Goal: Information Seeking & Learning: Learn about a topic

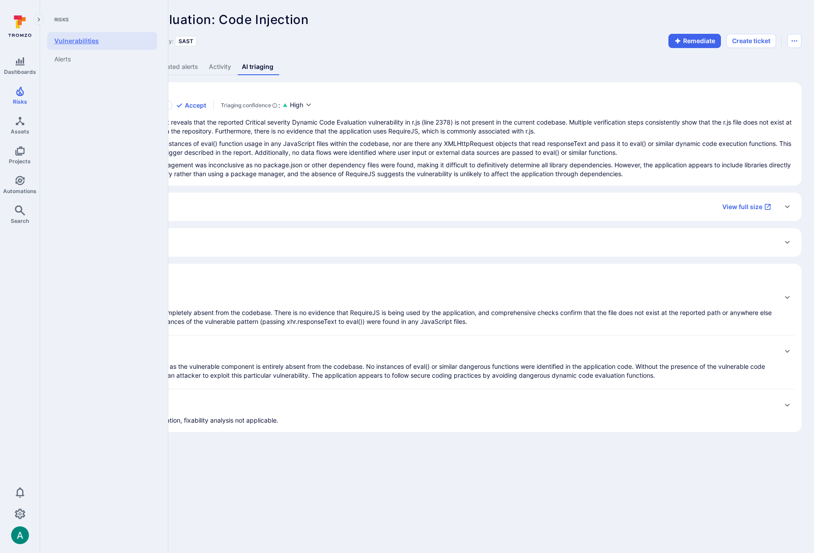
click at [77, 41] on link "Vulnerabilities" at bounding box center [102, 41] width 110 height 18
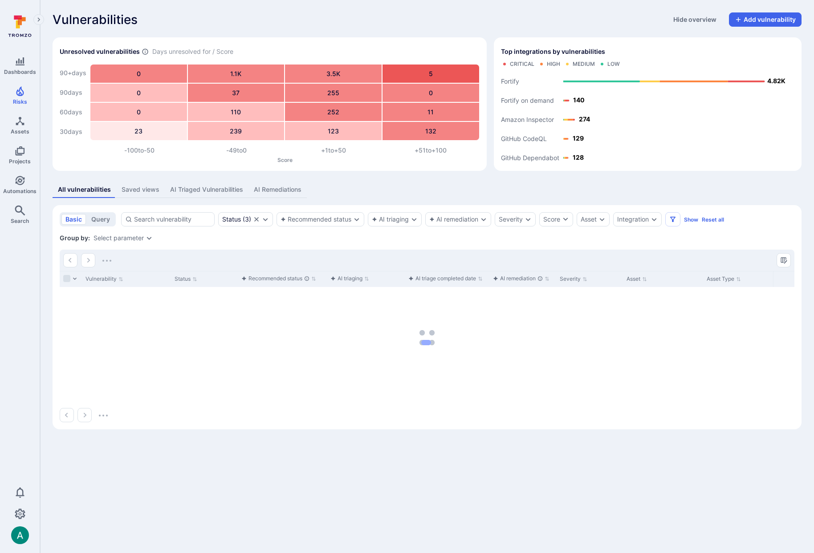
click at [608, 8] on div "Vulnerabilities Hide overview Add vulnerability Unresolved vulnerabilities Days…" at bounding box center [427, 221] width 774 height 442
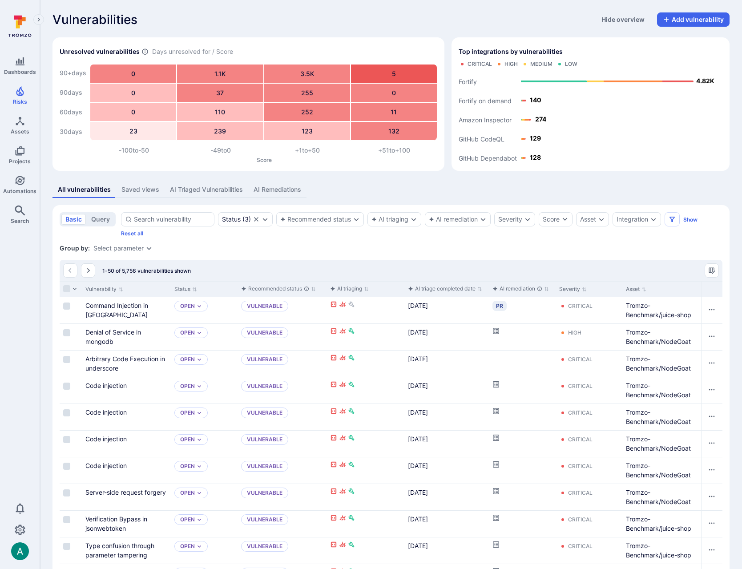
click at [121, 246] on div "Select parameter" at bounding box center [118, 248] width 50 height 7
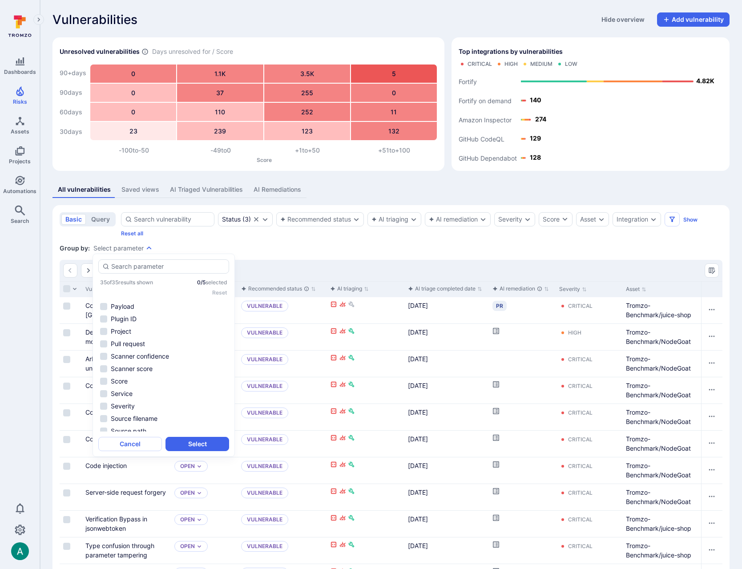
scroll to position [302, 0]
click at [123, 323] on li "Summary" at bounding box center [163, 326] width 131 height 11
click at [211, 444] on button "Select" at bounding box center [198, 444] width 64 height 14
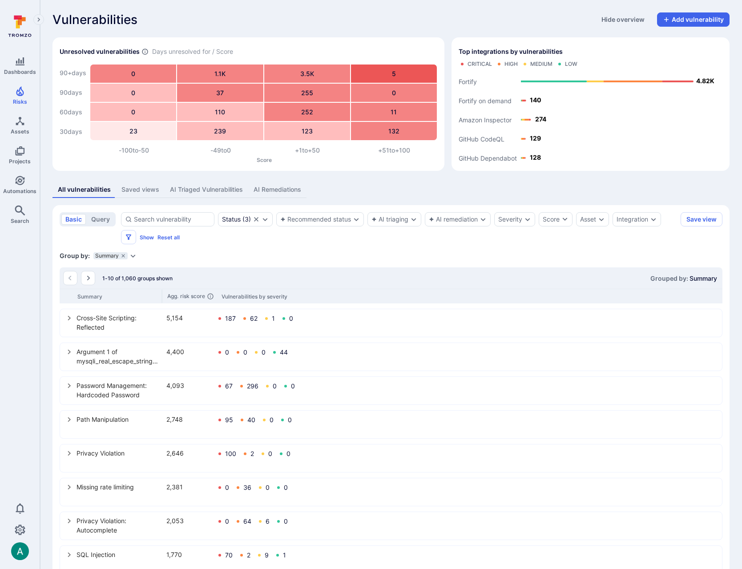
click at [133, 256] on icon "Expand dropdown" at bounding box center [133, 255] width 7 height 7
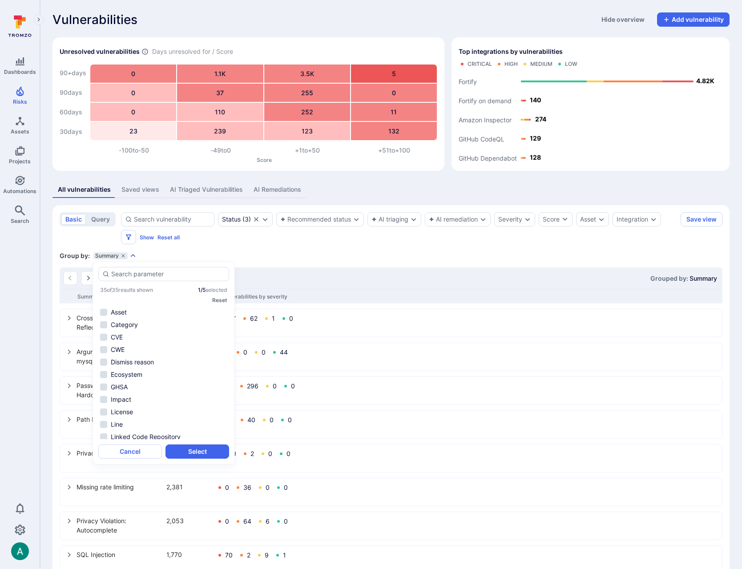
scroll to position [203, 0]
click at [158, 398] on li "Source filename" at bounding box center [163, 396] width 131 height 11
click at [210, 453] on button "Select" at bounding box center [198, 452] width 64 height 14
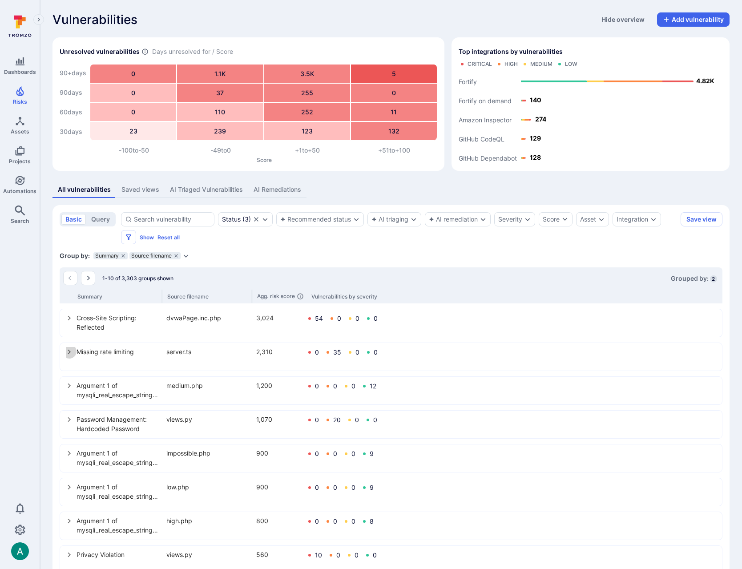
click at [70, 353] on icon "select group" at bounding box center [69, 352] width 7 height 7
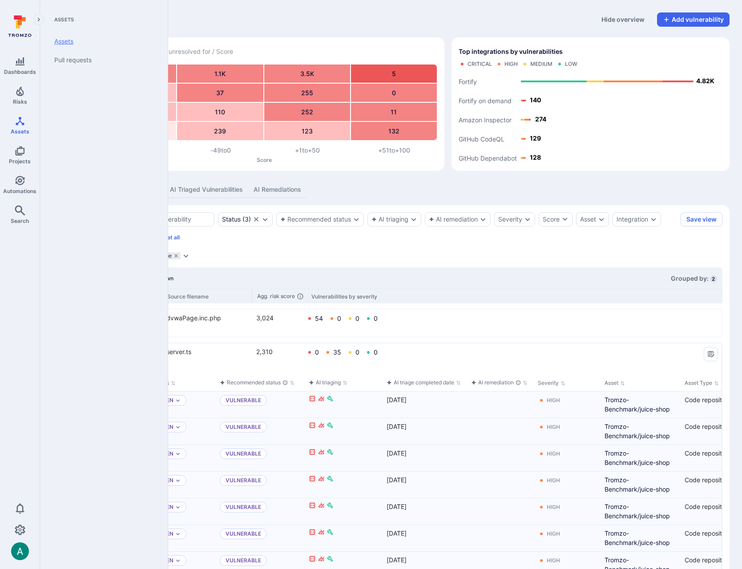
click at [71, 41] on link "Assets" at bounding box center [102, 41] width 110 height 19
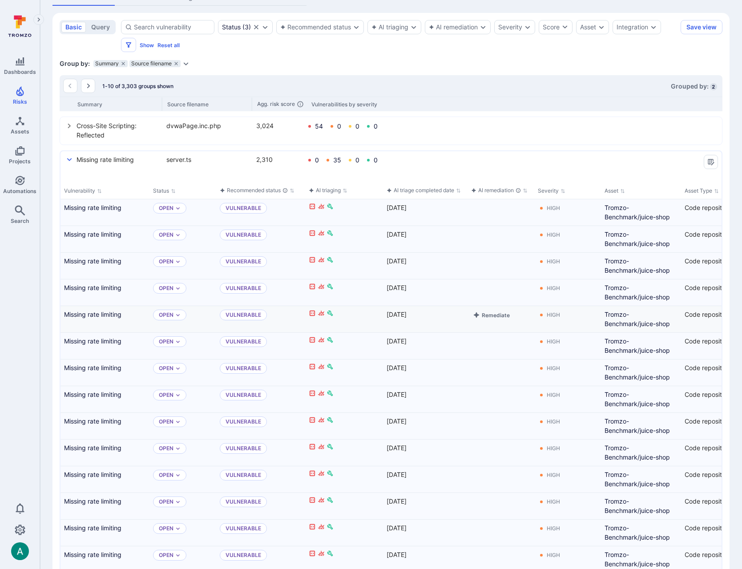
scroll to position [193, 0]
click at [602, 26] on icon "Expand dropdown" at bounding box center [601, 26] width 7 height 7
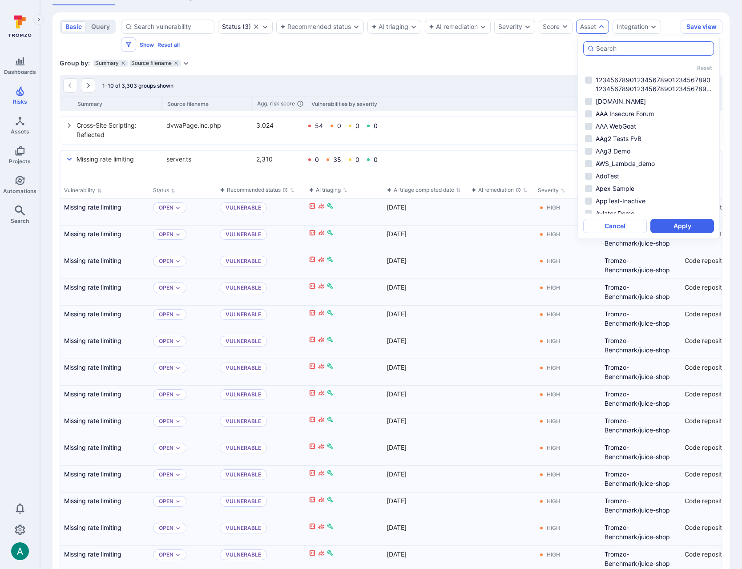
click at [610, 49] on input "autocomplete options" at bounding box center [653, 48] width 114 height 9
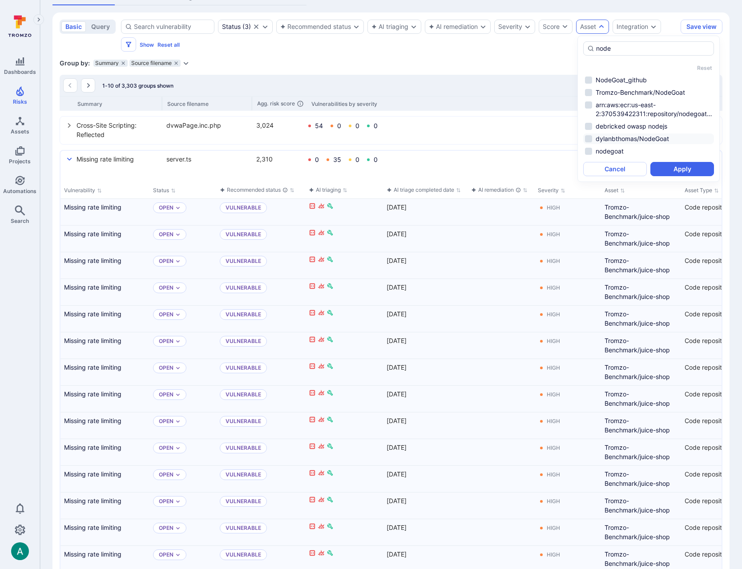
click at [588, 139] on li "dylanbthomas/NodeGoat" at bounding box center [649, 139] width 131 height 11
click at [590, 93] on li "Tromzo-Benchmark/NodeGoat" at bounding box center [649, 92] width 131 height 11
type input "node"
click at [688, 170] on button "Apply" at bounding box center [683, 169] width 64 height 14
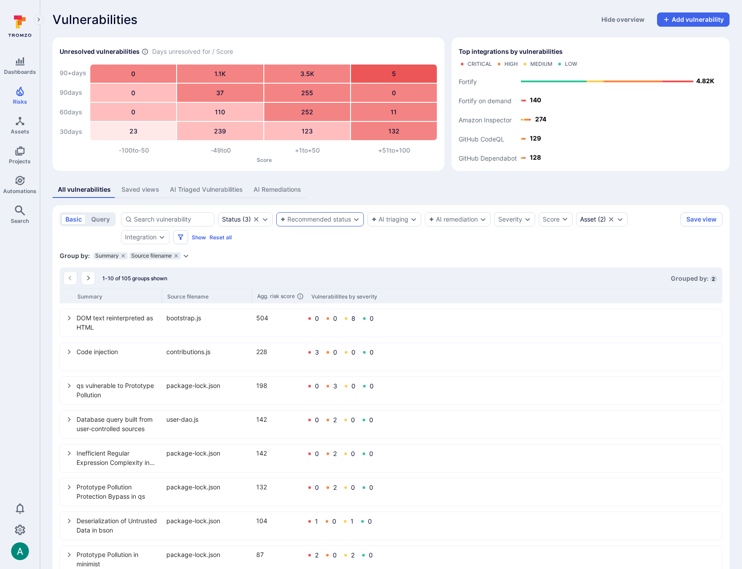
click at [309, 219] on div "Recommended status" at bounding box center [315, 219] width 71 height 7
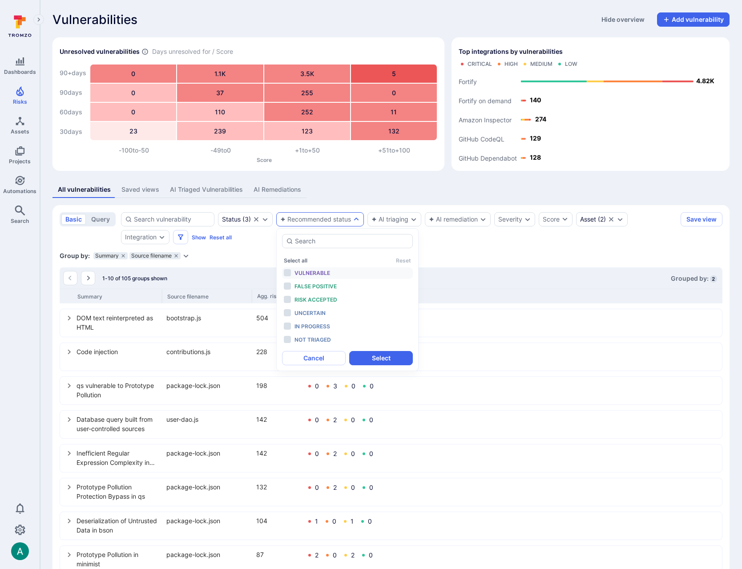
click at [321, 275] on span "Vulnerable" at bounding box center [313, 273] width 36 height 7
click at [319, 286] on span "False positive" at bounding box center [316, 286] width 42 height 7
click at [322, 300] on span "Risk accepted" at bounding box center [316, 299] width 43 height 7
click at [378, 357] on button "Select" at bounding box center [381, 358] width 64 height 14
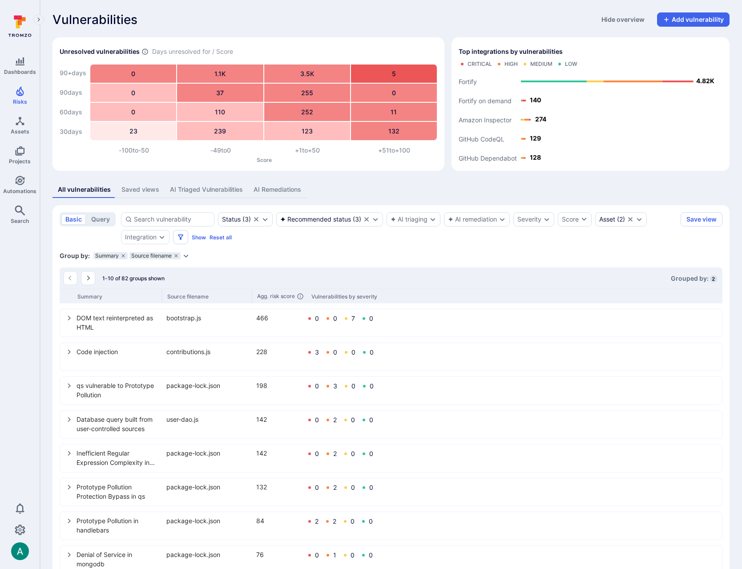
click at [69, 318] on icon "select group" at bounding box center [69, 318] width 7 height 7
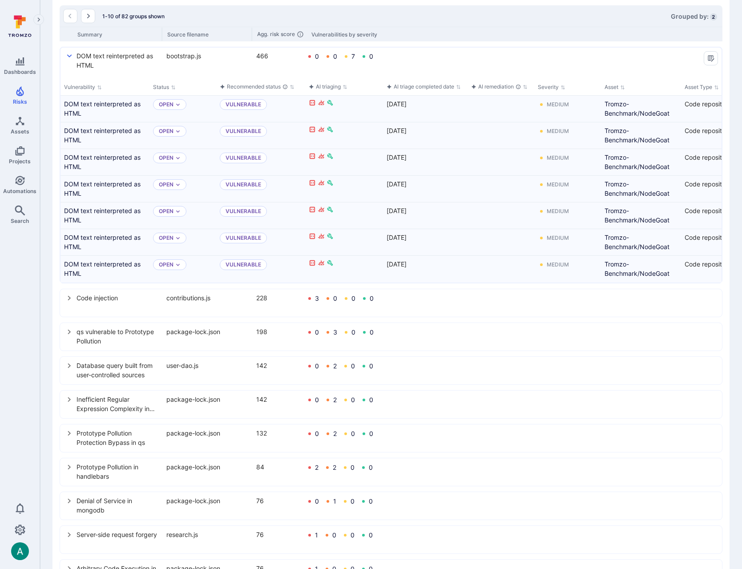
scroll to position [267, 0]
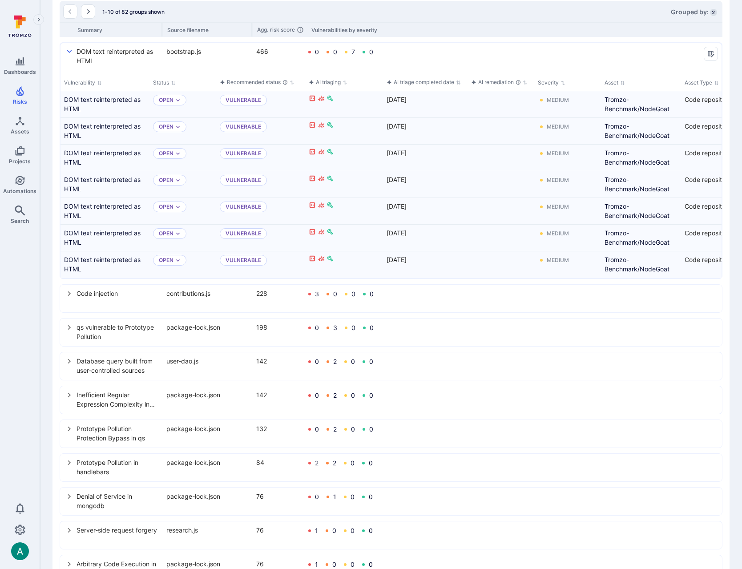
click at [70, 296] on icon "select group" at bounding box center [69, 293] width 7 height 7
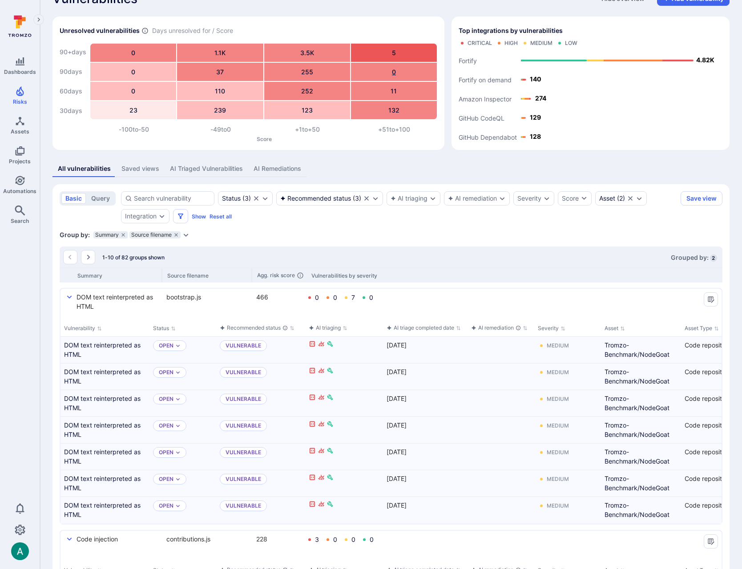
scroll to position [0, 0]
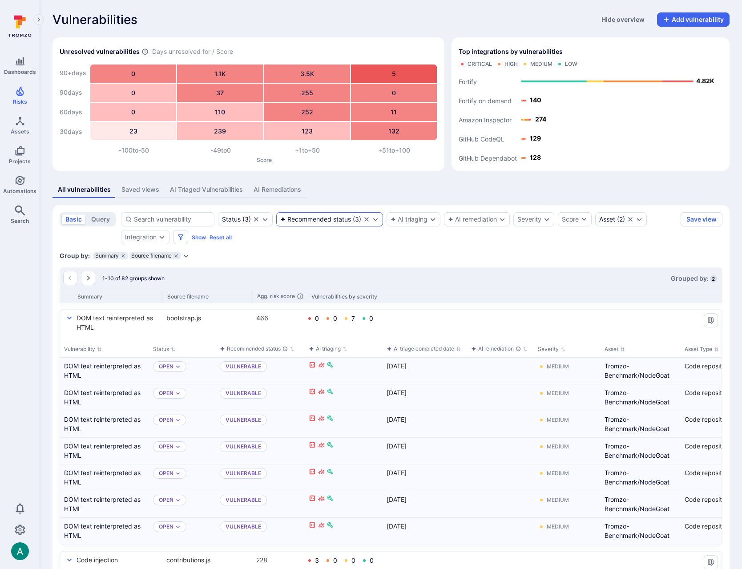
click at [349, 219] on div "Recommended status" at bounding box center [315, 219] width 71 height 7
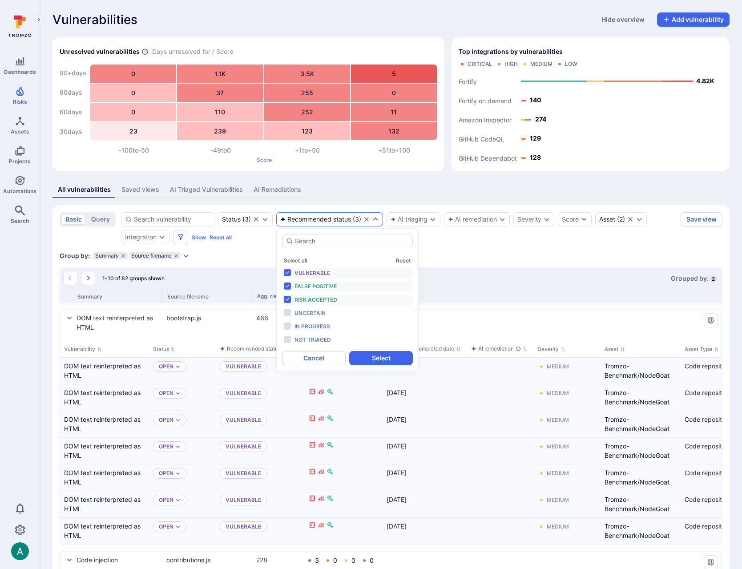
click at [367, 218] on icon "Clear selection" at bounding box center [366, 219] width 7 height 7
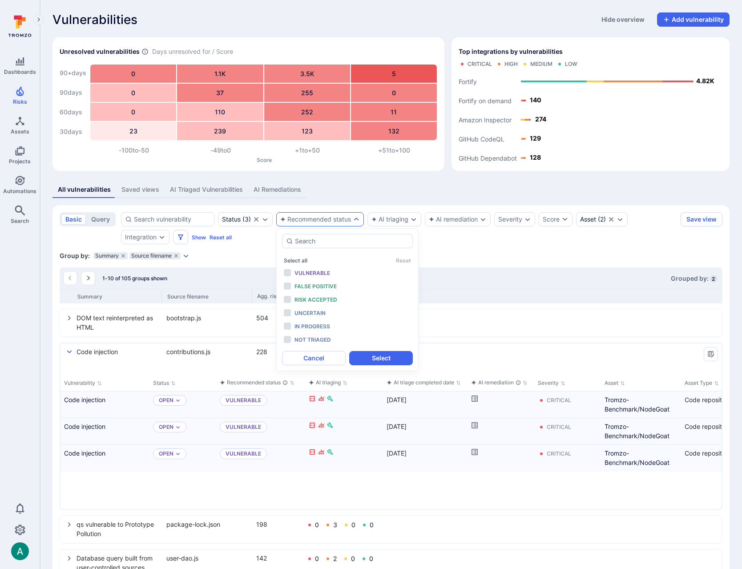
click at [483, 246] on section "basic query Status ( 3 ) Recommended status AI triaging AI remediation Severity…" at bounding box center [391, 496] width 677 height 583
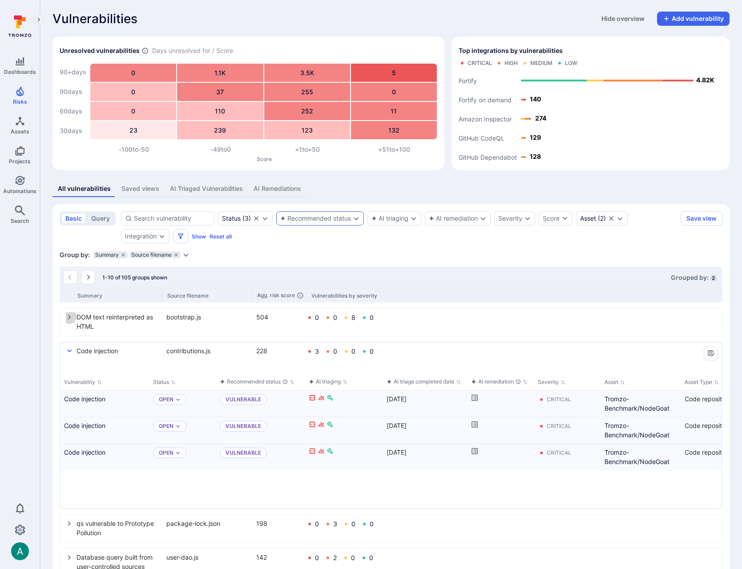
click at [69, 319] on icon "select group" at bounding box center [69, 317] width 7 height 7
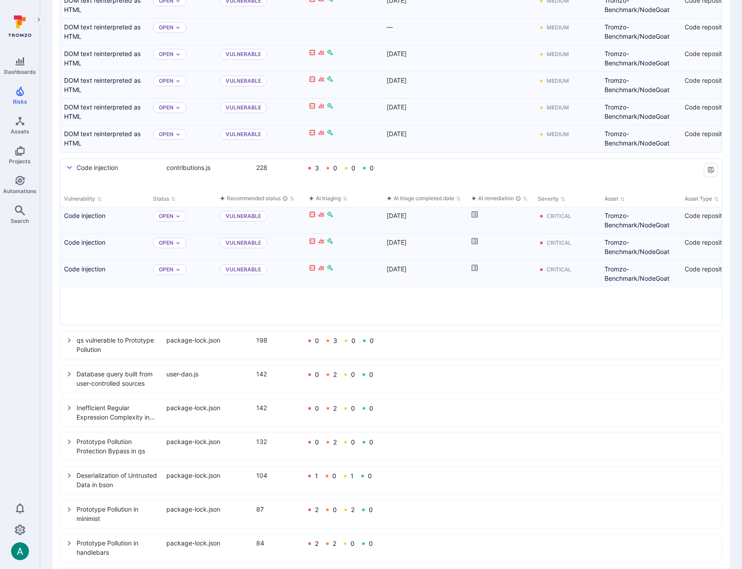
scroll to position [455, 0]
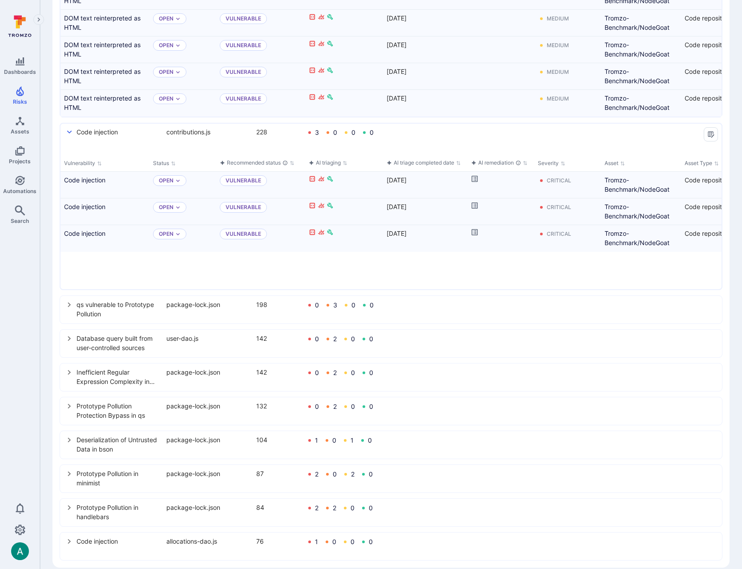
click at [68, 304] on icon "select group" at bounding box center [69, 304] width 7 height 7
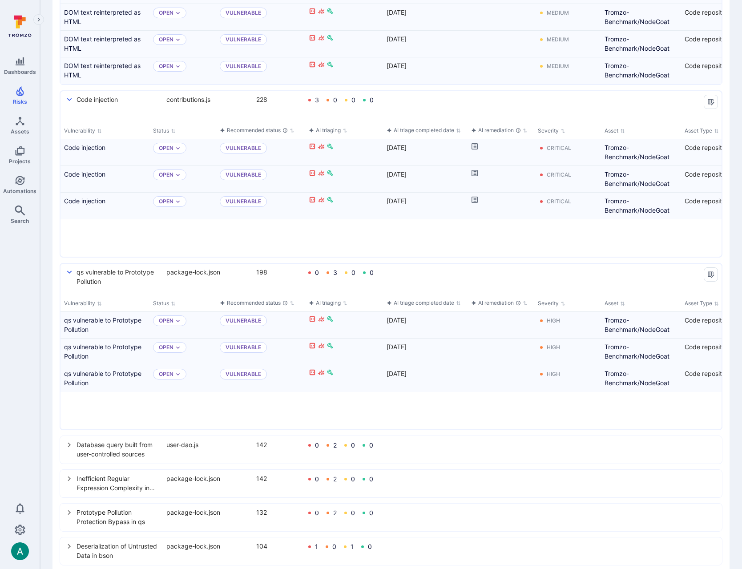
scroll to position [605, 0]
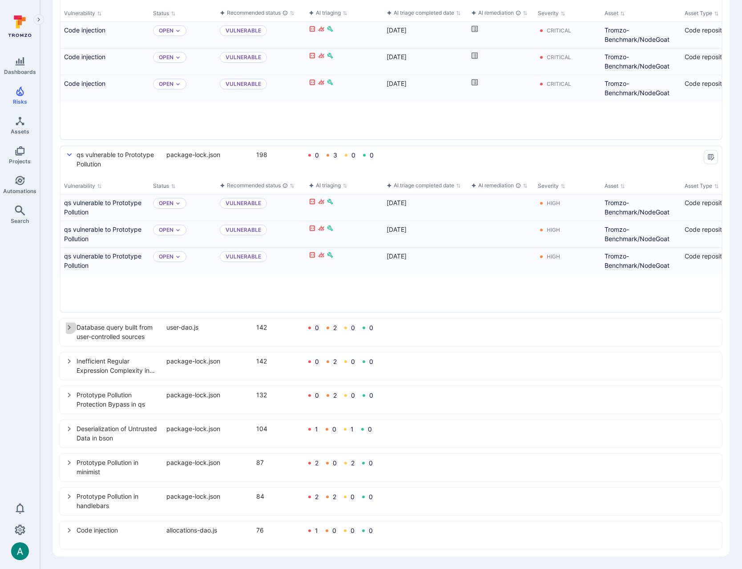
click at [69, 328] on icon "select group" at bounding box center [69, 327] width 7 height 7
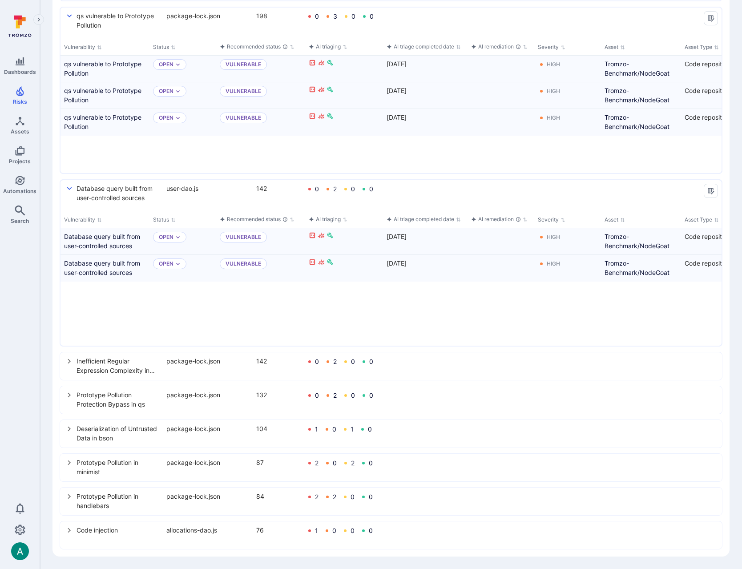
scroll to position [0, 0]
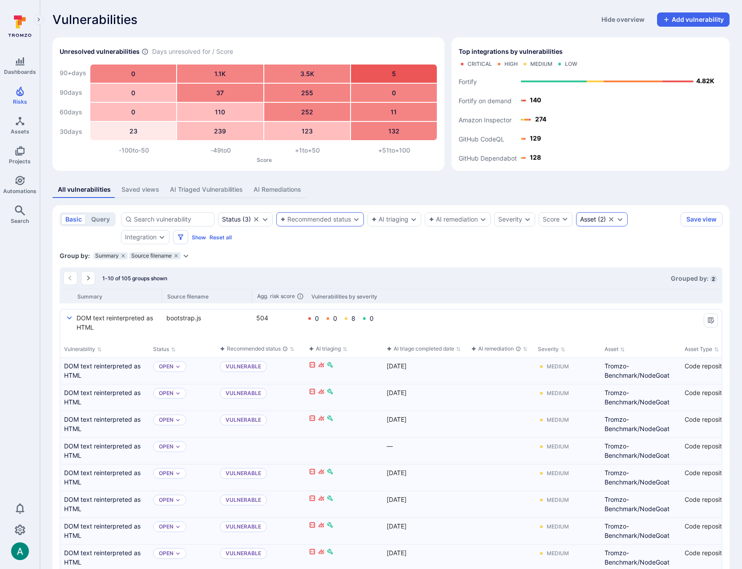
click at [601, 221] on div "Asset ( 2 )" at bounding box center [593, 219] width 26 height 7
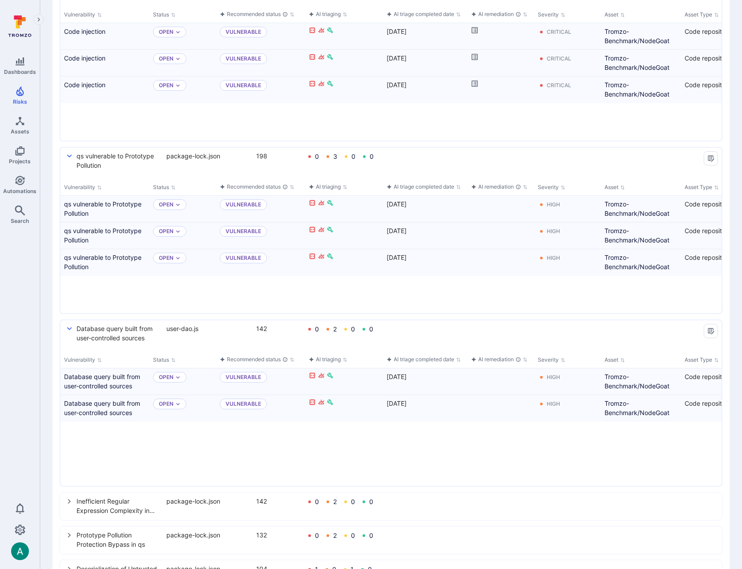
scroll to position [744, 0]
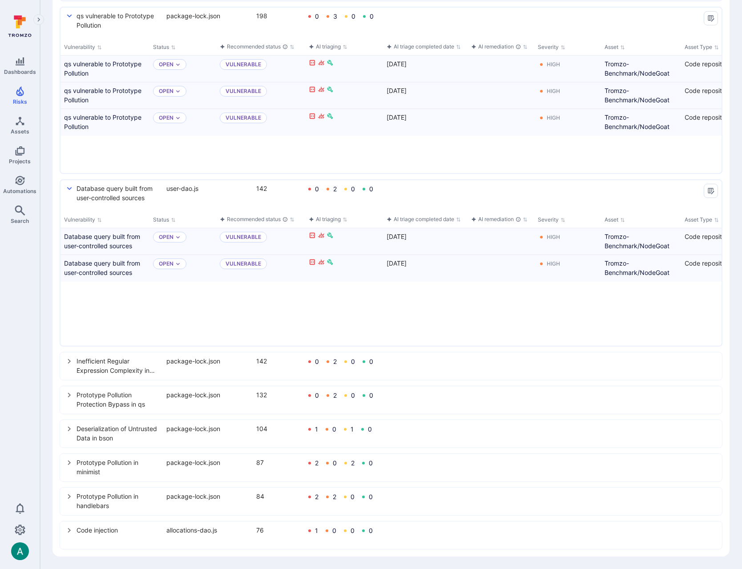
click at [69, 396] on icon "select group" at bounding box center [69, 395] width 3 height 5
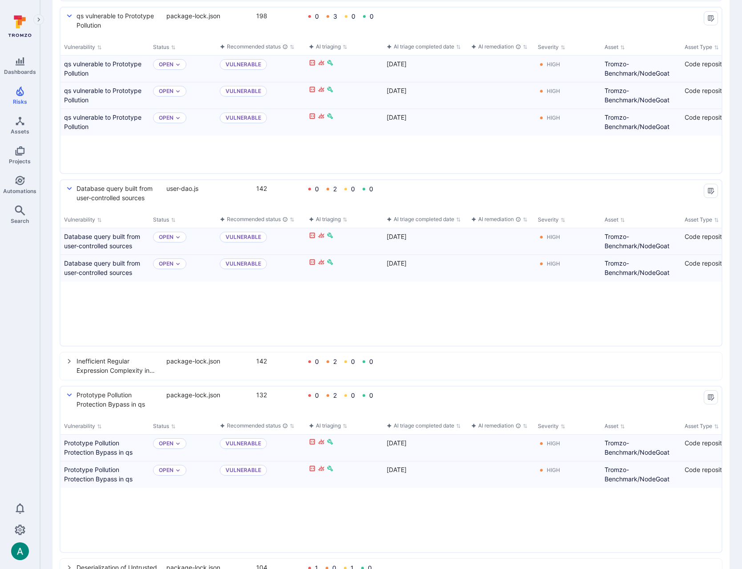
click at [71, 360] on icon "select group" at bounding box center [69, 361] width 7 height 7
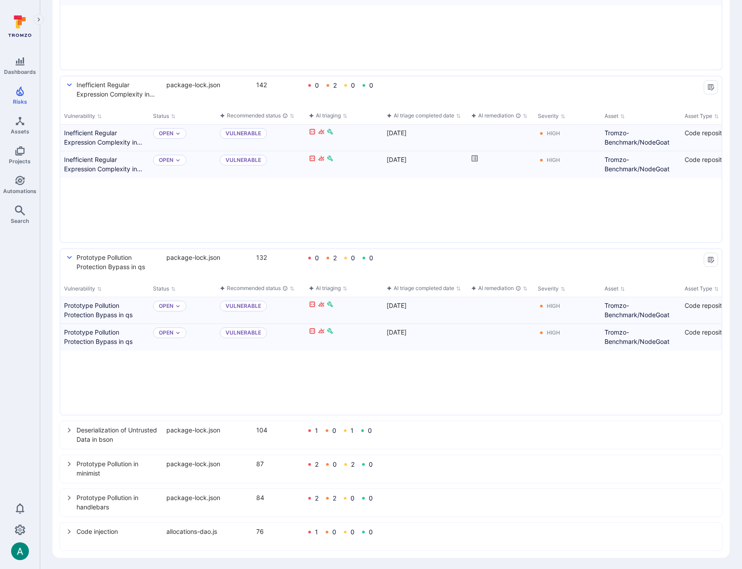
scroll to position [1022, 0]
click at [66, 432] on icon "select group" at bounding box center [69, 429] width 7 height 7
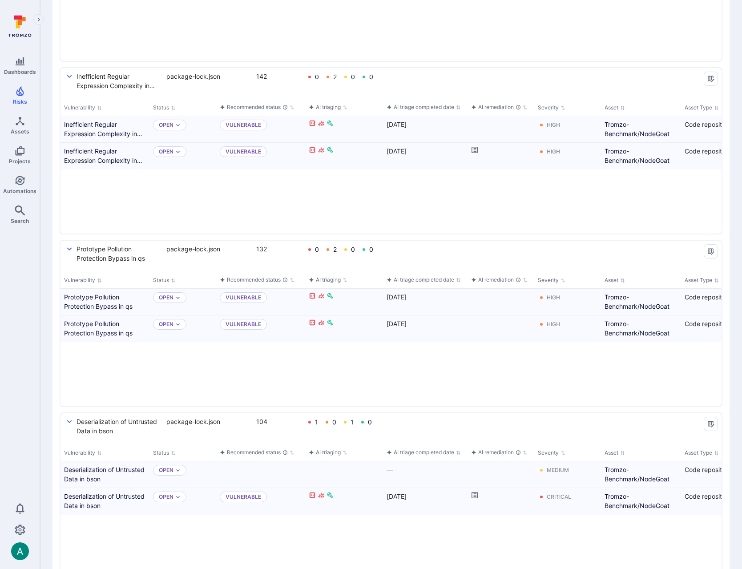
scroll to position [1160, 0]
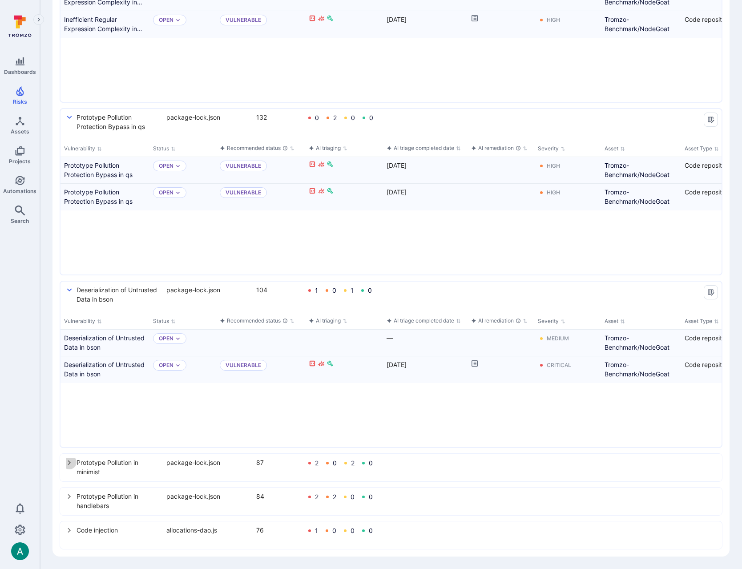
click at [69, 464] on icon "select group" at bounding box center [69, 463] width 3 height 5
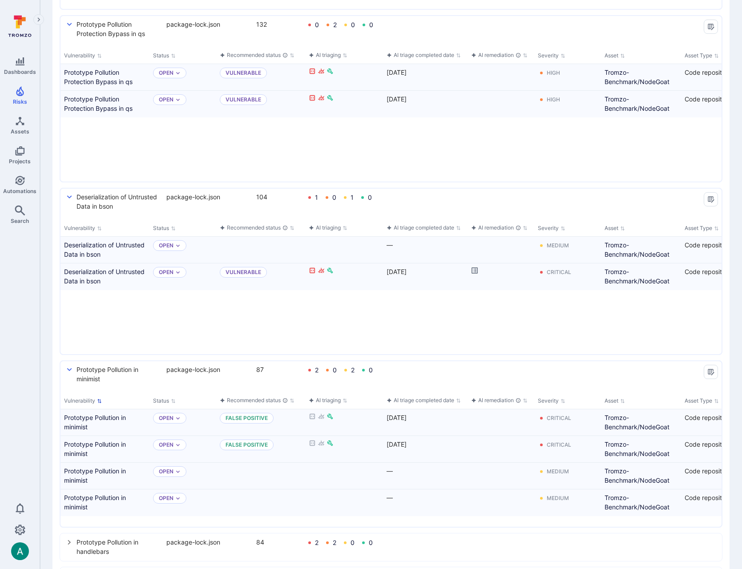
scroll to position [1299, 0]
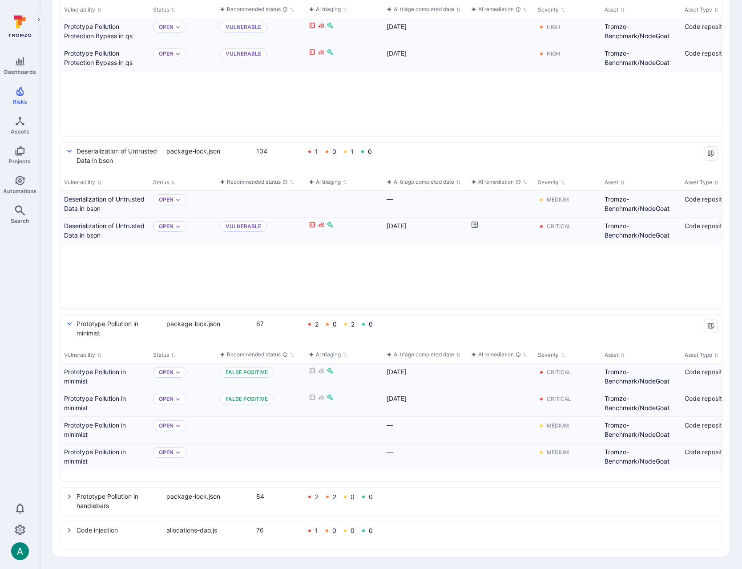
click at [68, 496] on icon "select group" at bounding box center [69, 496] width 7 height 7
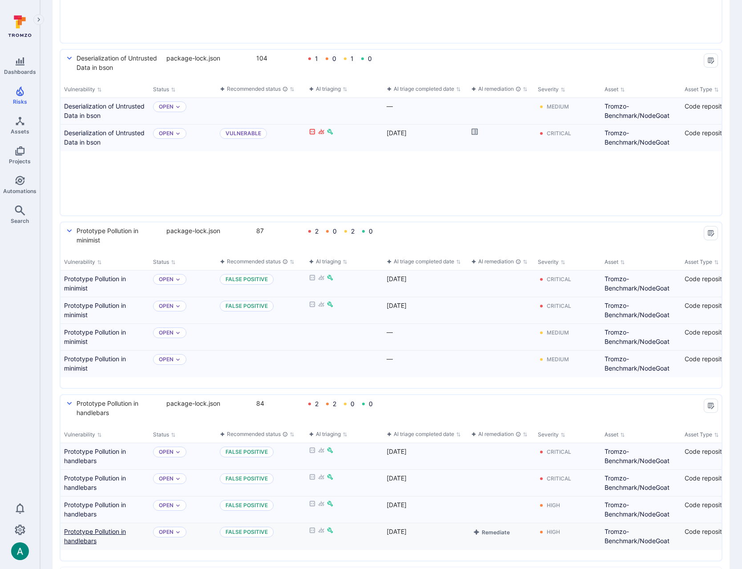
scroll to position [1438, 0]
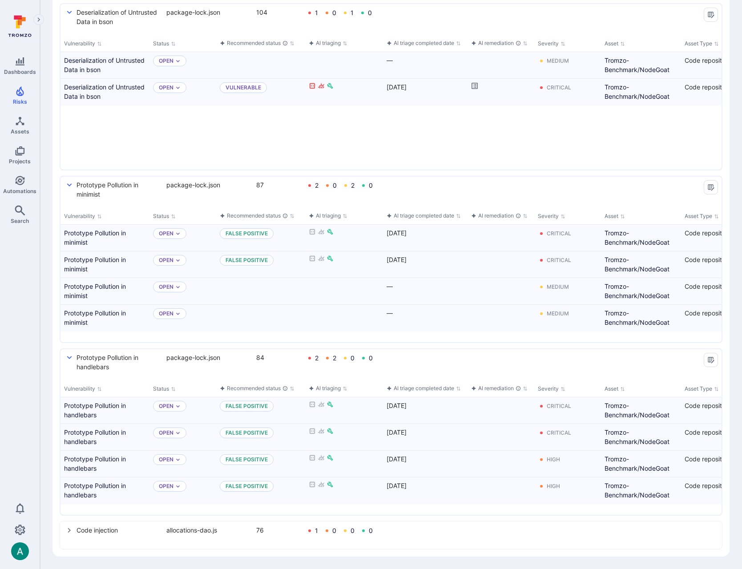
click at [69, 531] on icon "select group" at bounding box center [69, 530] width 3 height 5
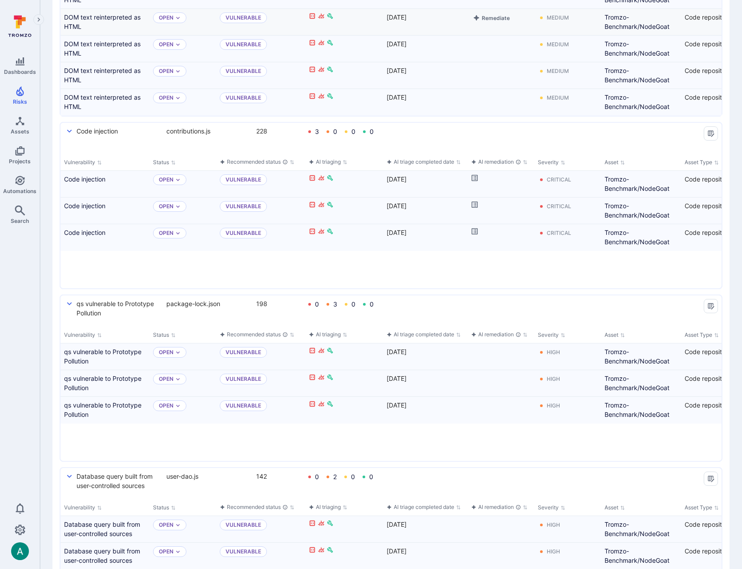
scroll to position [121, 0]
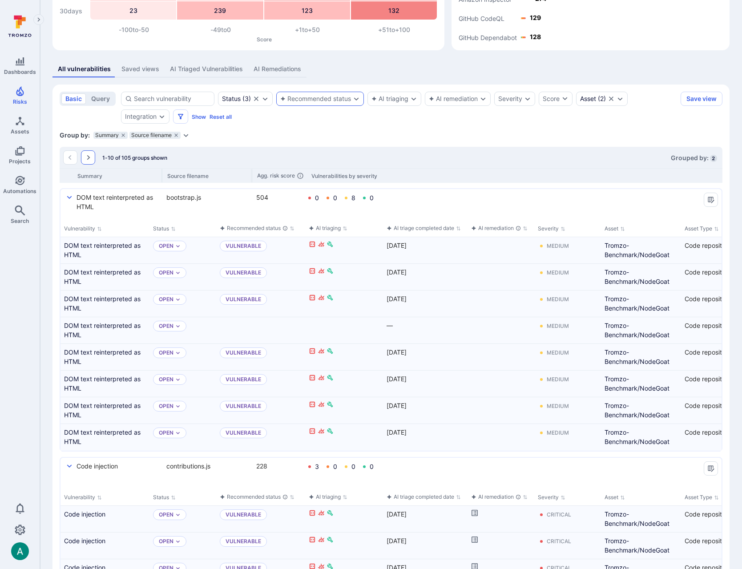
click at [86, 154] on icon "Go to the next page" at bounding box center [88, 157] width 7 height 7
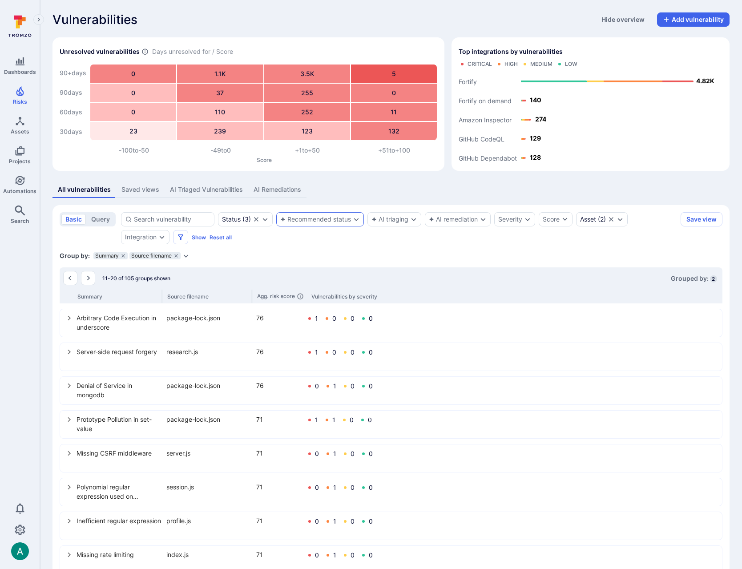
scroll to position [92, 0]
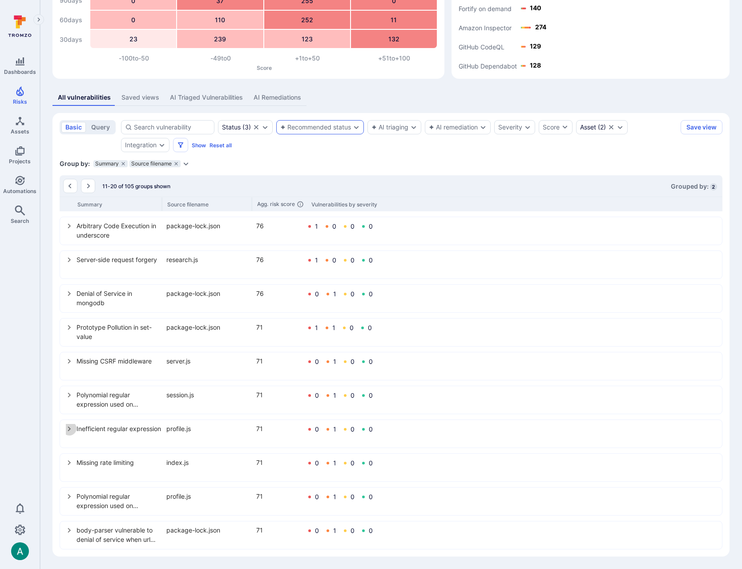
click at [68, 429] on icon "select group" at bounding box center [69, 429] width 7 height 7
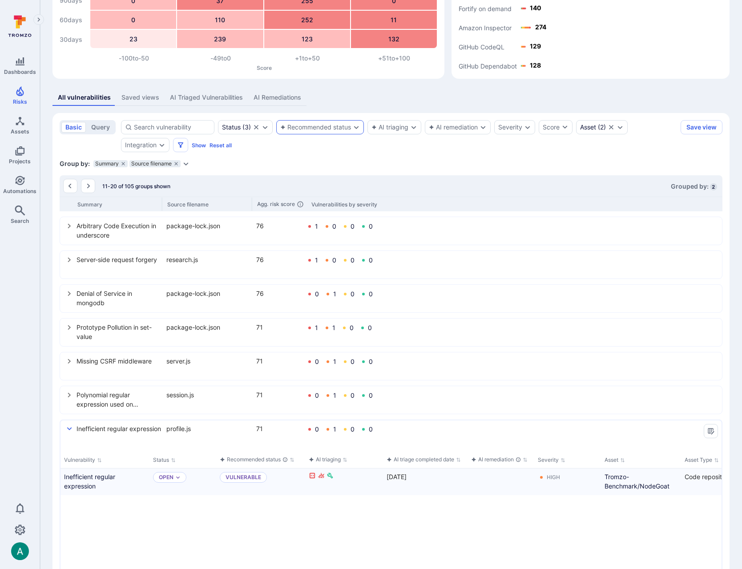
click at [68, 429] on icon "select group" at bounding box center [69, 428] width 5 height 3
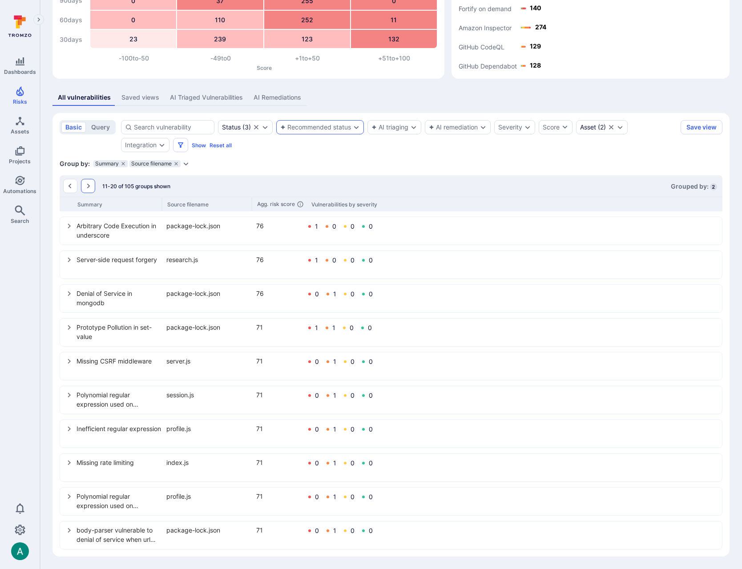
click at [88, 183] on icon "Go to the next page" at bounding box center [88, 186] width 7 height 7
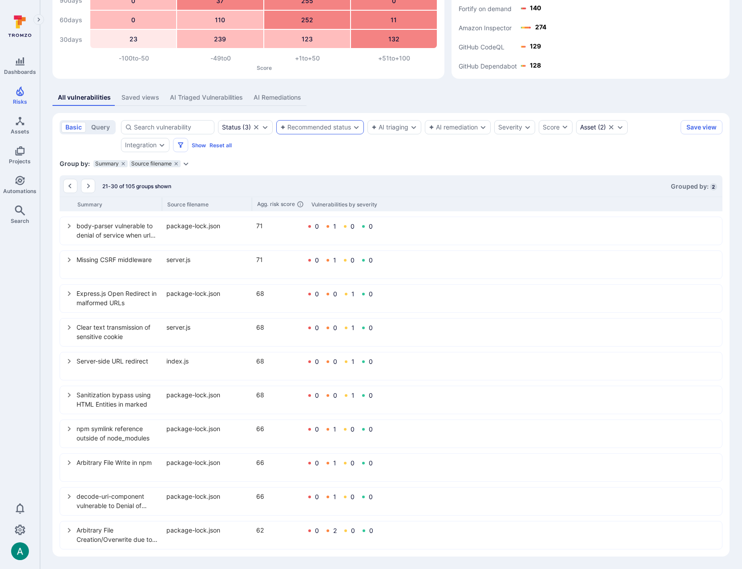
click at [67, 526] on button "select group" at bounding box center [69, 530] width 14 height 14
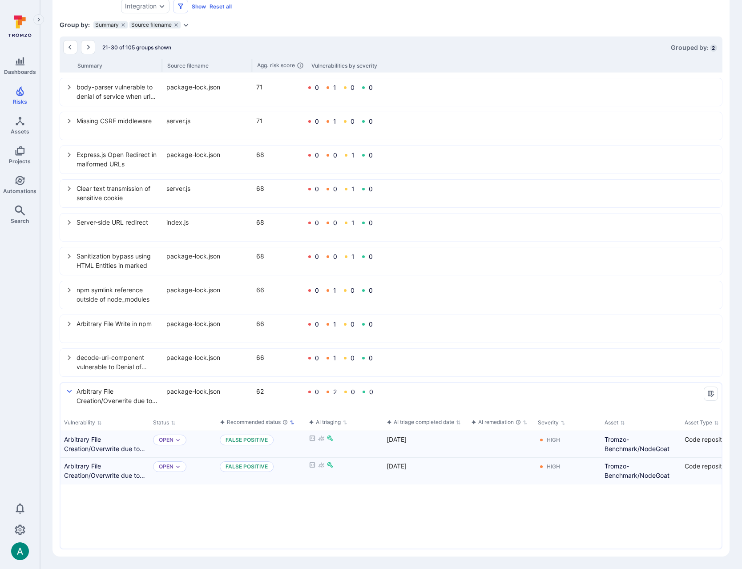
scroll to position [0, 0]
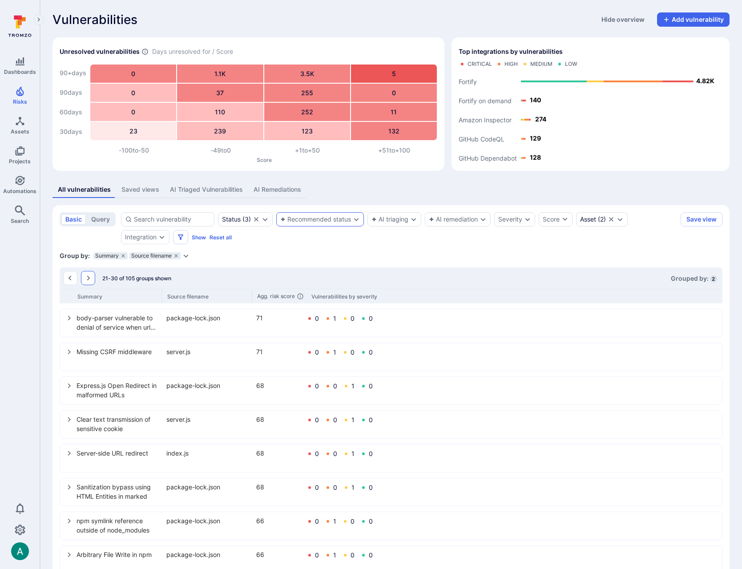
click at [91, 280] on icon "Go to the next page" at bounding box center [88, 278] width 7 height 7
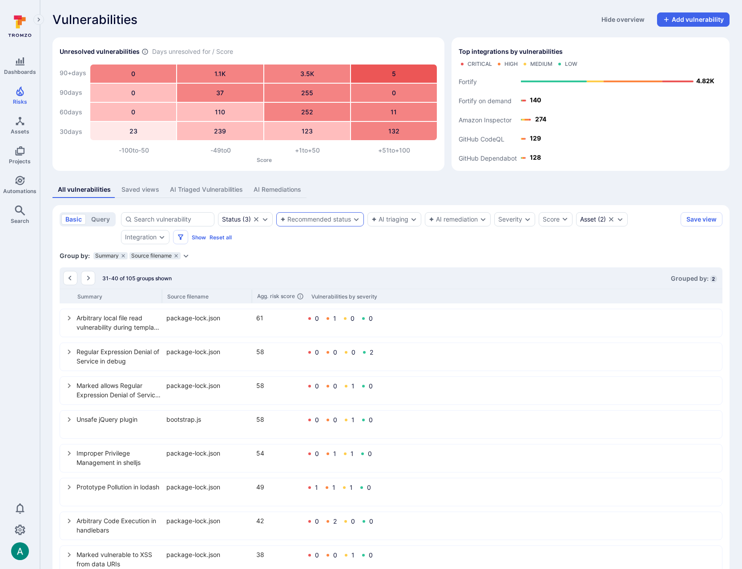
click at [69, 318] on icon "select group" at bounding box center [69, 318] width 7 height 7
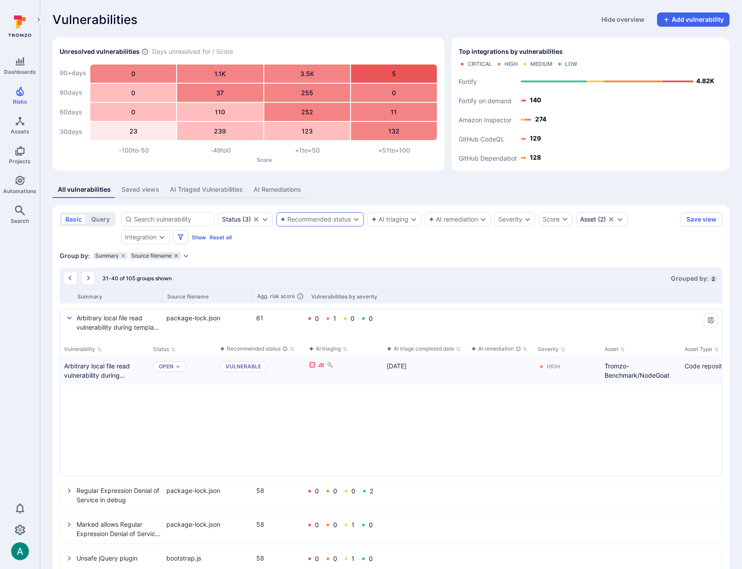
click at [176, 254] on icon "grouping parameters" at bounding box center [176, 255] width 5 height 5
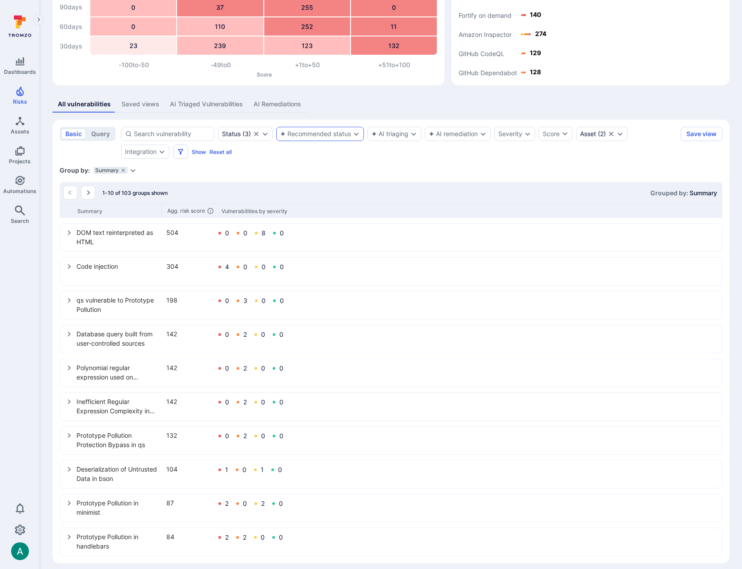
scroll to position [92, 0]
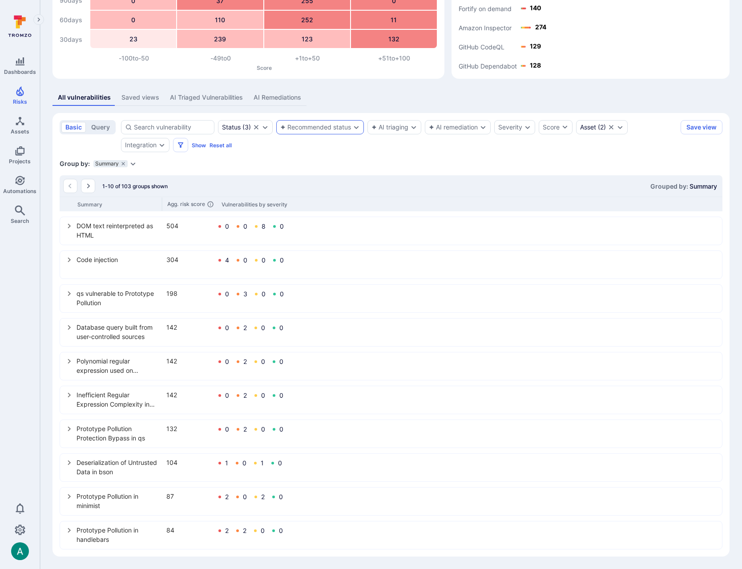
click at [72, 263] on icon "select group" at bounding box center [69, 259] width 7 height 7
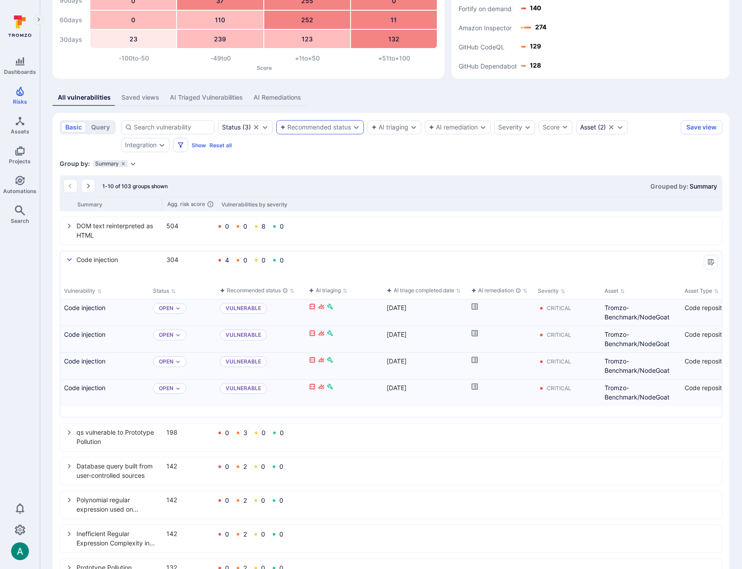
click at [72, 263] on icon "select group" at bounding box center [69, 259] width 7 height 7
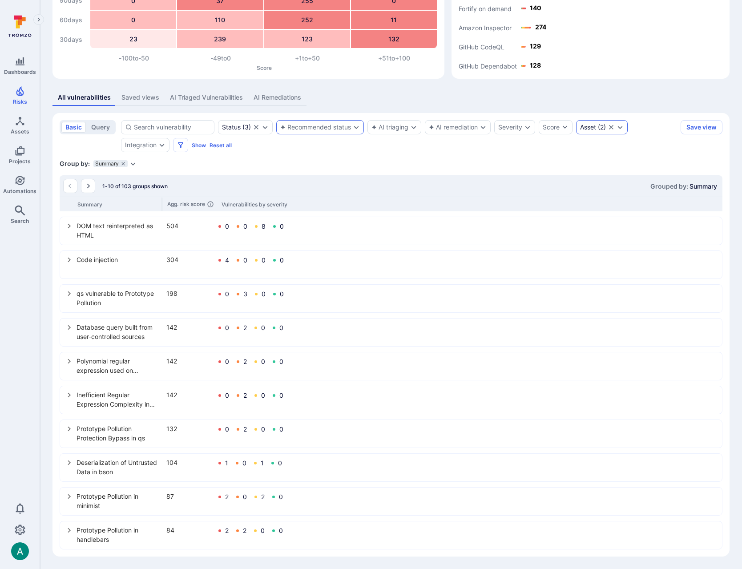
click at [591, 129] on div "Asset" at bounding box center [588, 127] width 16 height 7
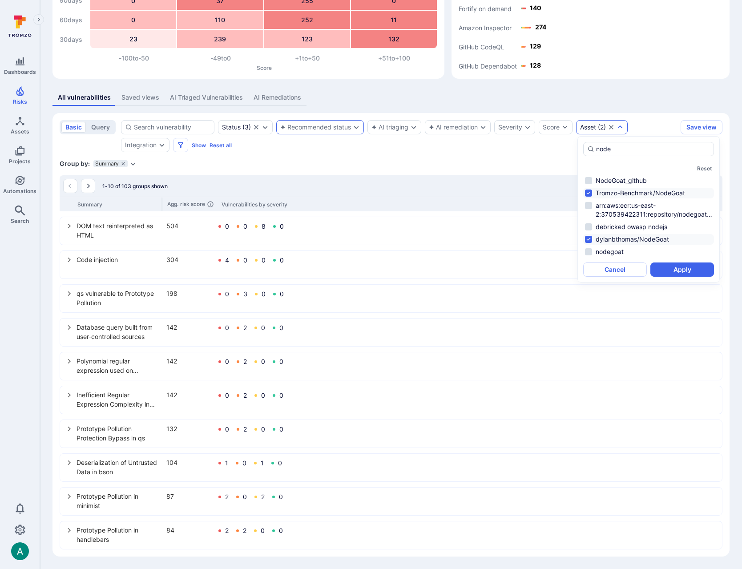
click at [587, 192] on li "Tromzo-Benchmark/NodeGoat" at bounding box center [649, 193] width 131 height 11
drag, startPoint x: 613, startPoint y: 269, endPoint x: 609, endPoint y: 263, distance: 7.4
click at [613, 268] on button "Cancel" at bounding box center [616, 270] width 64 height 14
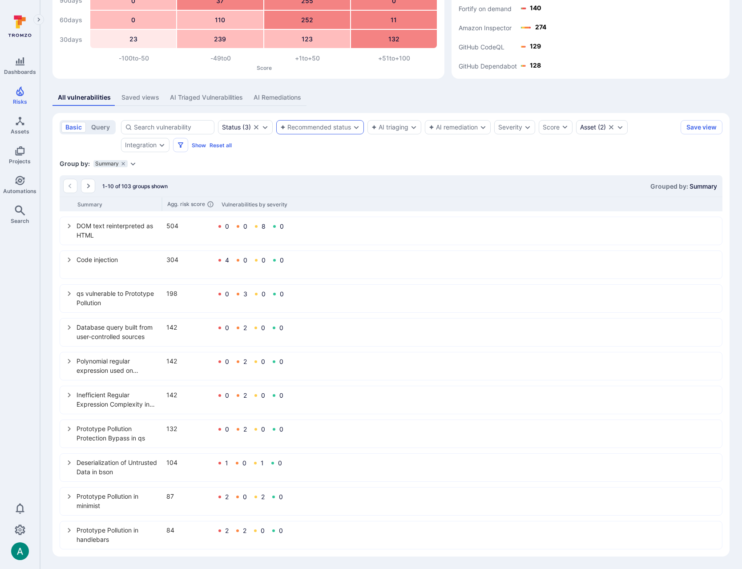
click at [134, 164] on icon "Expand dropdown" at bounding box center [133, 163] width 7 height 7
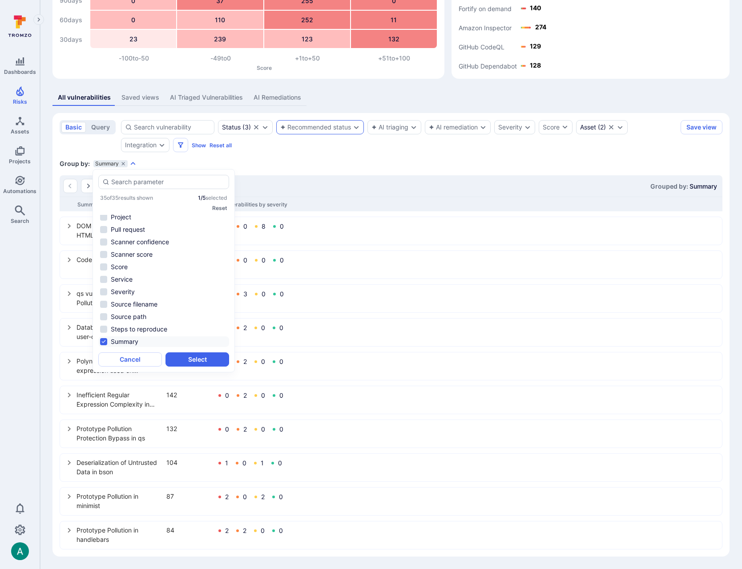
scroll to position [0, 0]
click at [119, 223] on li "Asset" at bounding box center [163, 220] width 131 height 11
click at [200, 360] on button "Select" at bounding box center [198, 360] width 64 height 14
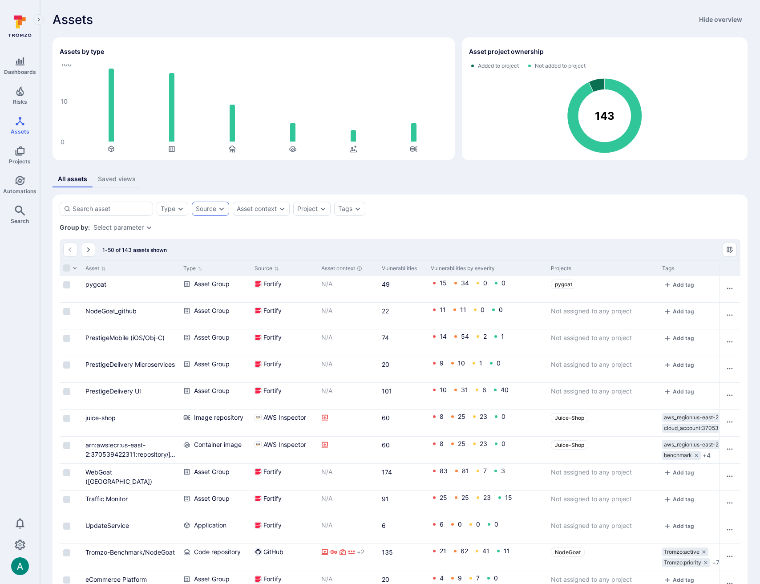
click at [207, 208] on div "Source" at bounding box center [206, 208] width 20 height 7
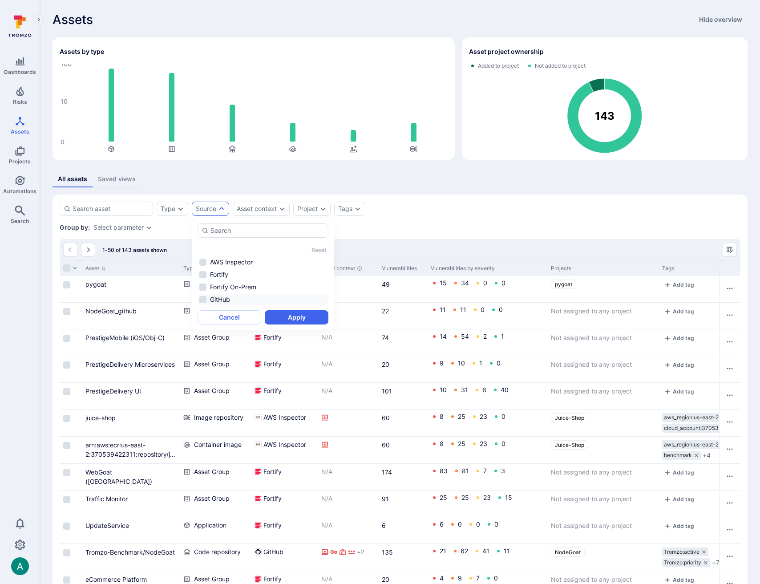
drag, startPoint x: 237, startPoint y: 298, endPoint x: 244, endPoint y: 299, distance: 7.6
click at [237, 297] on li "GitHub" at bounding box center [263, 299] width 131 height 11
click at [305, 320] on button "Apply" at bounding box center [297, 317] width 64 height 14
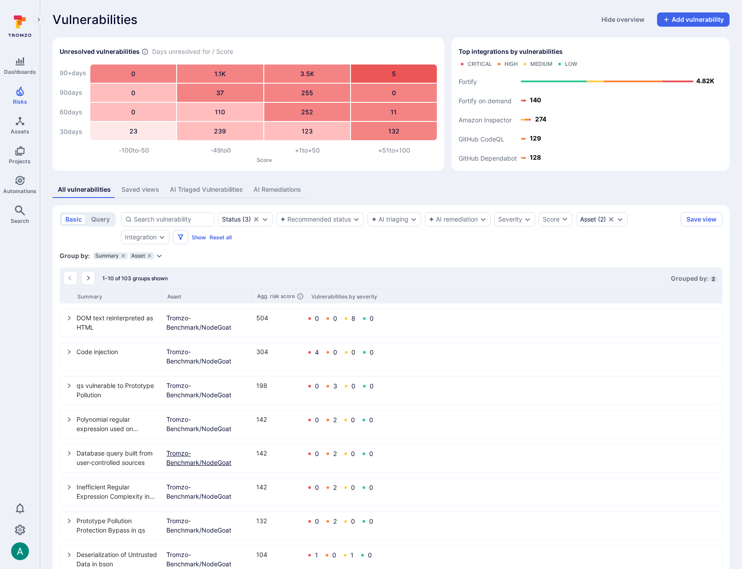
scroll to position [92, 0]
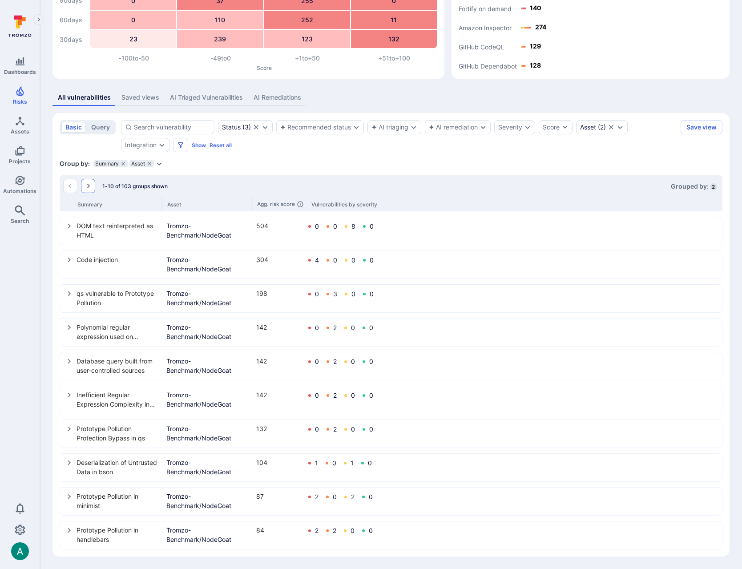
click at [86, 183] on icon "Go to the next page" at bounding box center [88, 186] width 7 height 7
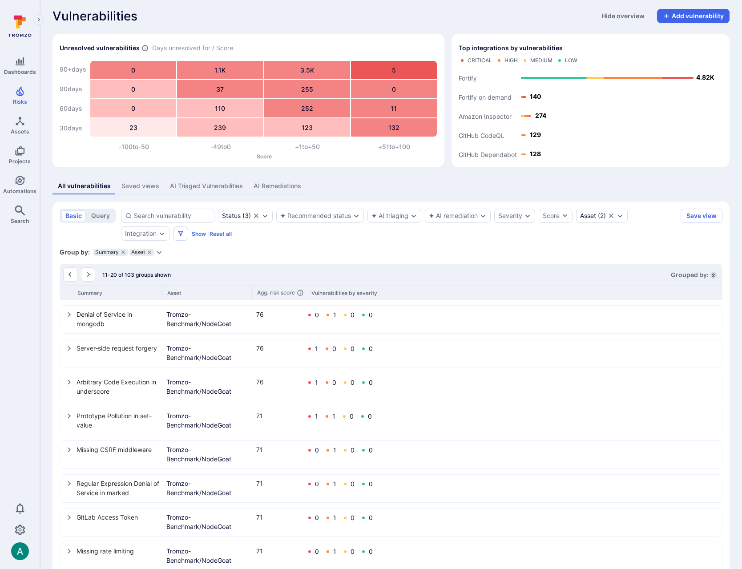
scroll to position [0, 0]
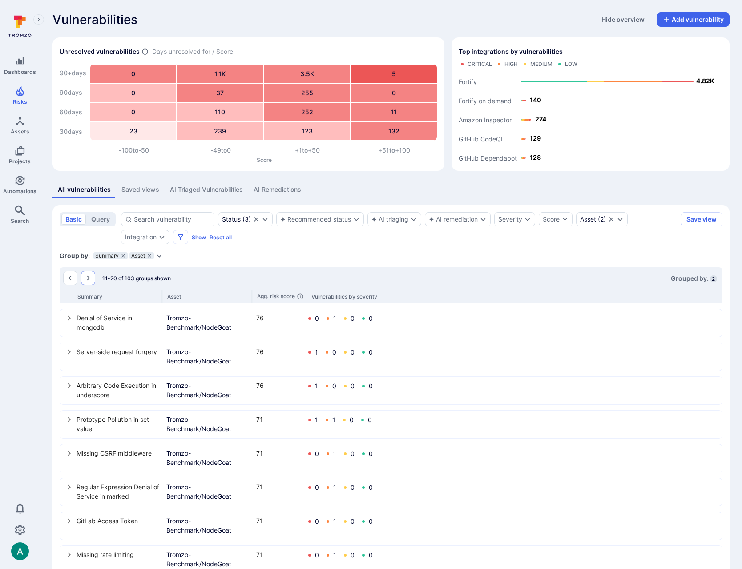
click at [89, 277] on icon "Go to the next page" at bounding box center [88, 278] width 7 height 7
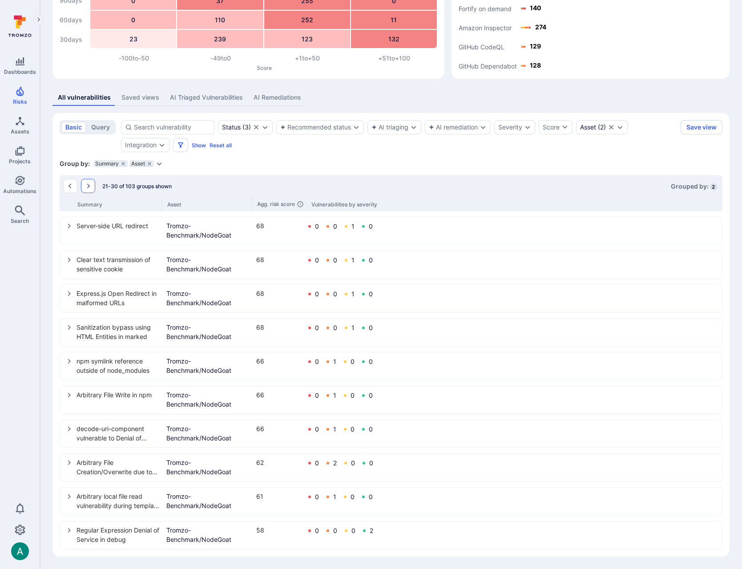
click at [90, 185] on icon "Go to the next page" at bounding box center [88, 186] width 7 height 7
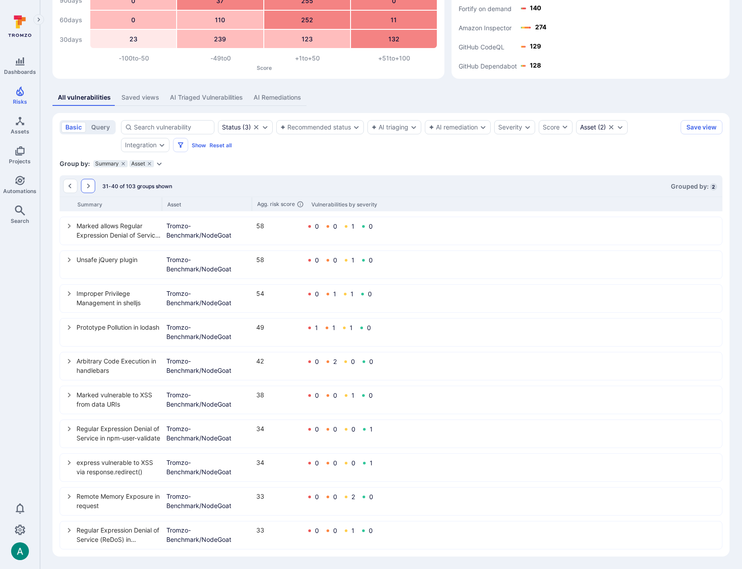
click at [89, 187] on icon "Go to the next page" at bounding box center [88, 186] width 7 height 7
click at [91, 188] on icon "Go to the next page" at bounding box center [88, 186] width 7 height 7
click at [90, 187] on icon "Go to the next page" at bounding box center [88, 186] width 7 height 7
click at [85, 187] on icon "Go to the next page" at bounding box center [88, 186] width 7 height 7
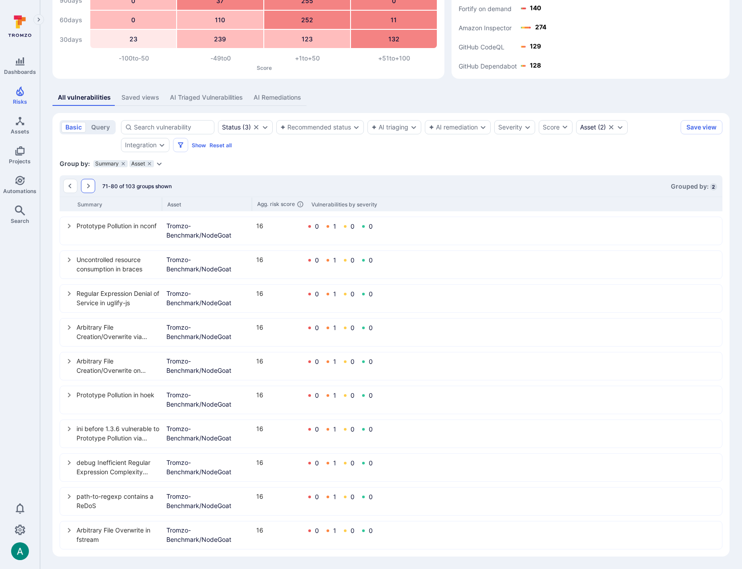
click at [89, 186] on icon "Go to the next page" at bounding box center [88, 186] width 3 height 5
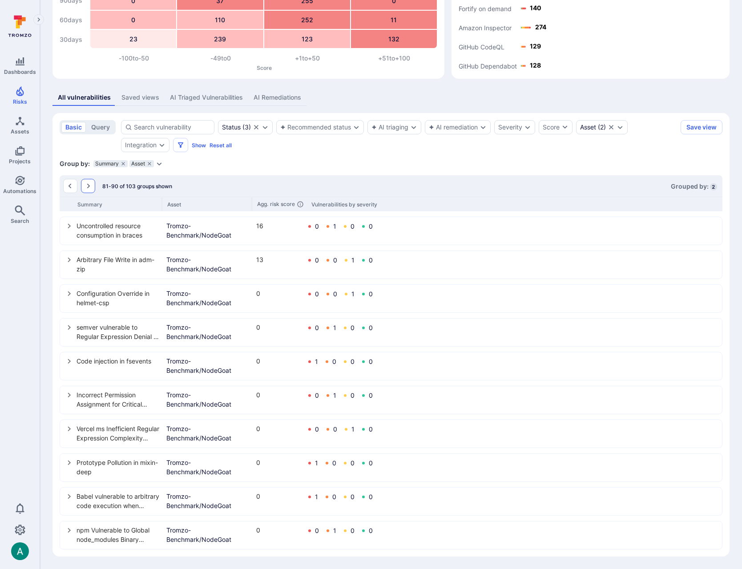
click at [89, 187] on icon "Go to the next page" at bounding box center [88, 186] width 7 height 7
click at [84, 186] on button "Go to the next page" at bounding box center [88, 186] width 14 height 14
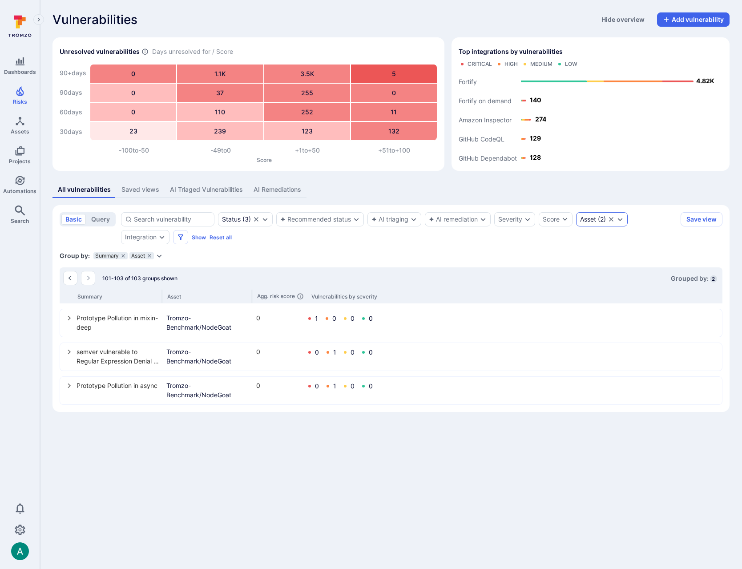
click at [601, 221] on div "Asset ( 2 )" at bounding box center [593, 219] width 26 height 7
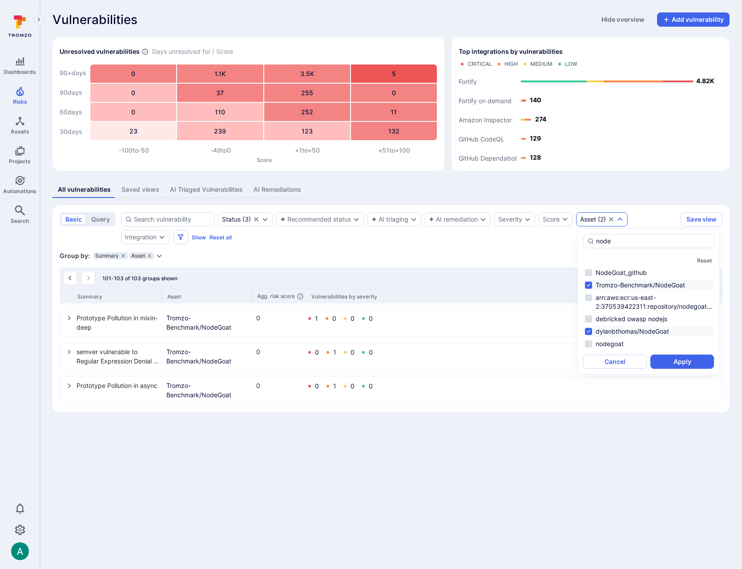
click at [521, 269] on div "101-103 of 103 groups shown Grouped by: 2" at bounding box center [391, 278] width 663 height 21
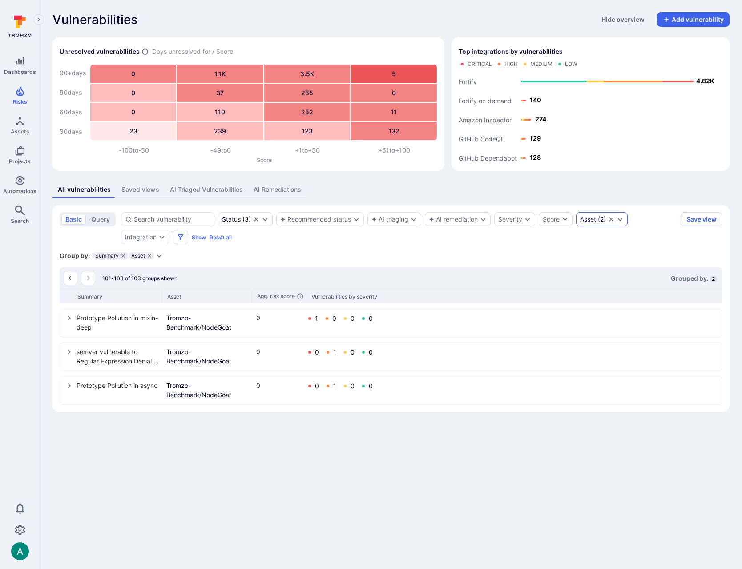
click at [599, 219] on div "Asset ( 2 )" at bounding box center [593, 219] width 26 height 7
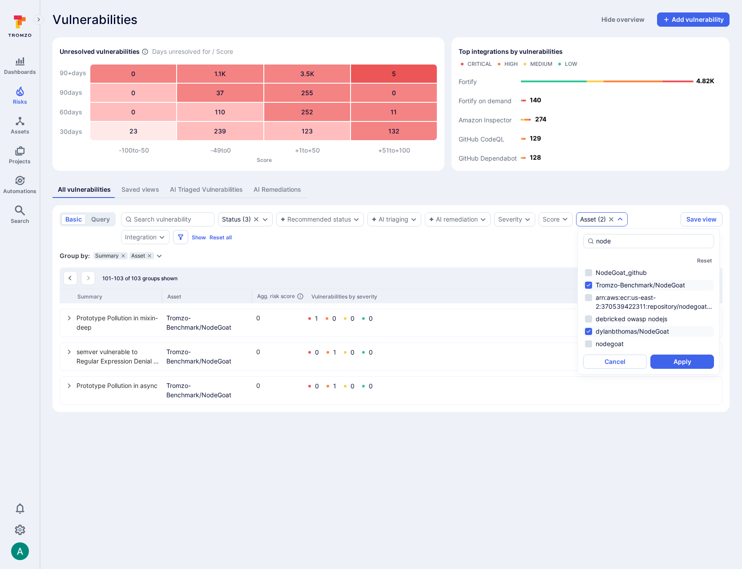
click at [587, 286] on li "Tromzo-Benchmark/NodeGoat" at bounding box center [649, 285] width 131 height 11
click at [590, 330] on li "dylanbthomas/NodeGoat" at bounding box center [649, 331] width 131 height 11
click at [609, 243] on input "node" at bounding box center [653, 241] width 114 height 9
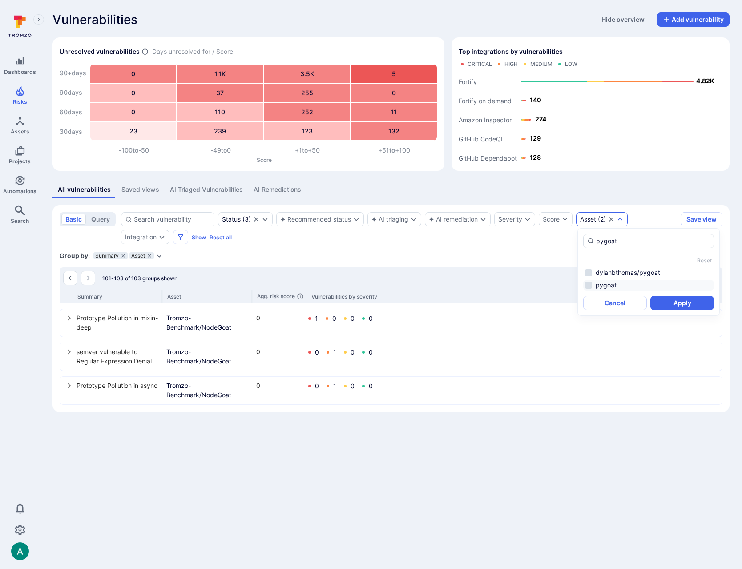
click at [599, 286] on li "pygoat" at bounding box center [649, 285] width 131 height 11
type input "pygoat"
click at [692, 305] on button "Apply" at bounding box center [683, 303] width 64 height 14
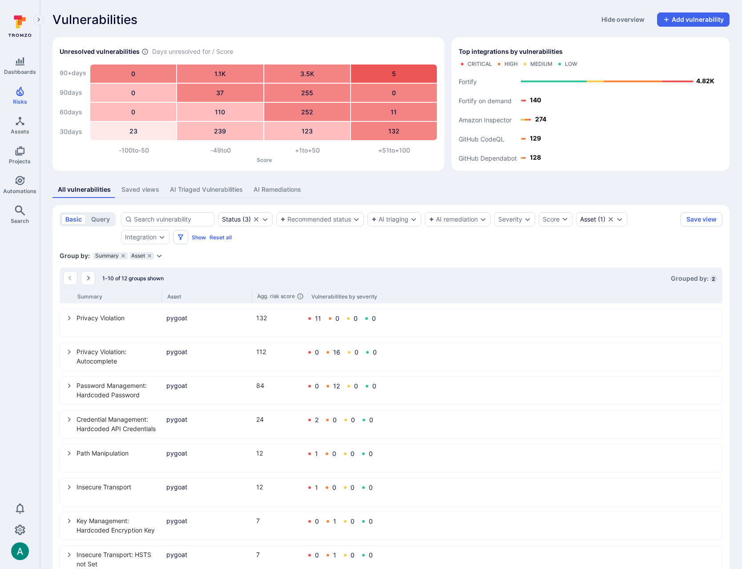
click at [64, 320] on div "Privacy Violation pygoat 132 11 0 0 0" at bounding box center [391, 323] width 661 height 27
click at [68, 319] on icon "select group" at bounding box center [69, 318] width 7 height 7
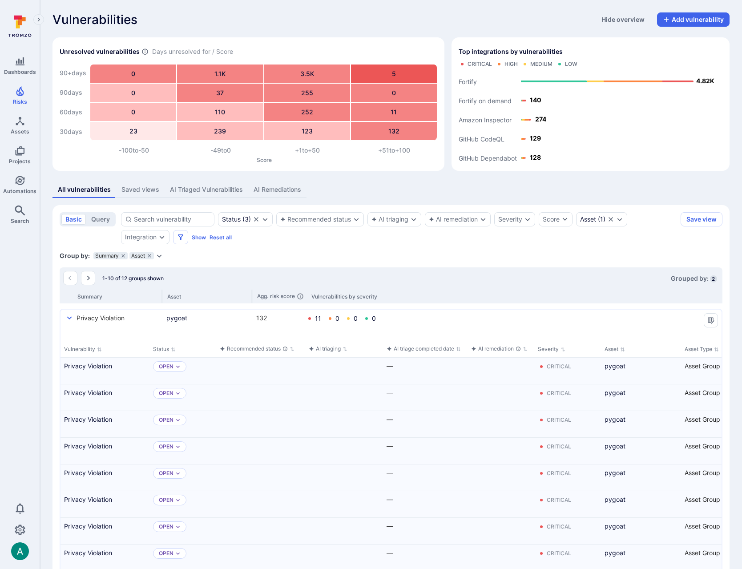
click at [203, 186] on div "AI Triaged Vulnerabilities" at bounding box center [206, 189] width 73 height 9
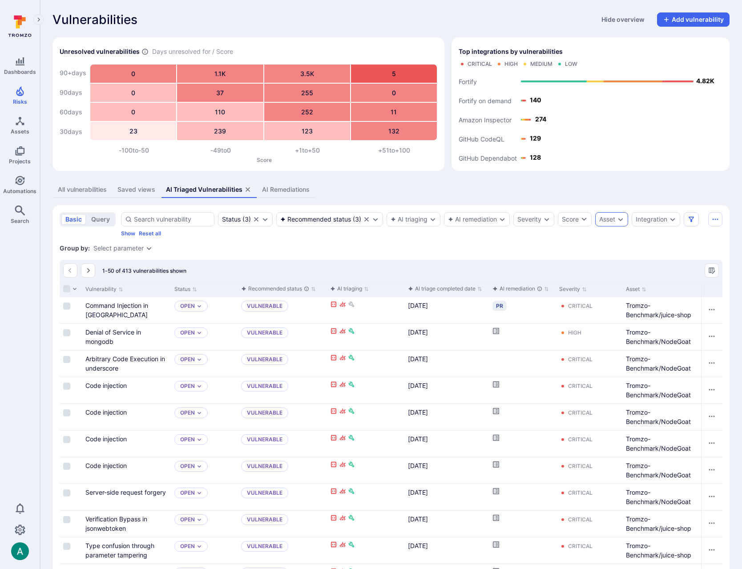
click at [603, 220] on div "Asset" at bounding box center [608, 219] width 16 height 7
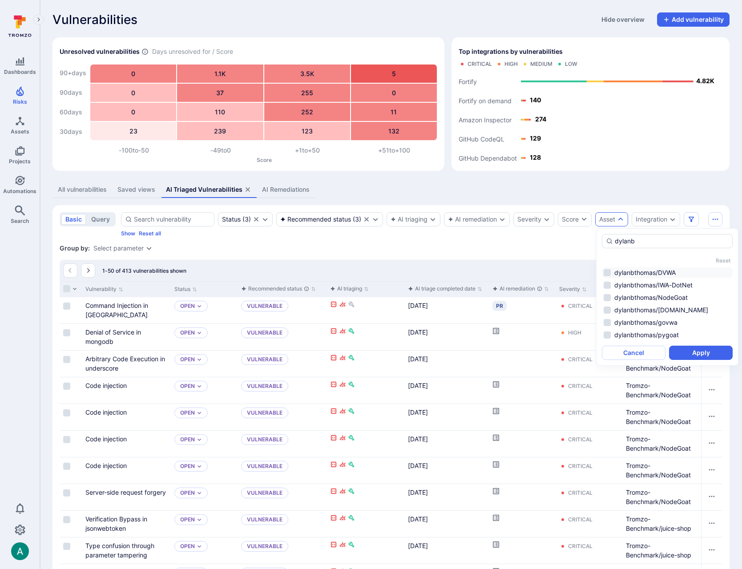
click at [609, 273] on li "dylanbthomas/DVWA" at bounding box center [667, 273] width 131 height 11
click at [610, 283] on li "dylanbthomas/IWA-DotNet" at bounding box center [667, 285] width 131 height 11
click at [608, 299] on li "dylanbthomas/NodeGoat" at bounding box center [667, 297] width 131 height 11
click at [608, 311] on li "dylanbthomas/[DOMAIN_NAME]" at bounding box center [667, 310] width 131 height 11
click at [607, 325] on li "dylanbthomas/govwa" at bounding box center [667, 322] width 131 height 11
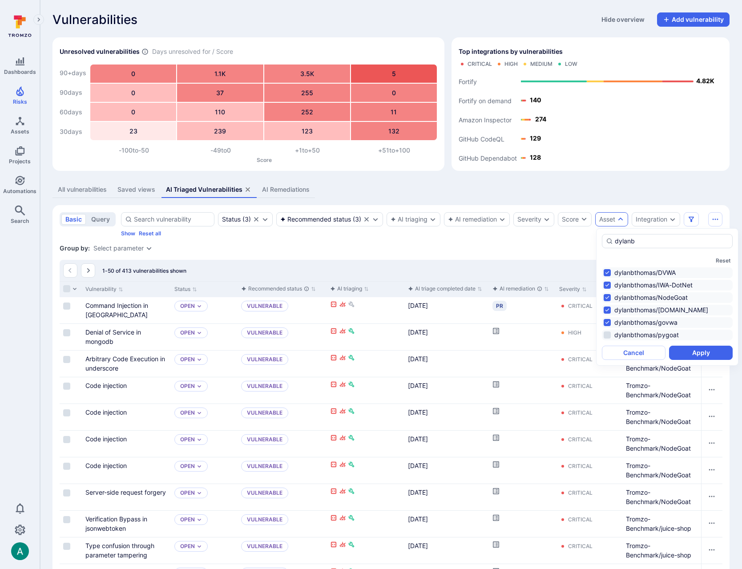
click at [608, 333] on li "dylanbthomas/pygoat" at bounding box center [667, 335] width 131 height 11
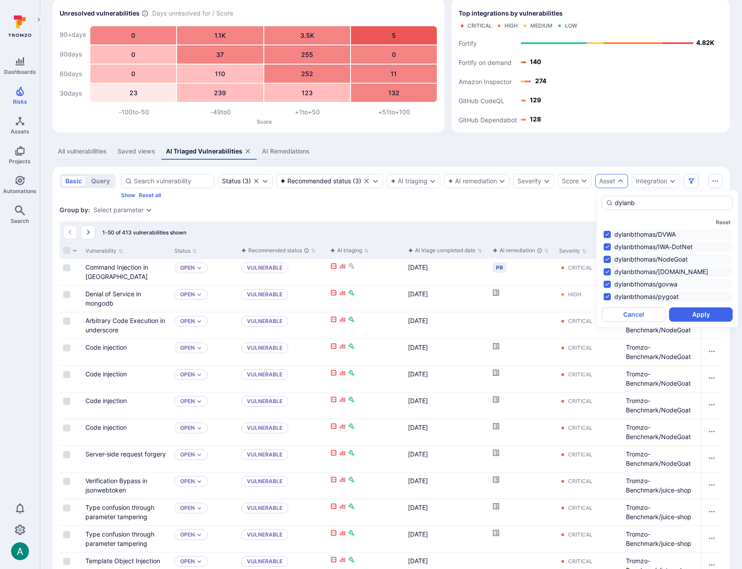
scroll to position [48, 0]
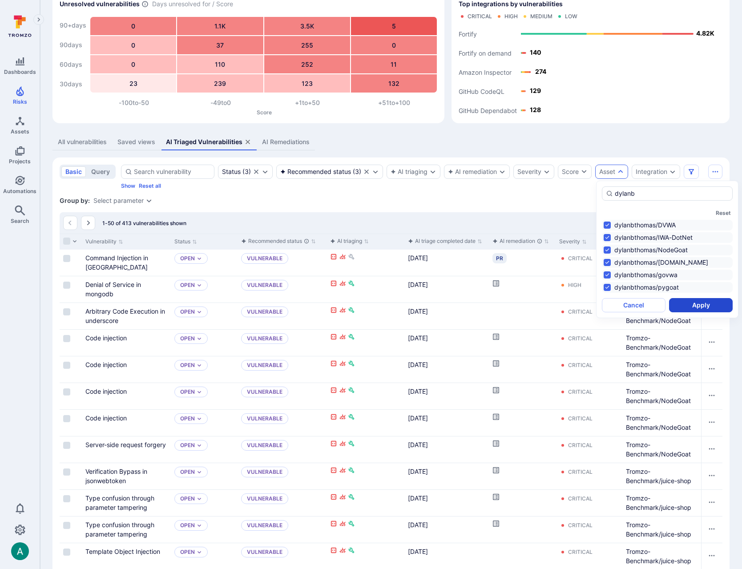
type input "dylanb"
click at [719, 306] on button "Apply" at bounding box center [701, 305] width 64 height 14
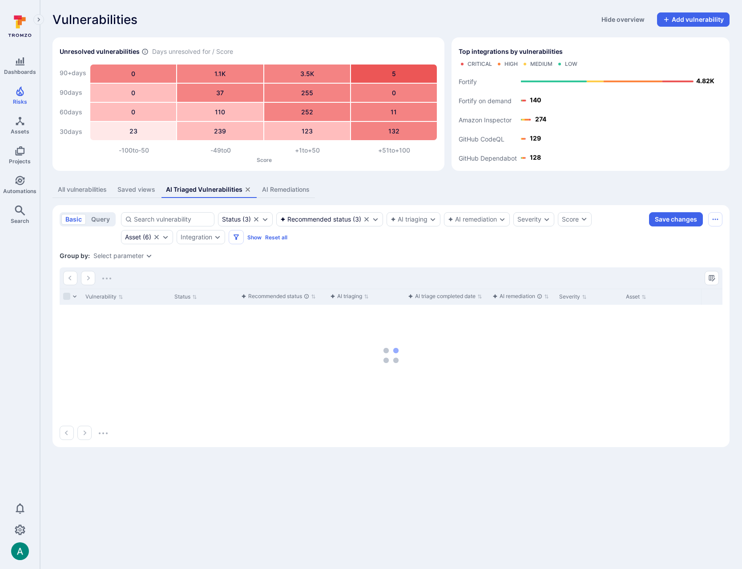
scroll to position [0, 0]
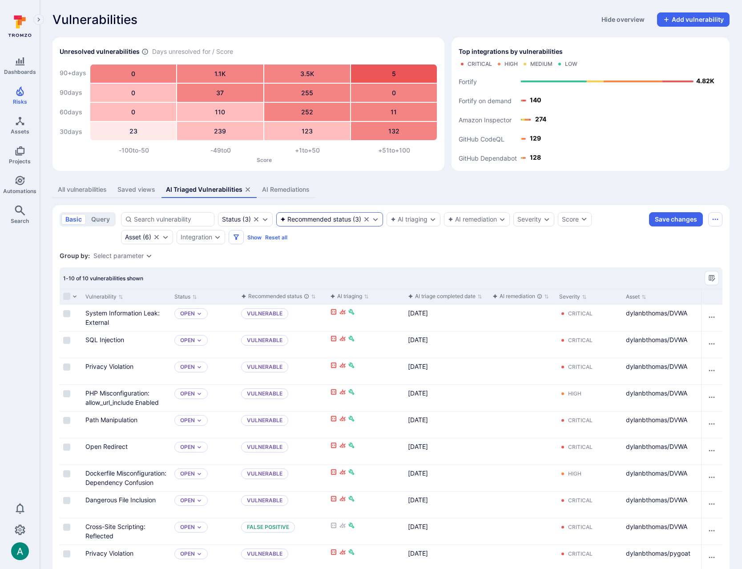
click at [335, 216] on div "Recommended status" at bounding box center [315, 219] width 71 height 7
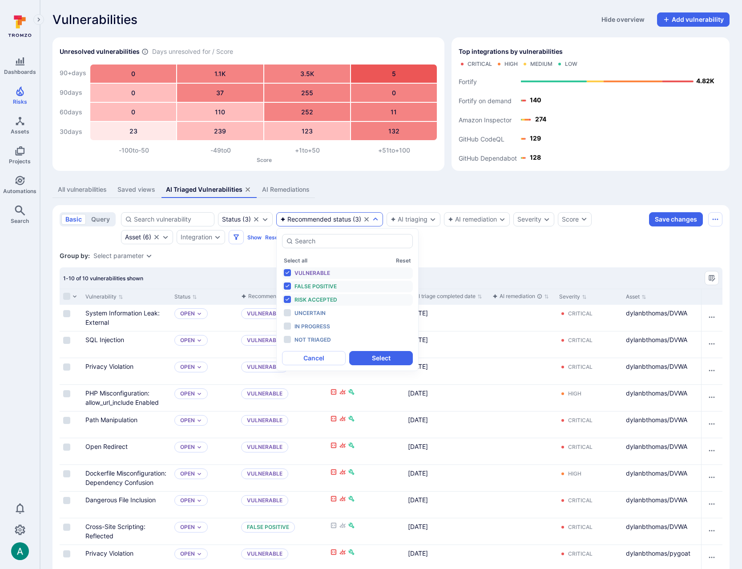
click at [312, 271] on span "Vulnerable" at bounding box center [313, 273] width 36 height 7
click at [313, 287] on span "False positive" at bounding box center [316, 286] width 42 height 7
click at [314, 299] on span "Risk accepted" at bounding box center [316, 299] width 43 height 7
click at [312, 338] on span "Not triaged" at bounding box center [313, 340] width 37 height 7
drag, startPoint x: 380, startPoint y: 358, endPoint x: 413, endPoint y: 318, distance: 52.1
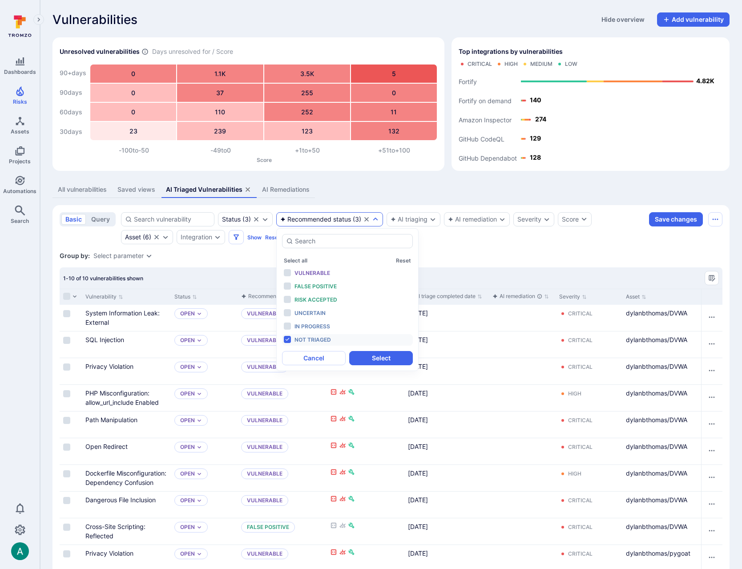
click at [380, 357] on button "Select" at bounding box center [381, 358] width 64 height 14
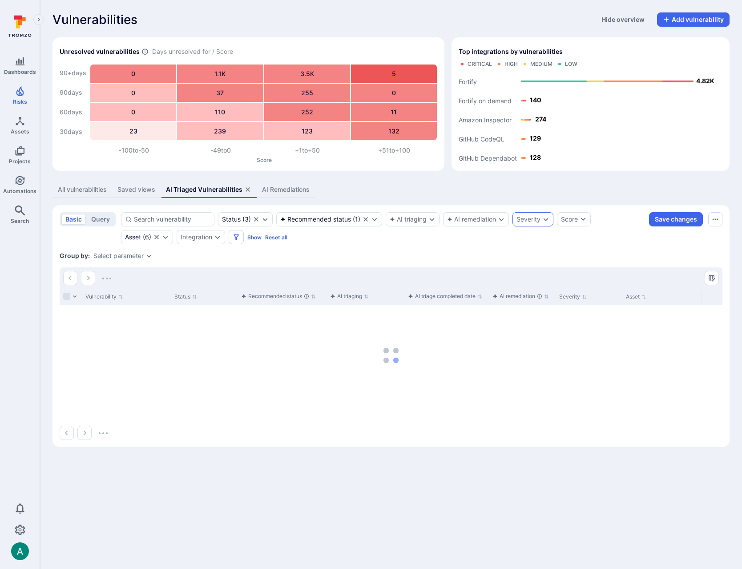
click at [533, 220] on div "Severity" at bounding box center [529, 219] width 24 height 7
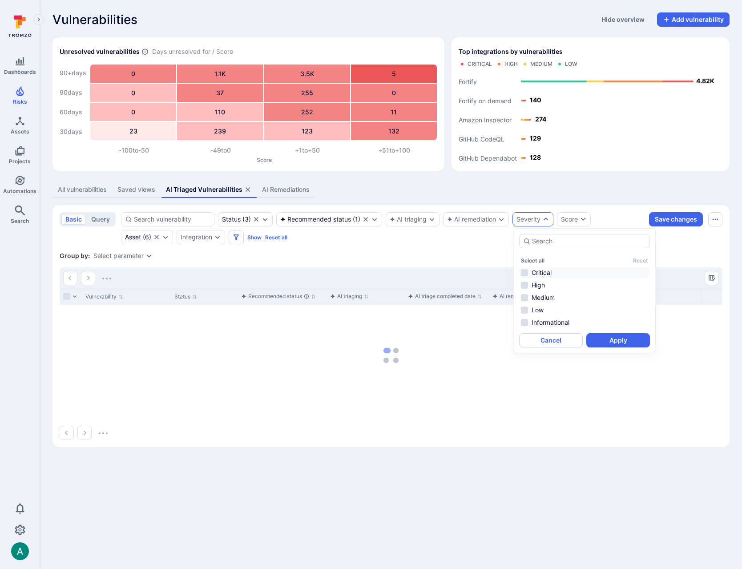
click at [528, 272] on li "Critical" at bounding box center [584, 273] width 131 height 11
click at [537, 284] on li "High" at bounding box center [584, 285] width 131 height 11
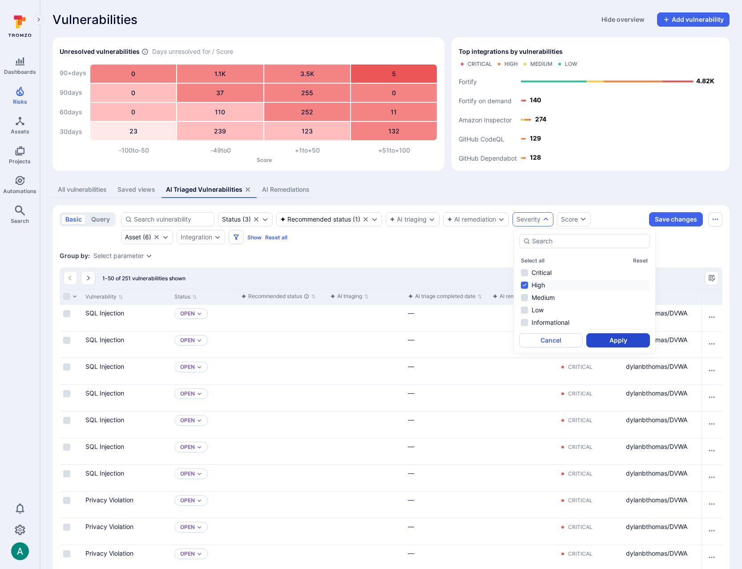
click at [608, 340] on button "Apply" at bounding box center [619, 340] width 64 height 14
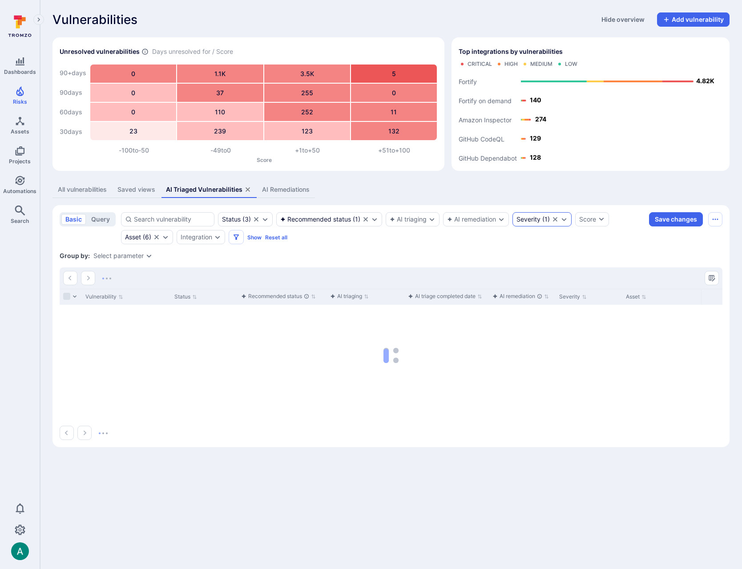
click at [529, 216] on div "Severity" at bounding box center [529, 219] width 24 height 7
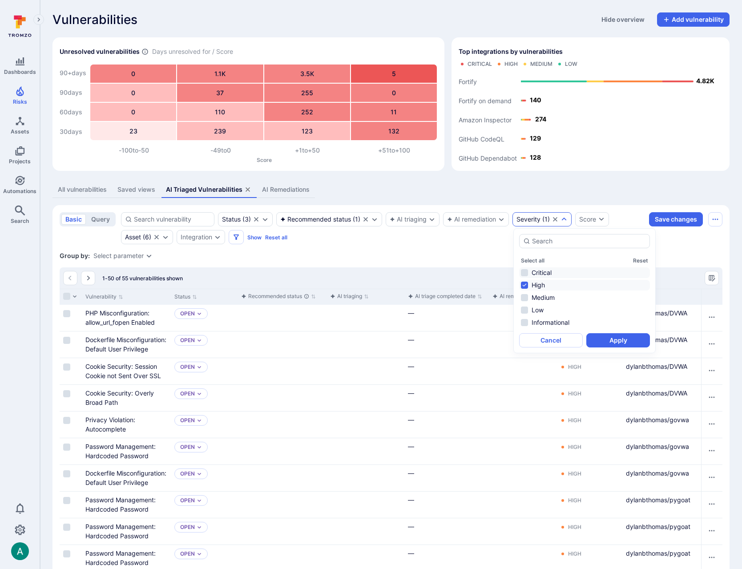
click at [538, 269] on li "Critical" at bounding box center [584, 273] width 131 height 11
click at [619, 339] on button "Apply" at bounding box center [619, 340] width 64 height 14
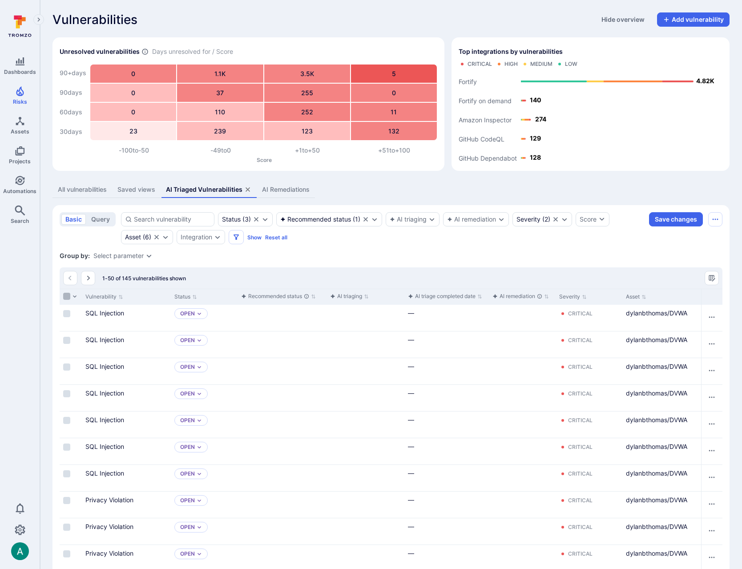
click at [69, 297] on input "Select all rows" at bounding box center [66, 296] width 7 height 7
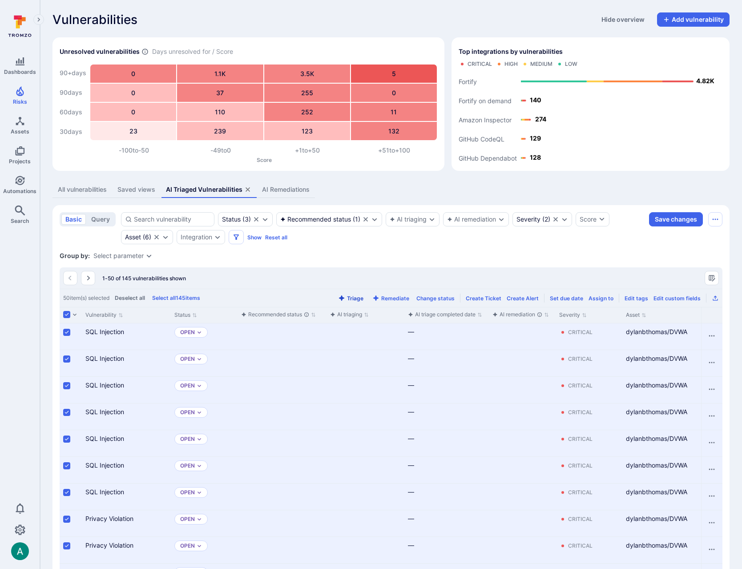
click at [358, 299] on button "Triage" at bounding box center [351, 298] width 29 height 7
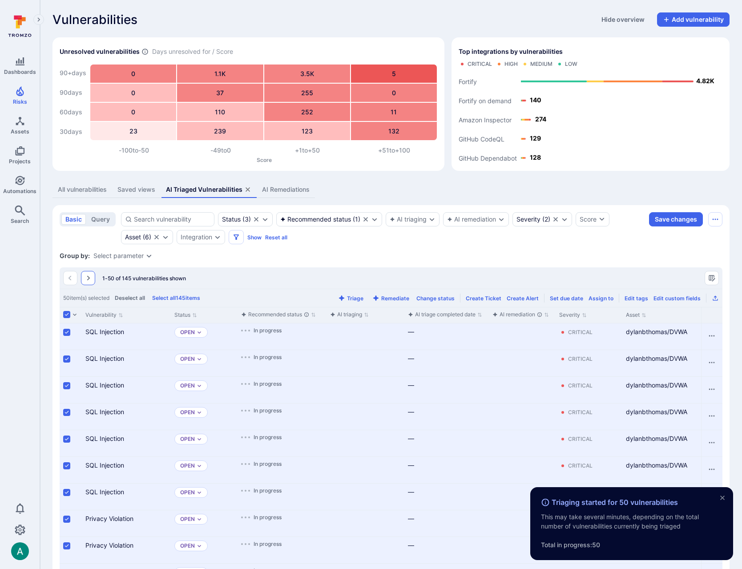
click at [92, 281] on button "Go to the next page" at bounding box center [88, 278] width 14 height 14
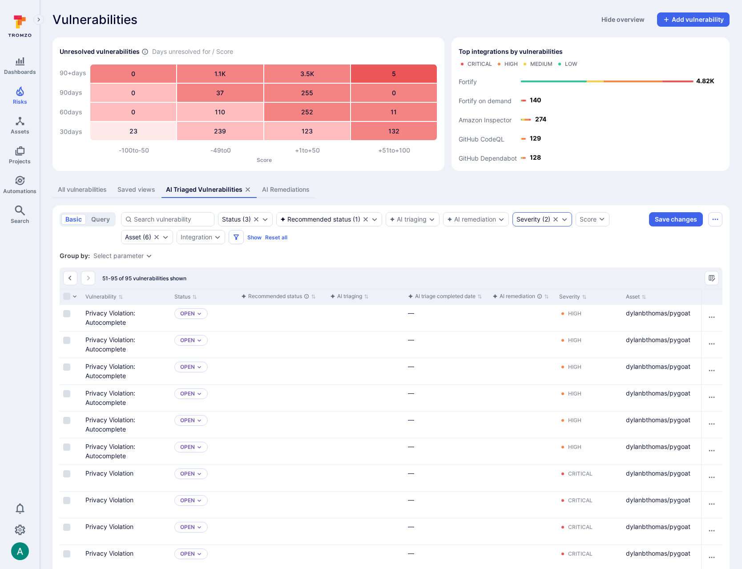
scroll to position [1, 0]
click at [570, 218] on div "Severity ( 2 )" at bounding box center [543, 218] width 60 height 14
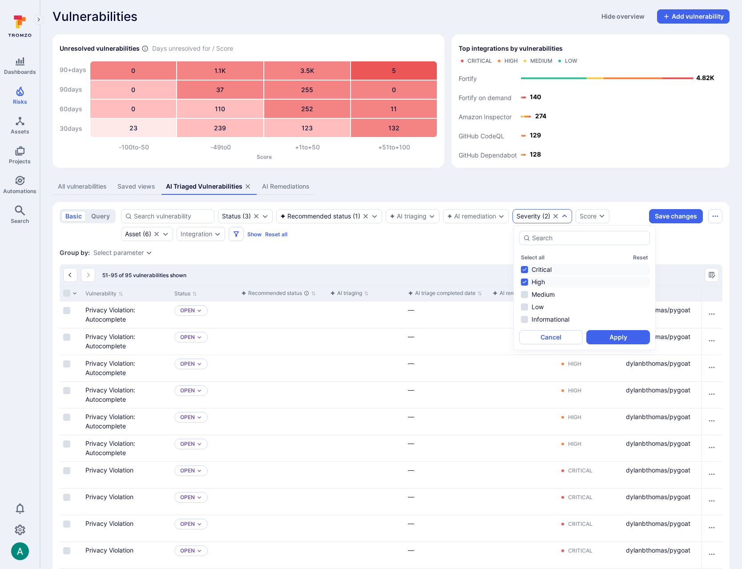
click at [544, 283] on li "High" at bounding box center [584, 282] width 131 height 11
click at [613, 335] on button "Apply" at bounding box center [619, 337] width 64 height 14
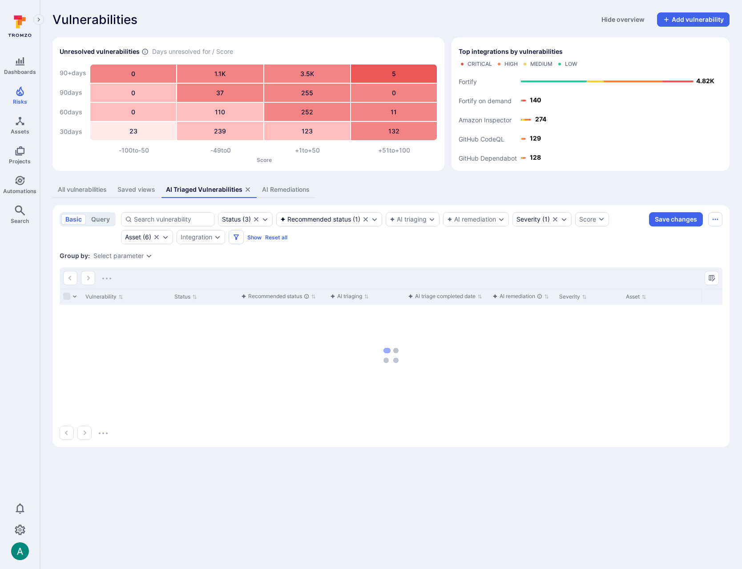
scroll to position [0, 0]
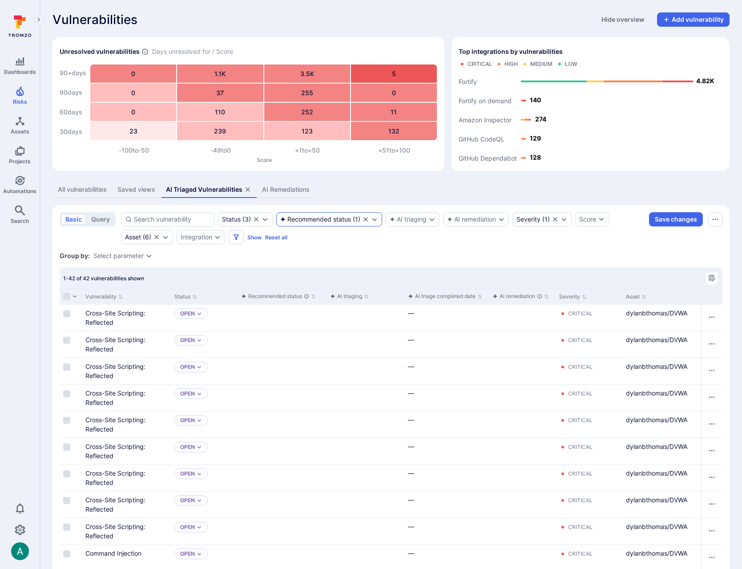
click at [325, 223] on div "Recommended status ( 1 )" at bounding box center [329, 219] width 106 height 14
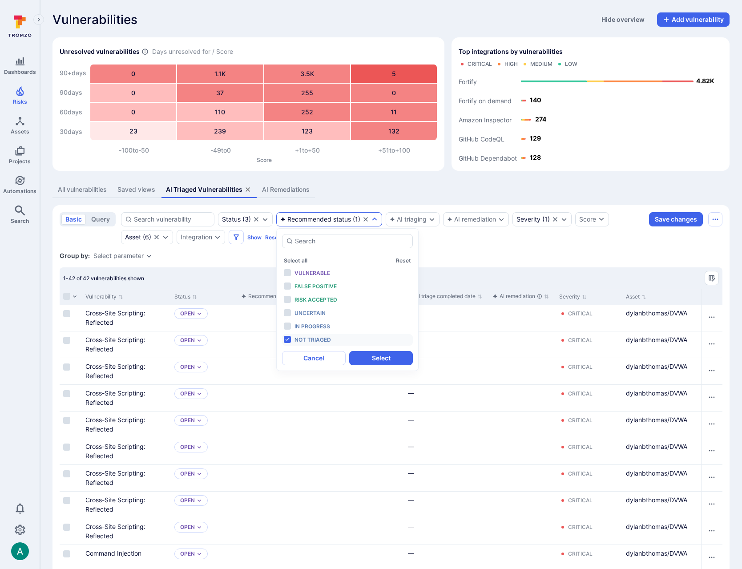
drag, startPoint x: 308, startPoint y: 338, endPoint x: 314, endPoint y: 318, distance: 21.4
click at [308, 337] on span "Not triaged" at bounding box center [313, 340] width 37 height 7
click at [324, 270] on span "Vulnerable" at bounding box center [313, 273] width 36 height 7
click at [322, 285] on span "False positive" at bounding box center [316, 286] width 42 height 7
click at [322, 297] on span "Risk accepted" at bounding box center [316, 299] width 43 height 7
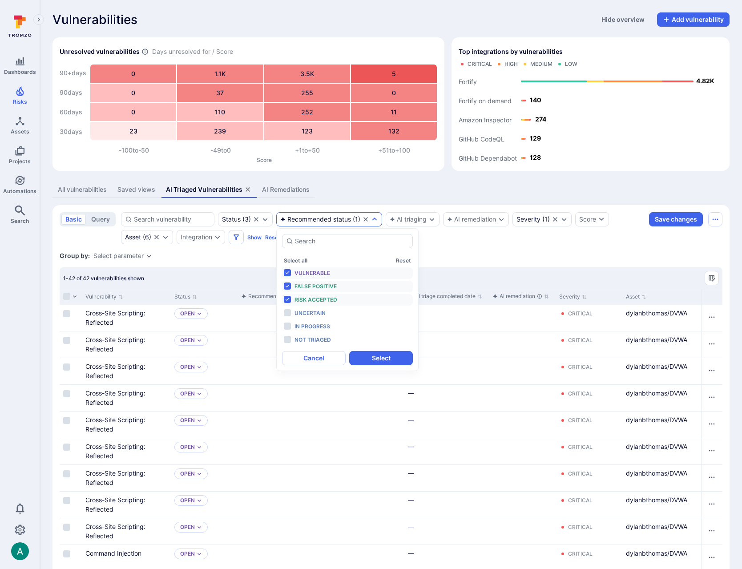
click at [381, 354] on button "Select" at bounding box center [381, 358] width 64 height 14
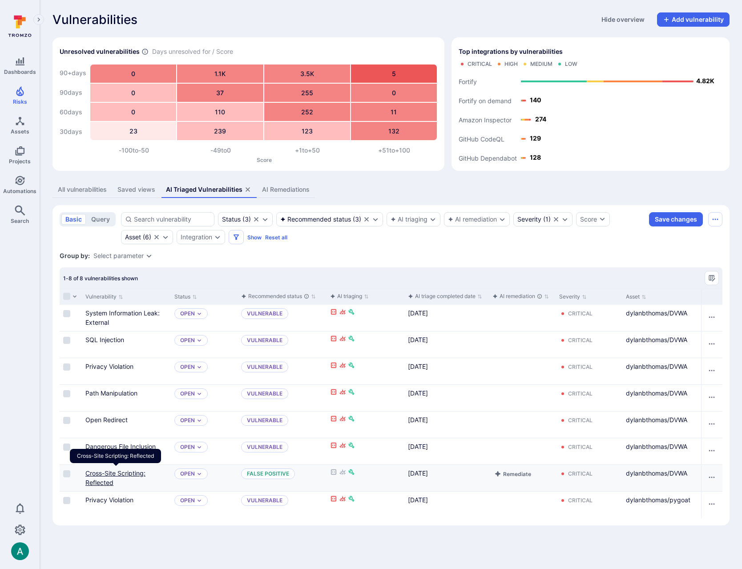
click at [114, 473] on link "Cross-Site Scripting: Reflected" at bounding box center [115, 478] width 60 height 17
click at [19, 90] on icon "Risks" at bounding box center [20, 91] width 8 height 10
click at [61, 40] on link "Vulnerabilities" at bounding box center [54, 41] width 14 height 18
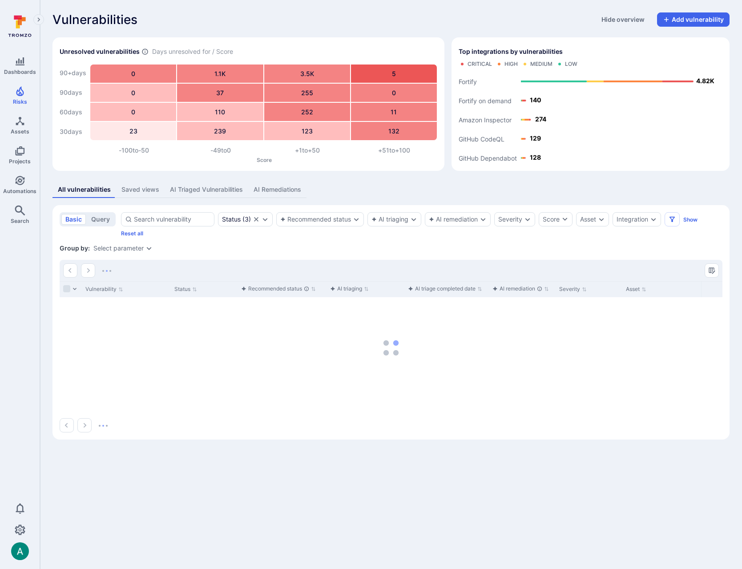
click at [200, 186] on div "AI Triaged Vulnerabilities" at bounding box center [206, 189] width 73 height 9
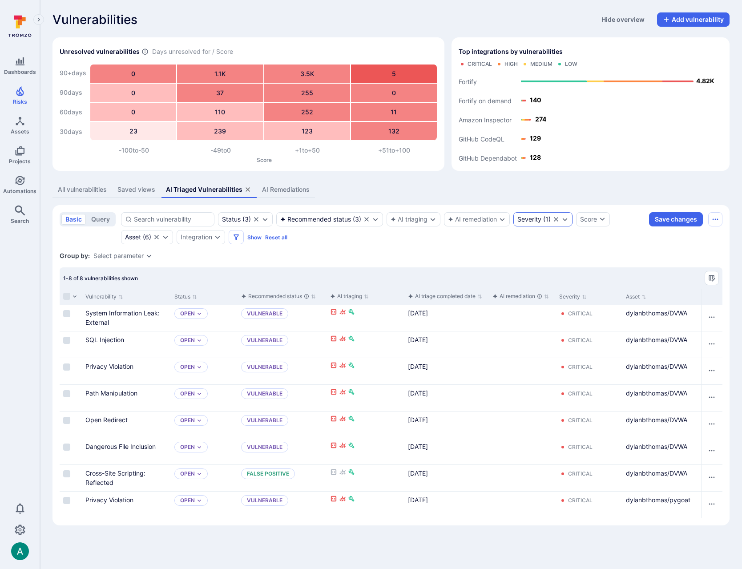
click at [557, 218] on icon "Clear selection" at bounding box center [556, 219] width 7 height 7
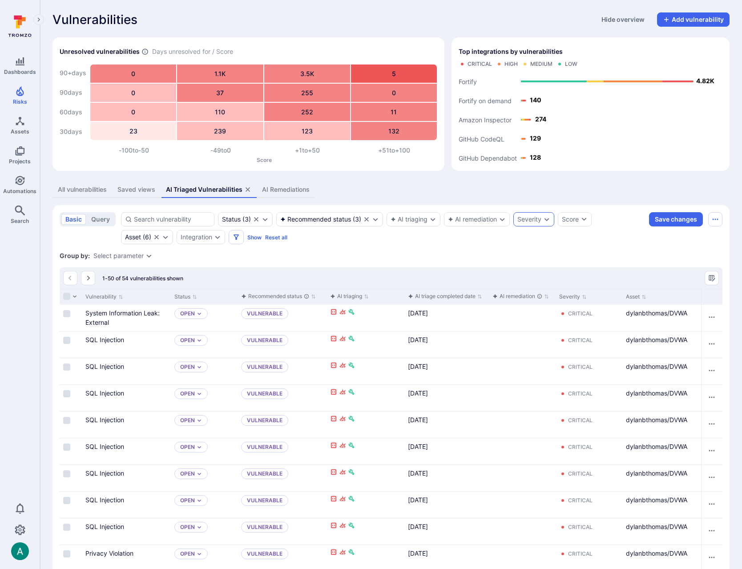
click at [141, 256] on div "Select parameter" at bounding box center [118, 255] width 50 height 7
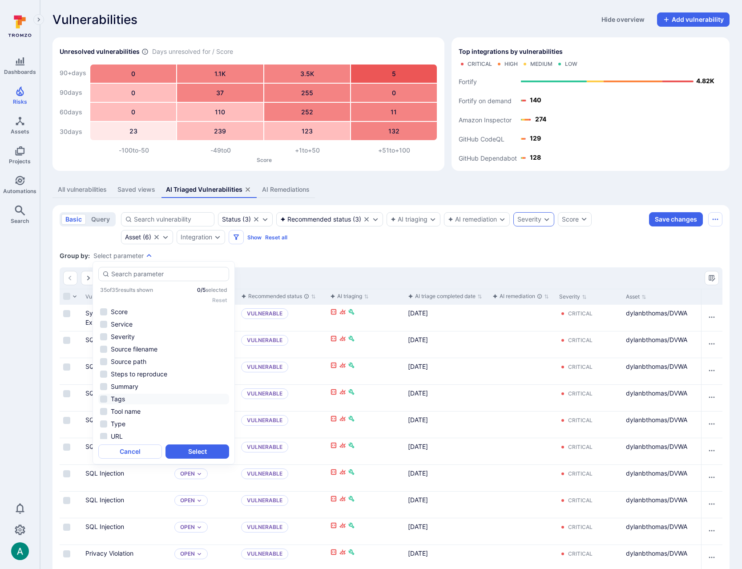
scroll to position [248, 0]
click at [154, 352] on li "Source filename" at bounding box center [163, 350] width 131 height 11
click at [132, 349] on li "Source filename" at bounding box center [163, 350] width 131 height 11
click at [129, 362] on li "Source path" at bounding box center [163, 362] width 131 height 11
click at [209, 449] on button "Select" at bounding box center [198, 452] width 64 height 14
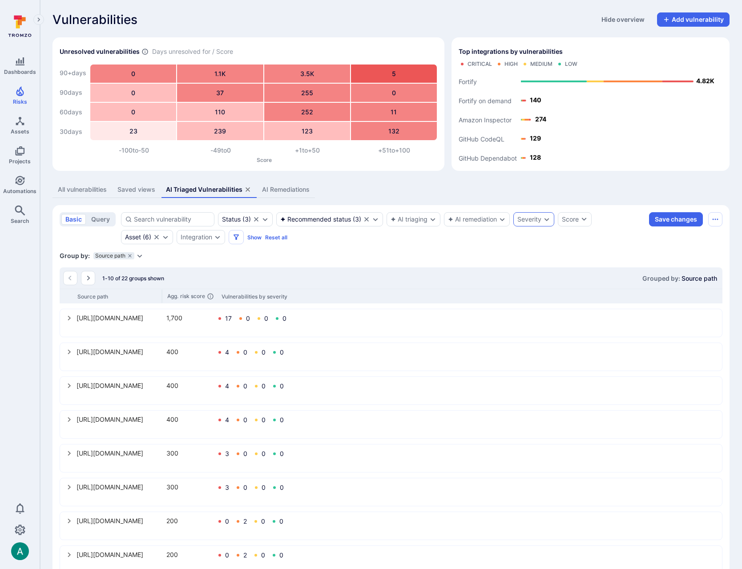
click at [163, 297] on div "Source path Agg. risk score Vulnerabilities by severity" at bounding box center [391, 296] width 663 height 15
click at [140, 256] on icon "Expand dropdown" at bounding box center [140, 256] width 5 height 3
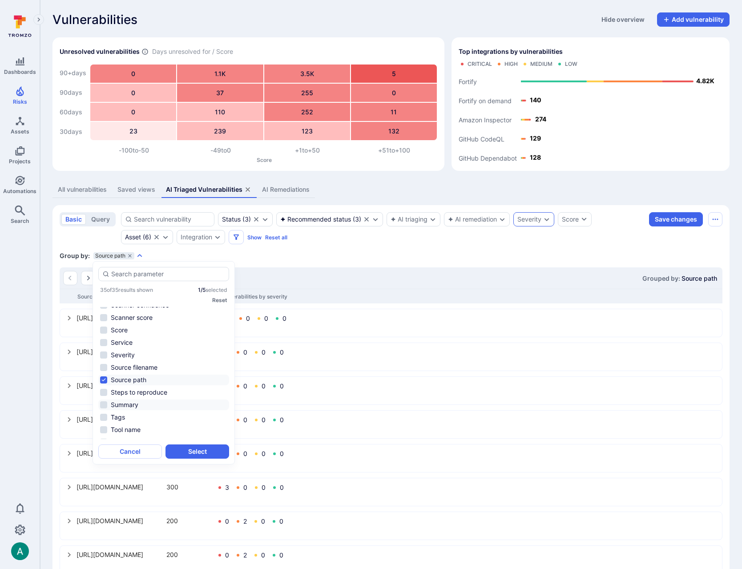
scroll to position [231, 0]
click at [127, 406] on li "Summary" at bounding box center [163, 404] width 131 height 11
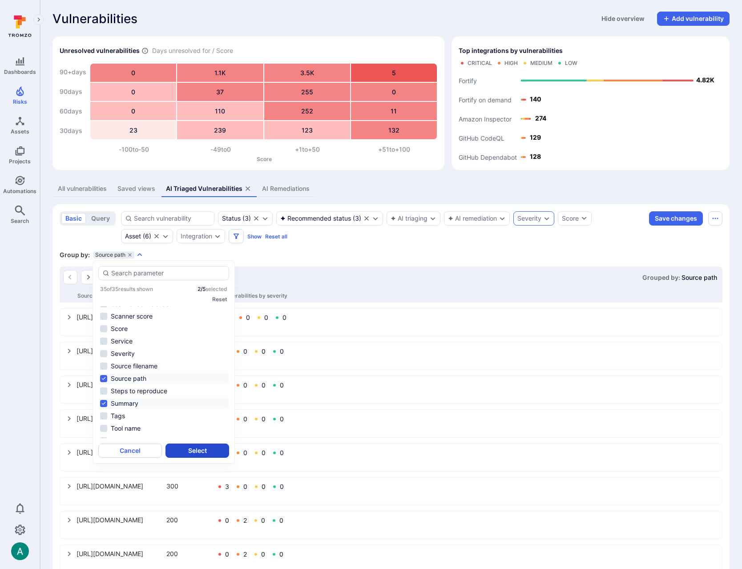
click at [199, 450] on button "Select" at bounding box center [198, 451] width 64 height 14
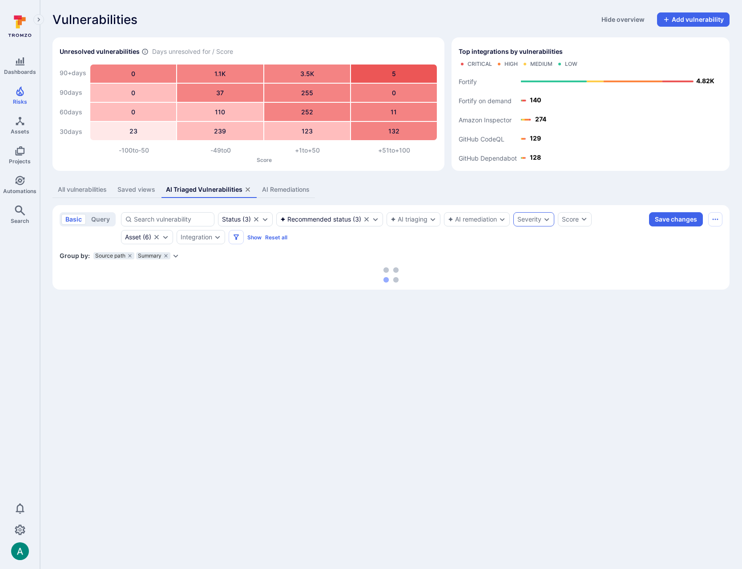
scroll to position [0, 0]
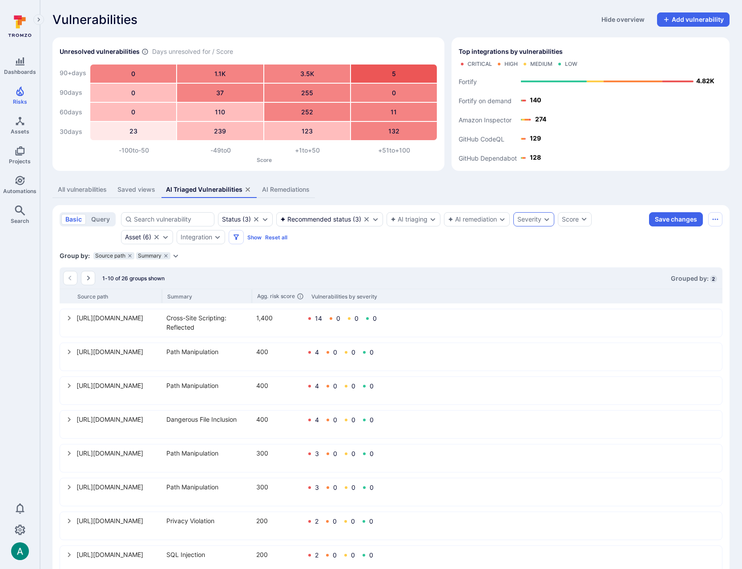
click at [162, 297] on div "Source path Summary Agg. risk score Vulnerabilities by severity" at bounding box center [391, 296] width 663 height 15
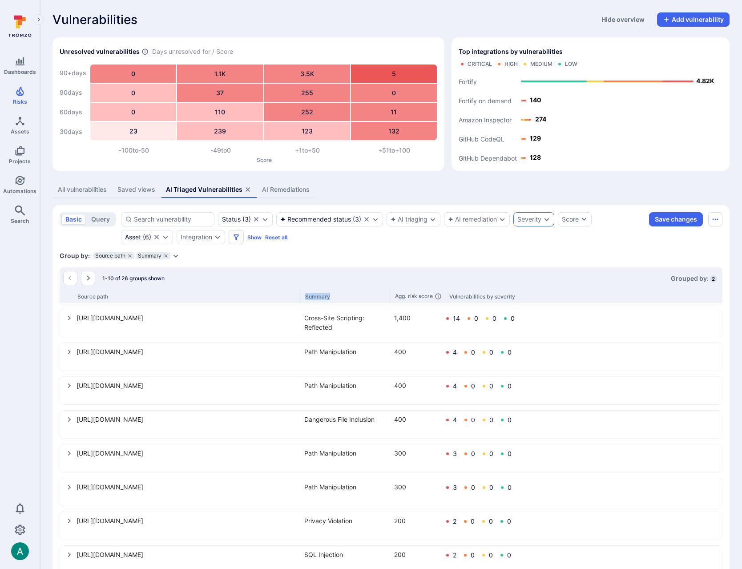
drag, startPoint x: 161, startPoint y: 297, endPoint x: 336, endPoint y: 297, distance: 174.5
click at [336, 297] on div "Source path Summary Agg. risk score Vulnerabilities by severity" at bounding box center [391, 296] width 663 height 15
click at [211, 353] on div "https://github.com/dylanbthomas/DVWA/blob/master/vulnerabilities/view_source_al…" at bounding box center [188, 351] width 223 height 9
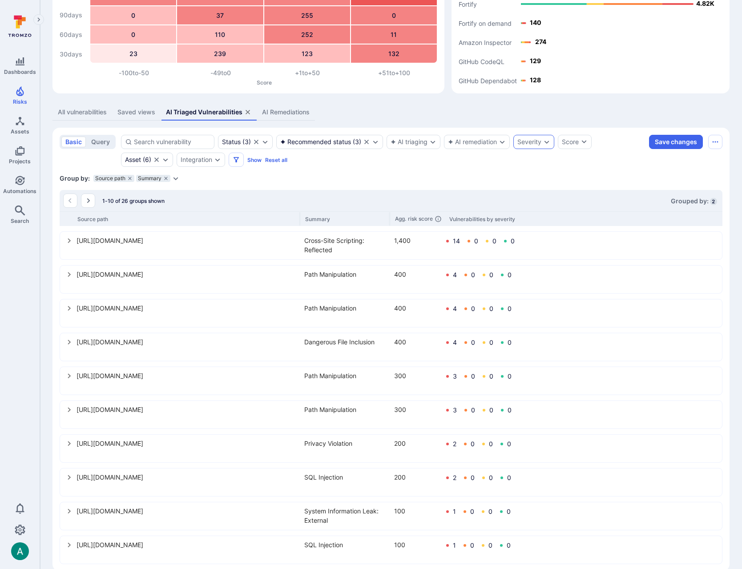
scroll to position [92, 0]
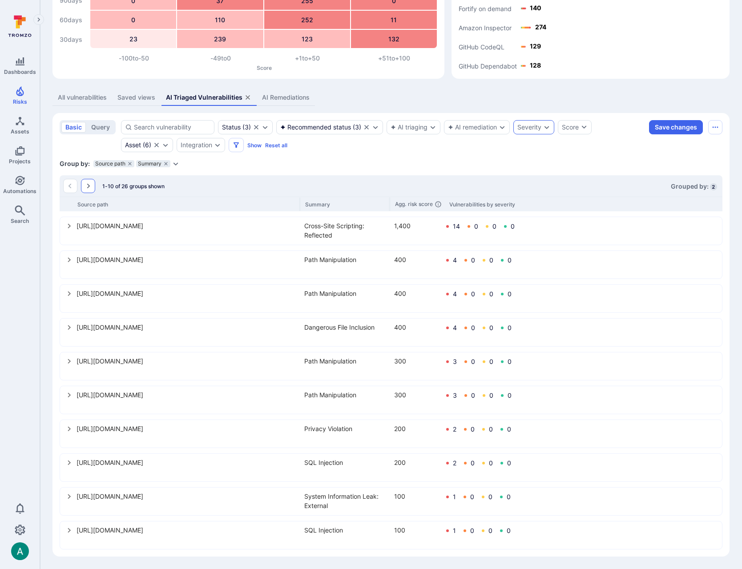
click at [85, 181] on button "Go to the next page" at bounding box center [88, 186] width 14 height 14
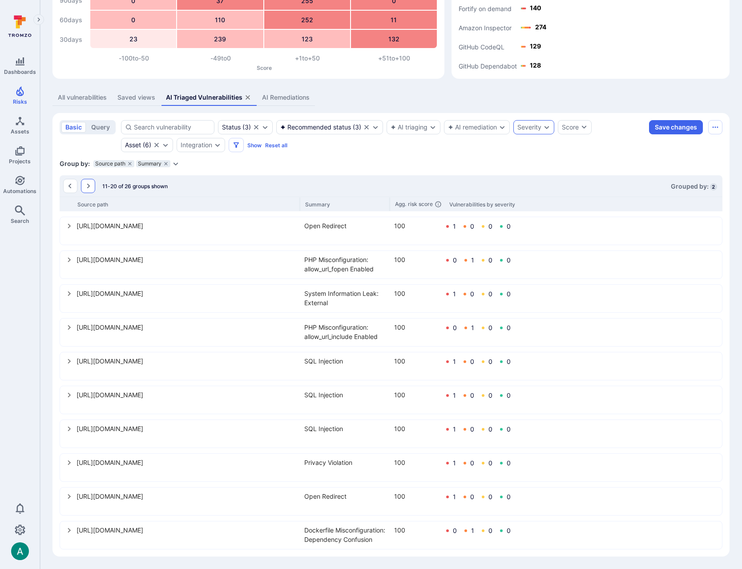
click at [88, 187] on icon "Go to the next page" at bounding box center [88, 186] width 3 height 5
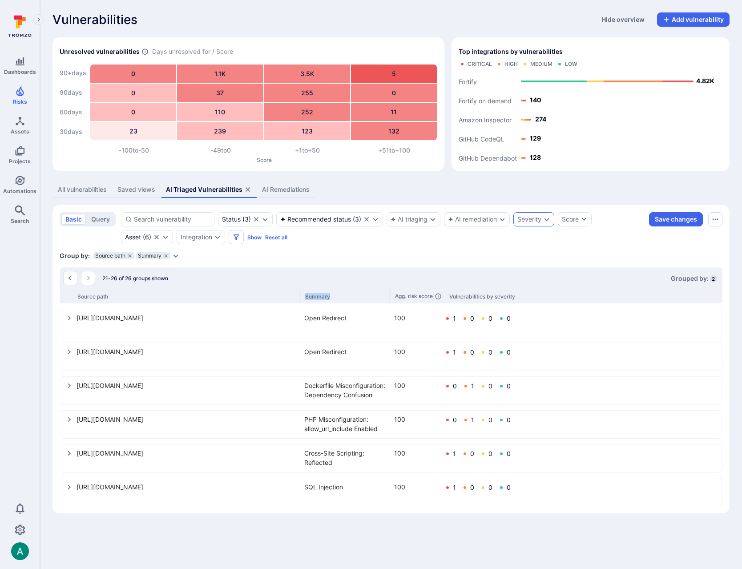
drag, startPoint x: 300, startPoint y: 298, endPoint x: 333, endPoint y: 297, distance: 33.0
click at [333, 297] on div "Source path Summary Agg. risk score Vulnerabilities by severity" at bounding box center [391, 296] width 663 height 15
drag, startPoint x: 300, startPoint y: 297, endPoint x: 350, endPoint y: 291, distance: 51.1
click at [350, 291] on div "Source path Summary Agg. risk score Vulnerabilities by severity" at bounding box center [391, 296] width 663 height 15
click at [234, 216] on div "Status" at bounding box center [231, 219] width 19 height 7
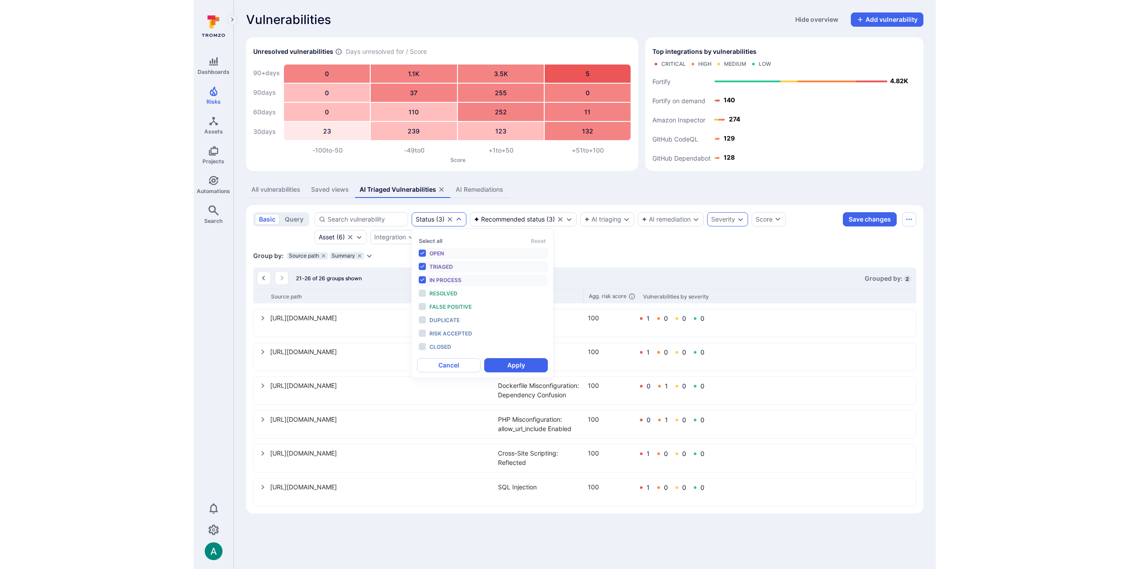
scroll to position [7, 0]
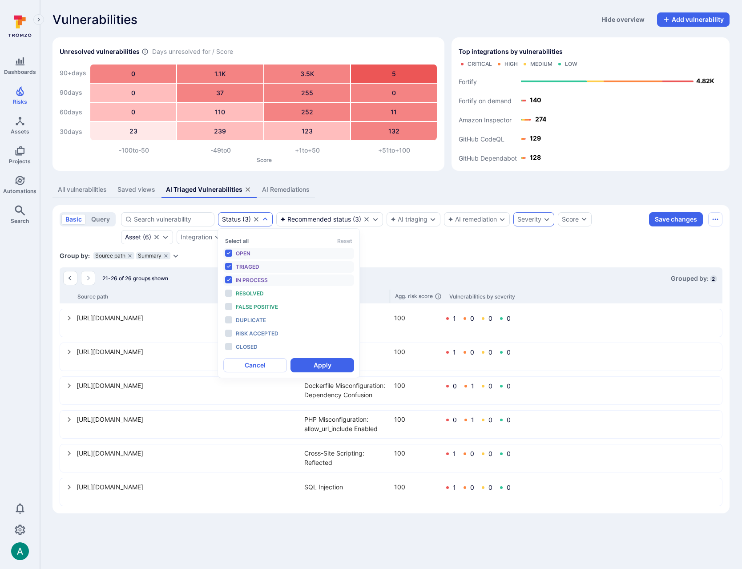
click at [234, 216] on div "Status" at bounding box center [231, 219] width 19 height 7
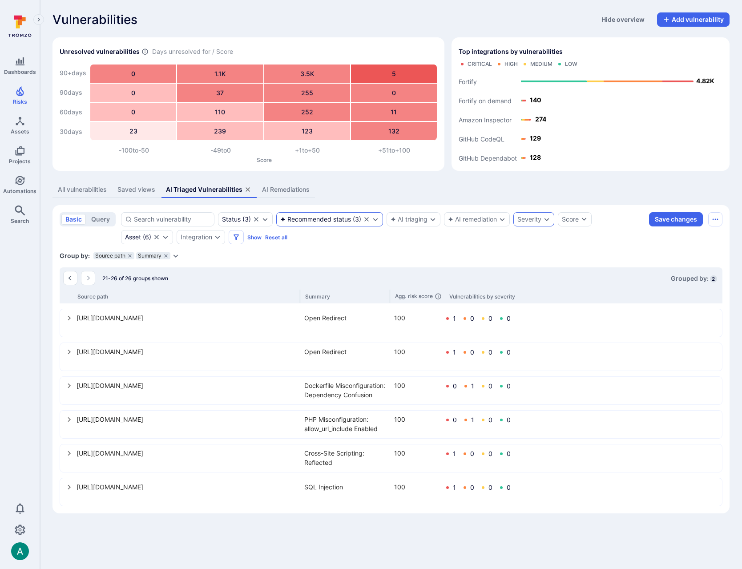
click at [323, 217] on div "Recommended status" at bounding box center [315, 219] width 71 height 7
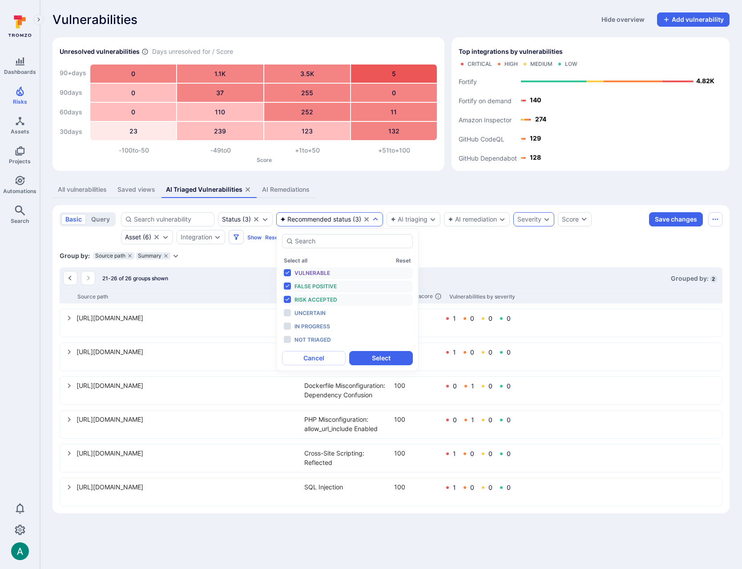
drag, startPoint x: 240, startPoint y: 253, endPoint x: 183, endPoint y: 245, distance: 57.9
click at [230, 253] on div "Group by: Source path Summary Select parameter" at bounding box center [391, 256] width 663 height 9
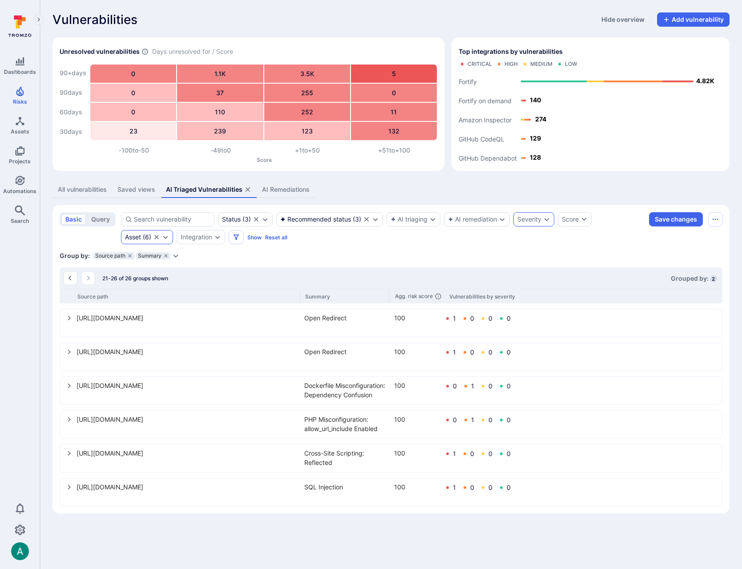
click at [152, 236] on div "Asset ( 6 )" at bounding box center [147, 237] width 52 height 14
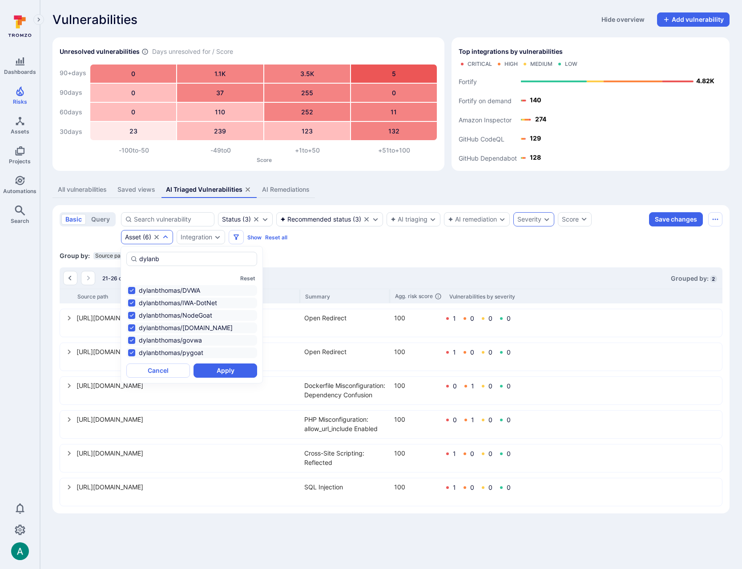
click at [155, 237] on icon "Clear selection" at bounding box center [156, 237] width 7 height 7
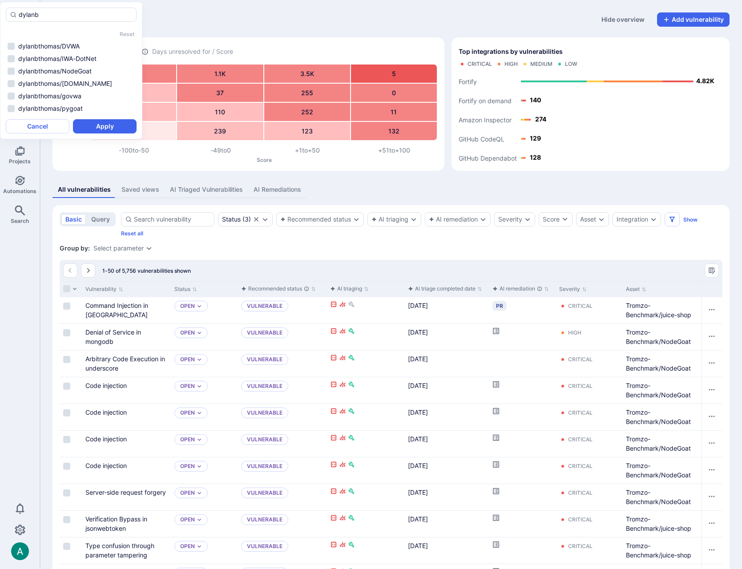
click at [289, 246] on div "Group by: Select parameter" at bounding box center [391, 248] width 663 height 9
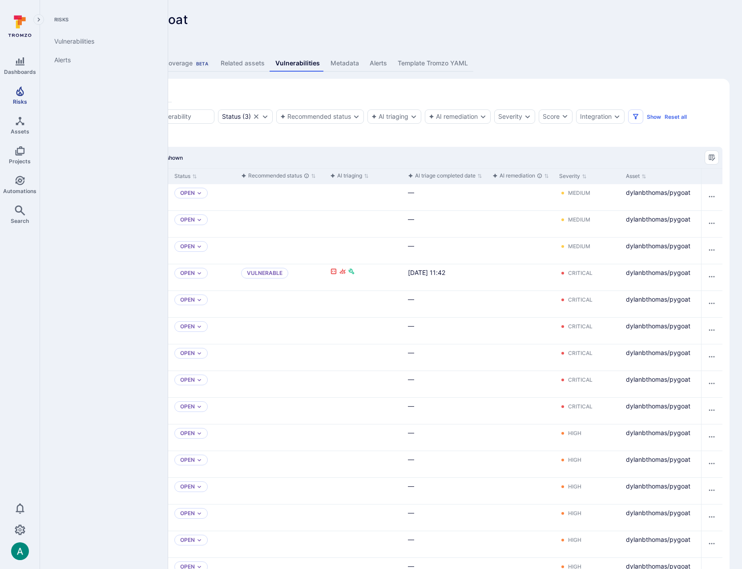
click at [21, 94] on icon "Risks" at bounding box center [20, 91] width 11 height 11
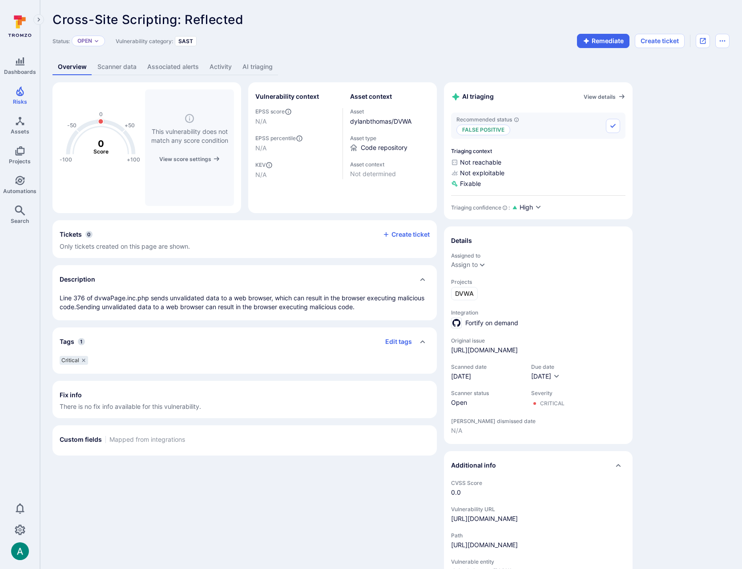
click at [261, 71] on link "AI triaging" at bounding box center [257, 67] width 41 height 16
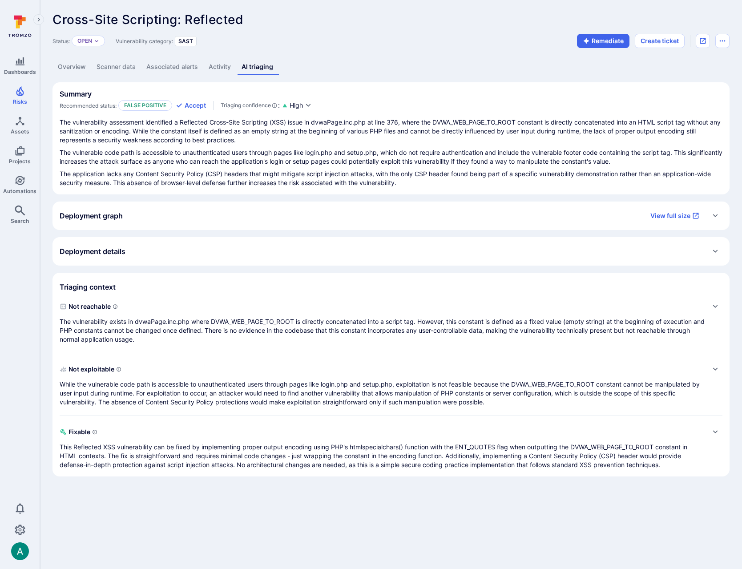
click at [69, 66] on link "Overview" at bounding box center [72, 67] width 39 height 16
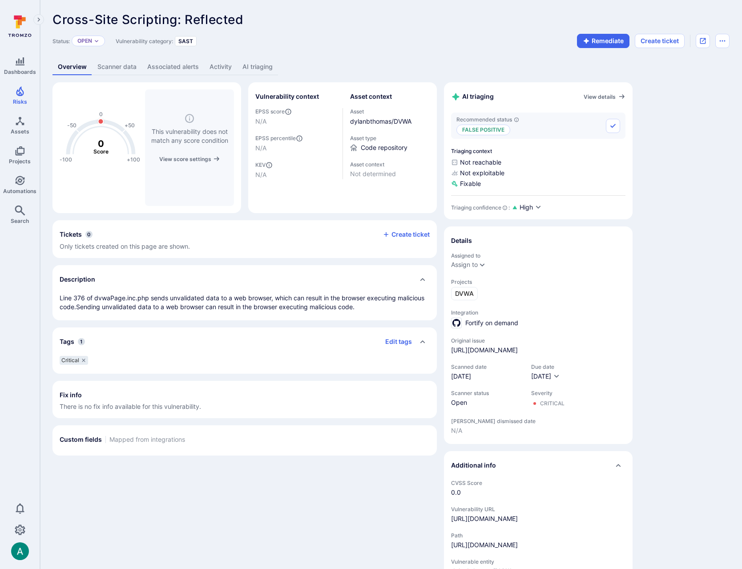
click at [257, 68] on link "AI triaging" at bounding box center [257, 67] width 41 height 16
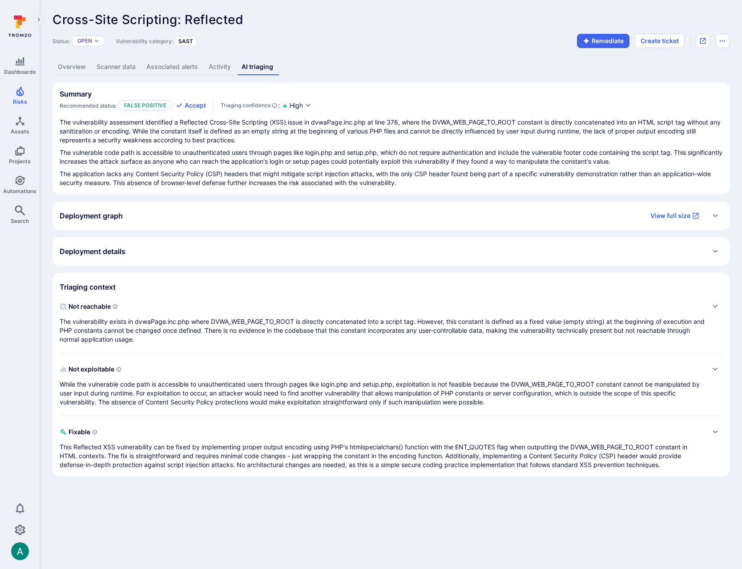
click at [311, 324] on p "The vulnerability exists in dvwaPage.inc.php where DVWA_WEB_PAGE_TO_ROOT is dir…" at bounding box center [382, 330] width 645 height 27
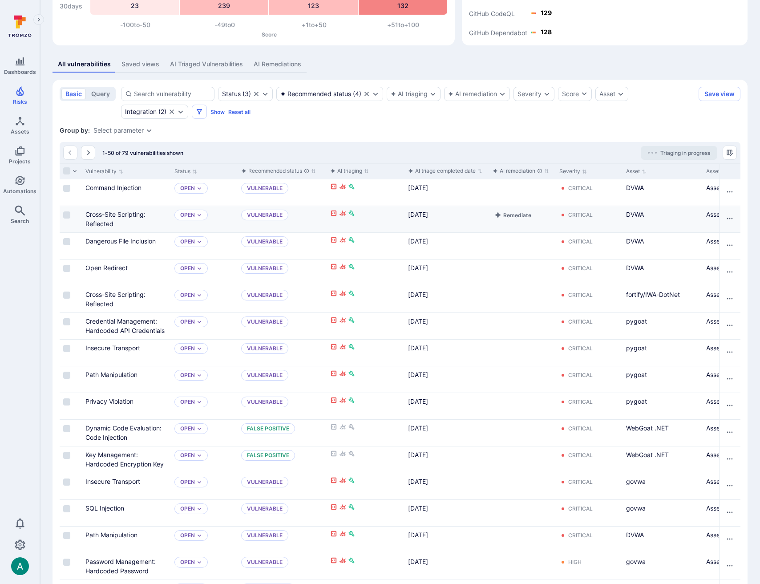
scroll to position [131, 0]
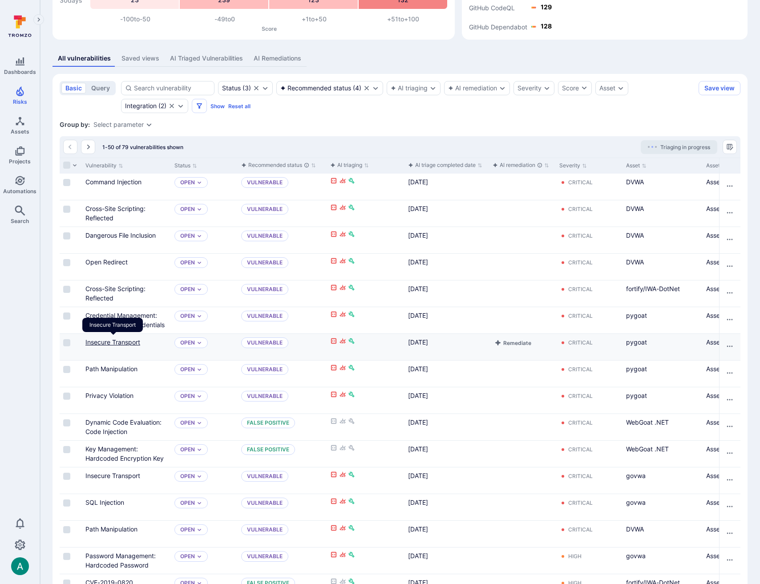
click at [120, 339] on link "Insecure Transport" at bounding box center [112, 342] width 55 height 8
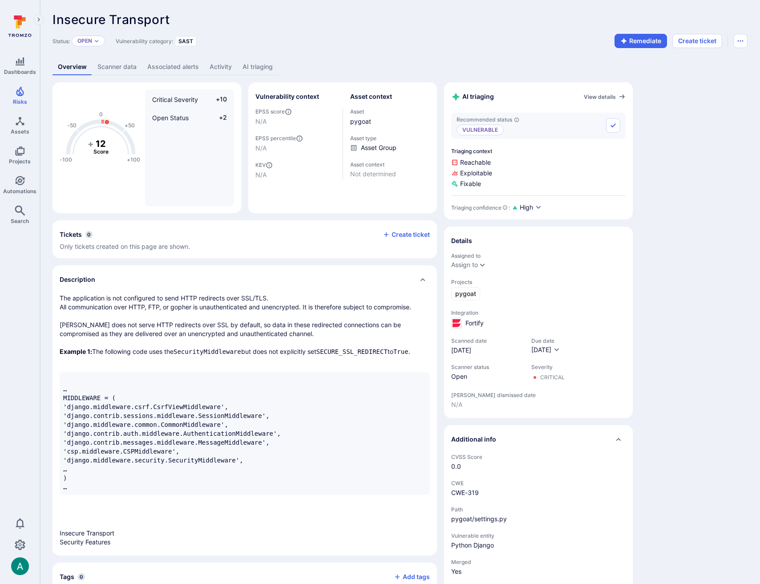
drag, startPoint x: 78, startPoint y: 297, endPoint x: 168, endPoint y: 300, distance: 90.4
click at [168, 300] on p "The application is not configured to send HTTP redirects over SSL/TLS. All comm…" at bounding box center [245, 329] width 370 height 71
click at [245, 69] on link "AI triaging" at bounding box center [257, 67] width 41 height 16
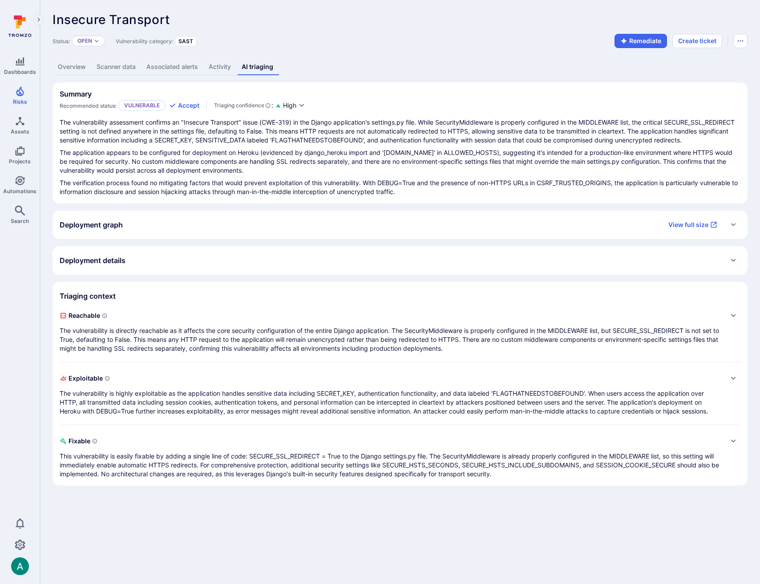
click at [138, 232] on div "Deployment graph View full size" at bounding box center [391, 225] width 663 height 14
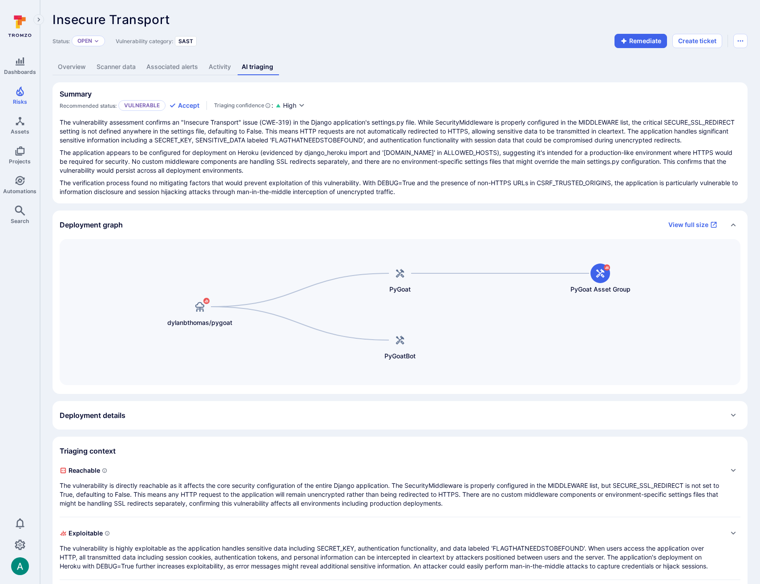
click at [138, 232] on div "Deployment graph View full size" at bounding box center [391, 225] width 663 height 14
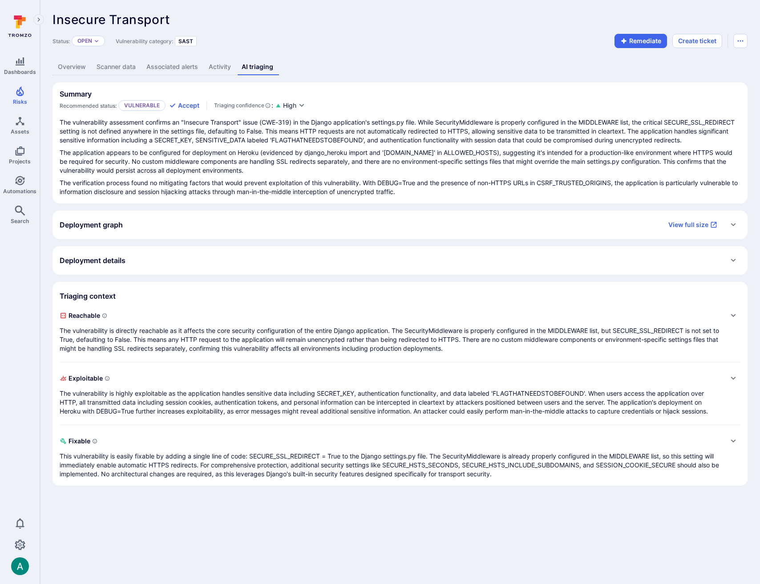
click at [138, 268] on div "Deployment details" at bounding box center [400, 260] width 681 height 14
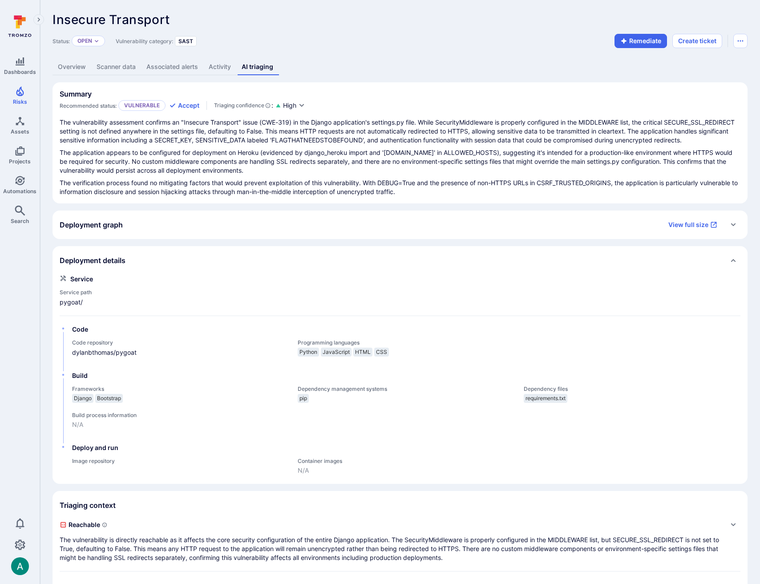
click at [138, 268] on div "Deployment details" at bounding box center [400, 260] width 681 height 14
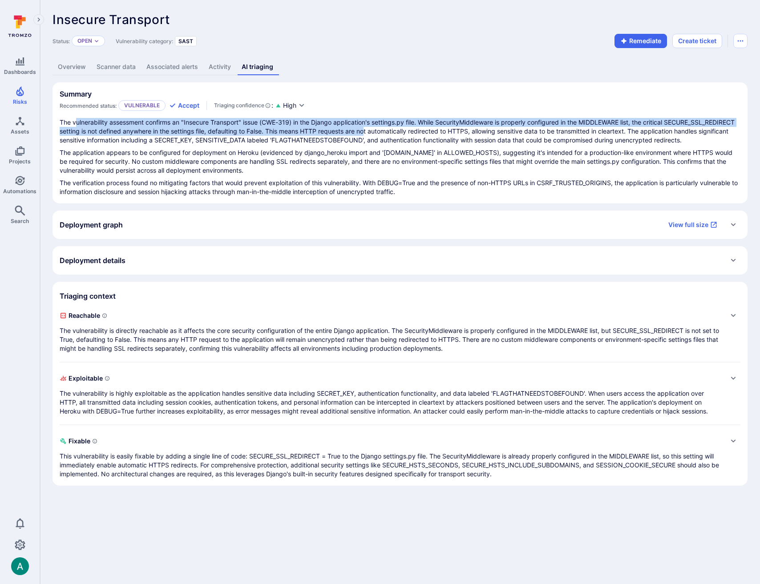
drag, startPoint x: 77, startPoint y: 120, endPoint x: 441, endPoint y: 131, distance: 364.3
click at [441, 131] on p "The vulnerability assessment confirms an "Insecure Transport" issue (CWE-319) i…" at bounding box center [400, 131] width 681 height 27
click at [128, 344] on p "The vulnerability is directly reachable as it affects the core security configu…" at bounding box center [391, 339] width 663 height 27
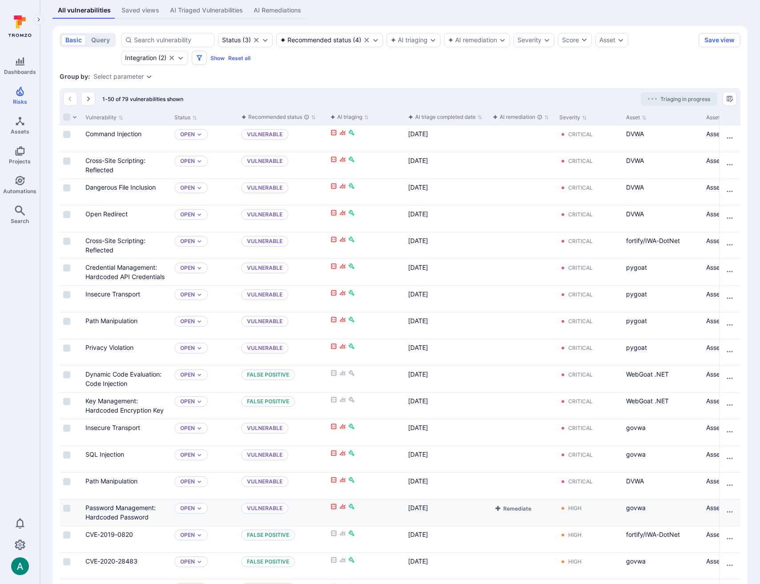
scroll to position [181, 0]
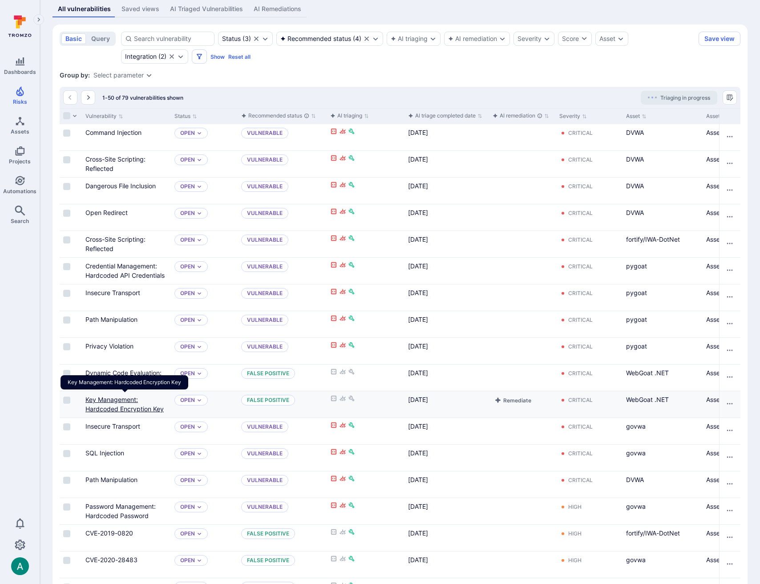
click at [119, 398] on link "Key Management: Hardcoded Encryption Key" at bounding box center [124, 404] width 78 height 17
click at [118, 403] on link "Key Management: Hardcoded Encryption Key" at bounding box center [124, 404] width 78 height 17
click at [132, 407] on link "Key Management: Hardcoded Encryption Key" at bounding box center [124, 404] width 78 height 17
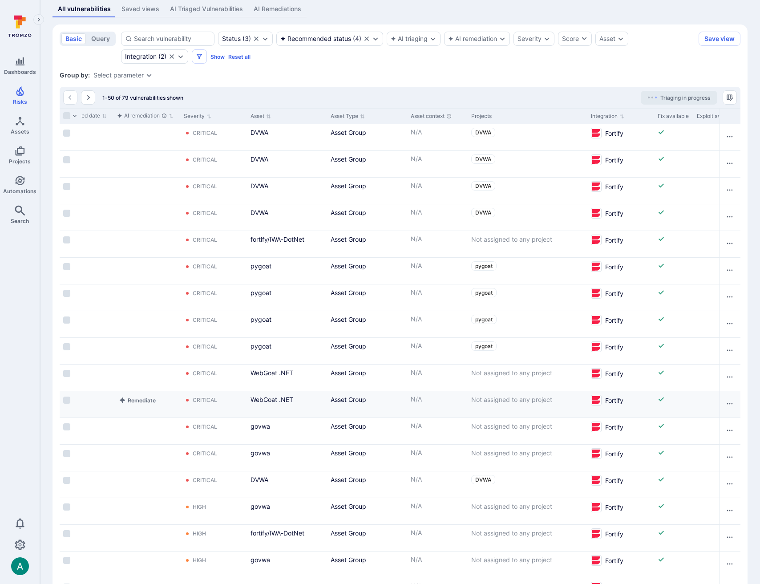
scroll to position [0, 0]
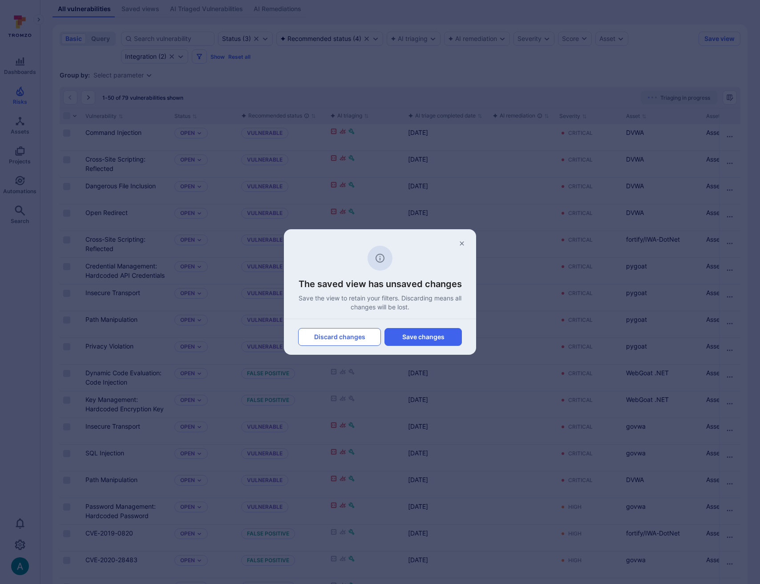
click at [349, 337] on button "Discard changes" at bounding box center [339, 337] width 83 height 18
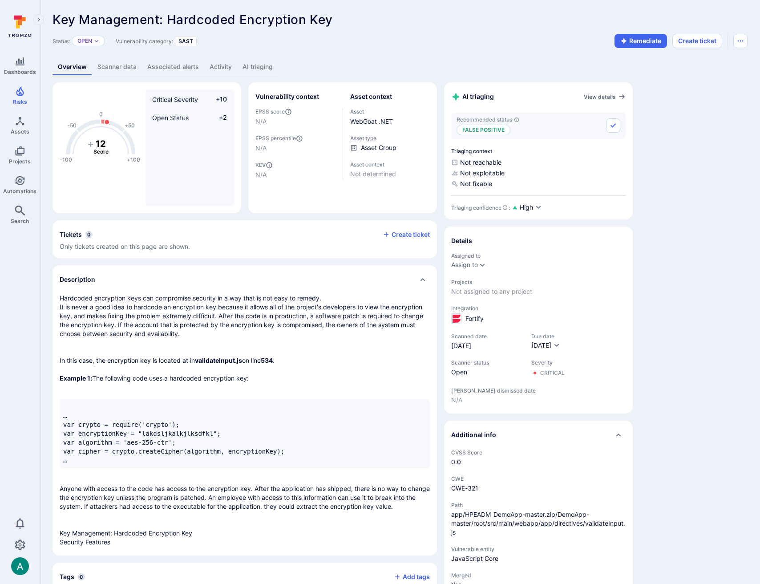
click at [254, 67] on link "AI triaging" at bounding box center [257, 67] width 41 height 16
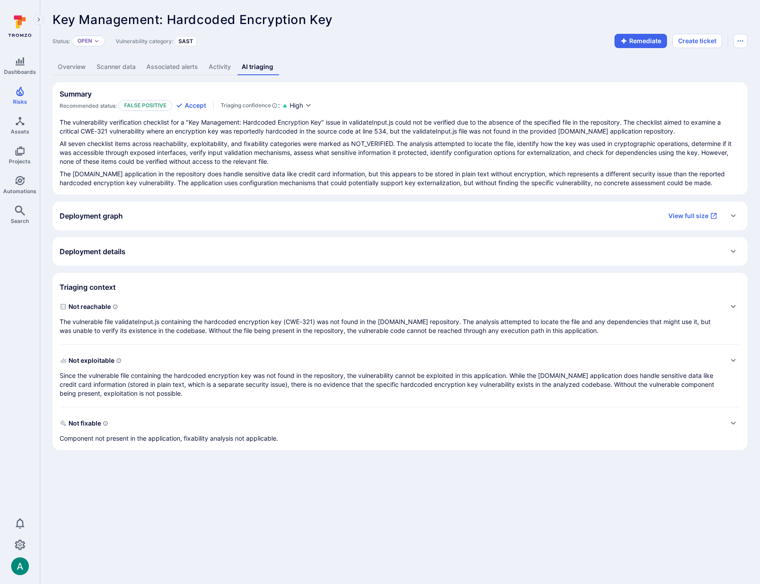
click at [114, 248] on h2 "Deployment details" at bounding box center [93, 251] width 66 height 9
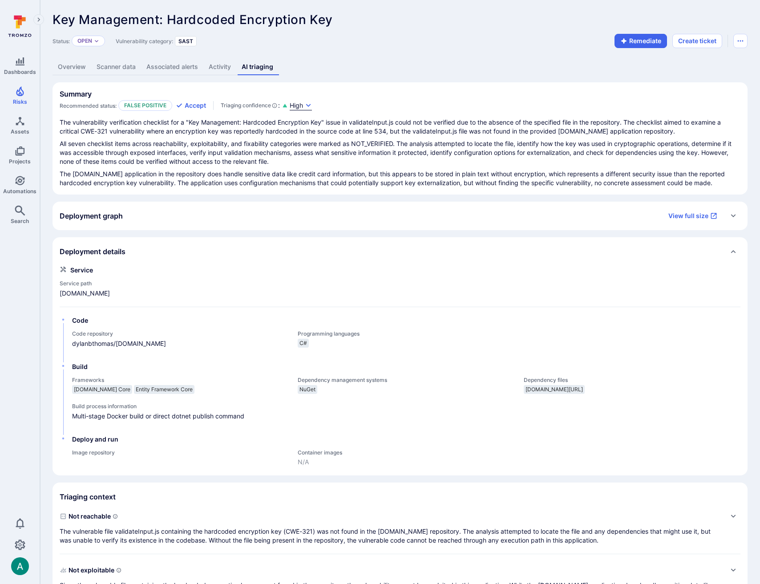
click at [310, 103] on icon "button" at bounding box center [308, 105] width 7 height 7
click at [398, 79] on div at bounding box center [380, 292] width 760 height 584
drag, startPoint x: 344, startPoint y: 128, endPoint x: 449, endPoint y: 126, distance: 105.1
click at [447, 127] on p "The vulnerability verification checklist for a "Key Management: Hardcoded Encry…" at bounding box center [400, 127] width 681 height 18
click at [75, 65] on link "Overview" at bounding box center [72, 67] width 39 height 16
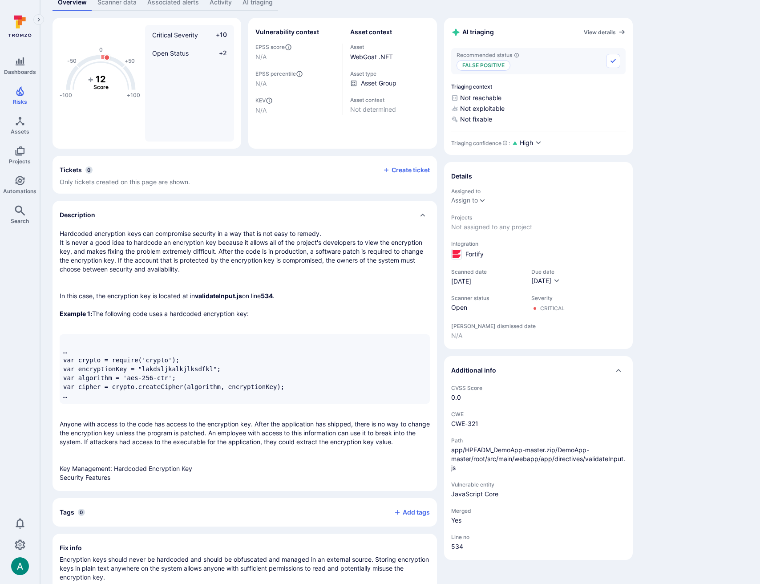
scroll to position [72, 0]
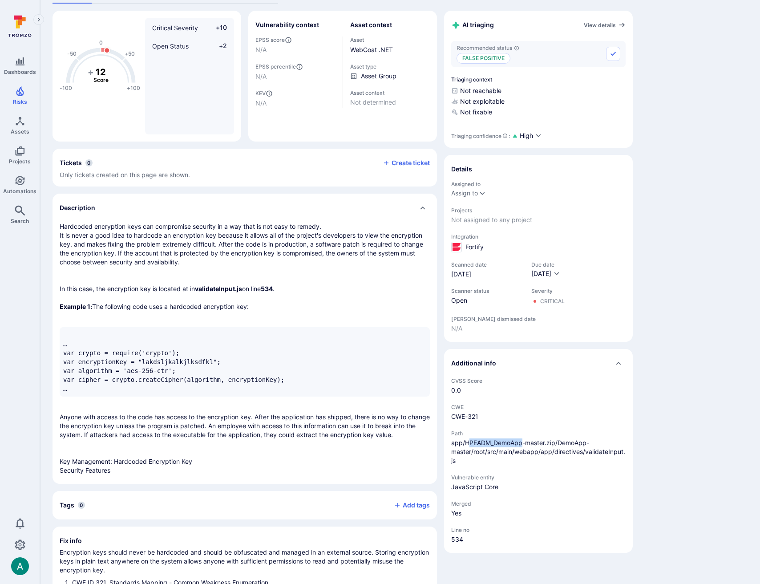
drag, startPoint x: 468, startPoint y: 440, endPoint x: 521, endPoint y: 441, distance: 53.0
click at [521, 441] on span "app/HPEADM_DemoApp-master.zip/DemoApp-master/root/src/main/webapp/app/directive…" at bounding box center [538, 451] width 174 height 27
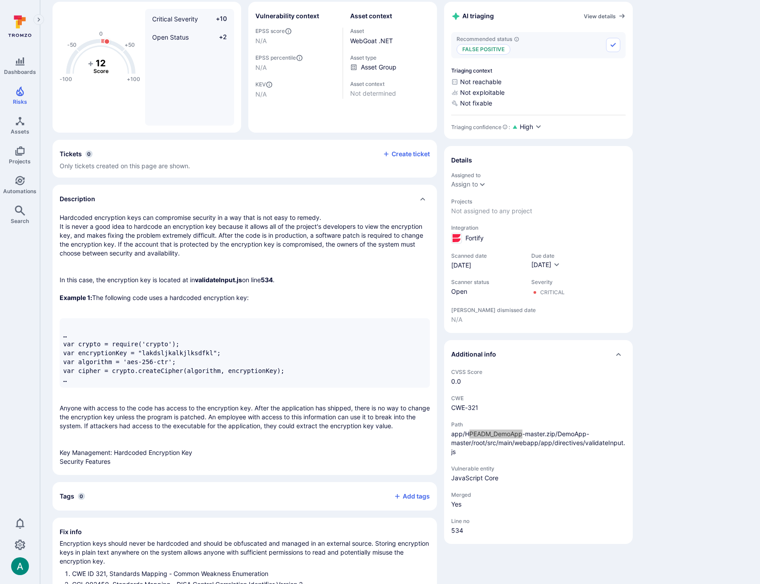
scroll to position [84, 0]
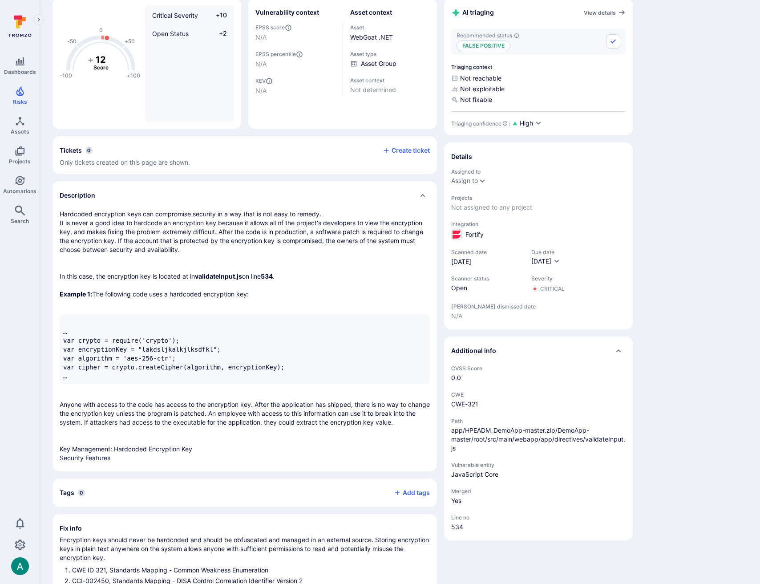
click at [446, 431] on div "CVSS Score 0.0 CWE CWE-321 Path app/HPEADM_DemoApp-master.zip/DemoApp-master/ro…" at bounding box center [538, 452] width 189 height 175
drag, startPoint x: 454, startPoint y: 429, endPoint x: 461, endPoint y: 436, distance: 10.4
click at [464, 436] on span "app/HPEADM_DemoApp-master.zip/DemoApp-master/root/src/main/webapp/app/directive…" at bounding box center [538, 439] width 174 height 27
click at [457, 433] on span "app/HPEADM_DemoApp-master.zip/DemoApp-master/root/src/main/webapp/app/directive…" at bounding box center [538, 439] width 174 height 27
click at [453, 431] on span "app/HPEADM_DemoApp-master.zip/DemoApp-master/root/src/main/webapp/app/directive…" at bounding box center [538, 439] width 174 height 27
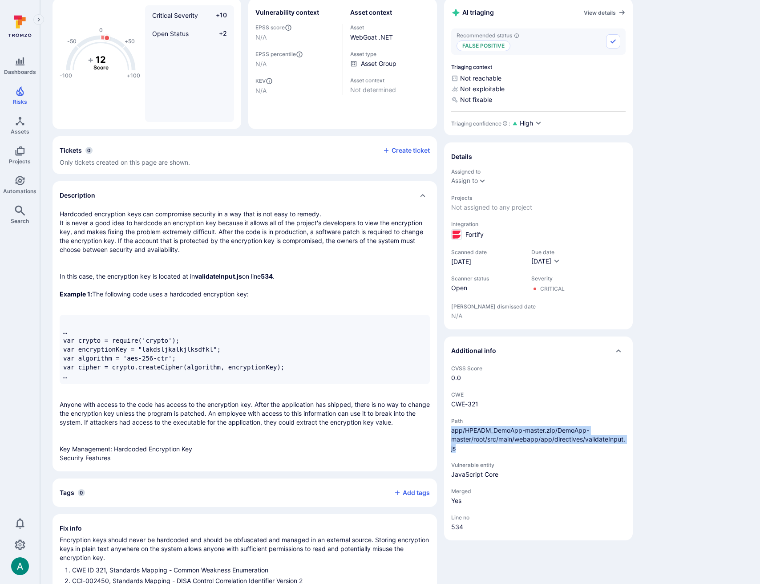
drag, startPoint x: 451, startPoint y: 432, endPoint x: 466, endPoint y: 450, distance: 23.1
click at [466, 450] on span "app/HPEADM_DemoApp-master.zip/DemoApp-master/root/src/main/webapp/app/directive…" at bounding box center [538, 439] width 174 height 27
copy span "app/HPEADM_DemoApp-master.zip/DemoApp-master/root/src/main/webapp/app/directive…"
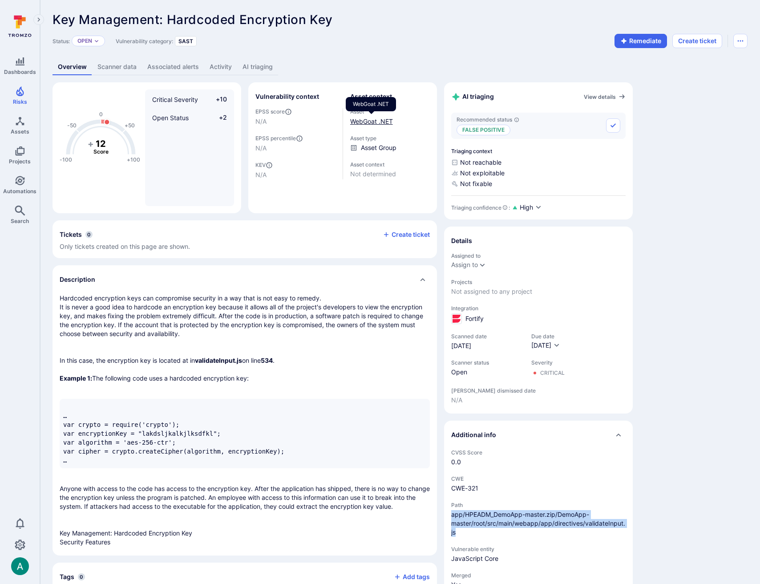
click at [372, 121] on link "WebGoat .NET" at bounding box center [371, 122] width 43 height 8
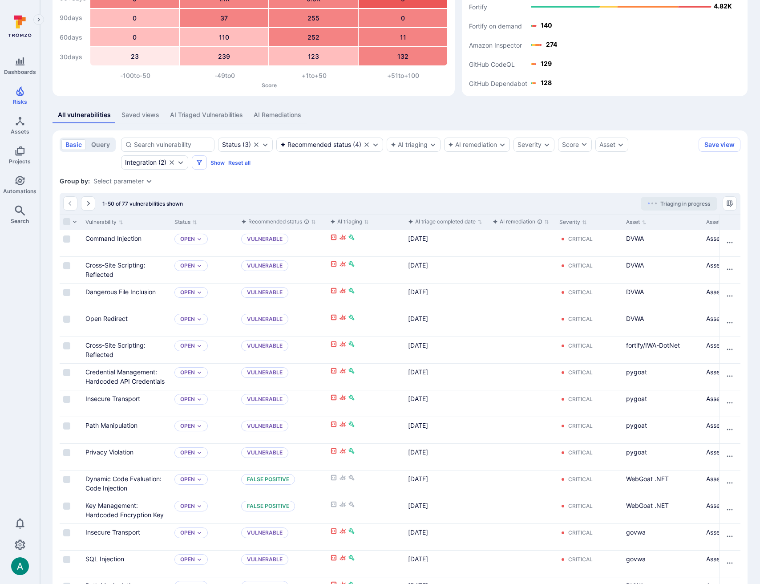
scroll to position [75, 0]
click at [120, 477] on link "Dynamic Code Evaluation: Code Injection" at bounding box center [123, 483] width 76 height 17
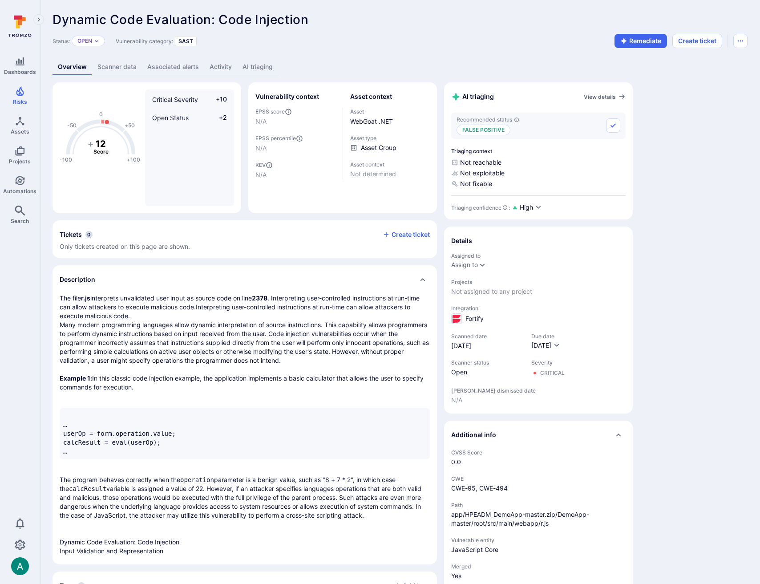
click at [518, 518] on span "app/HPEADM_DemoApp-master.zip/DemoApp-master/root/src/main/webapp/r.js" at bounding box center [538, 519] width 174 height 18
click at [365, 118] on link "WebGoat .NET" at bounding box center [371, 122] width 43 height 8
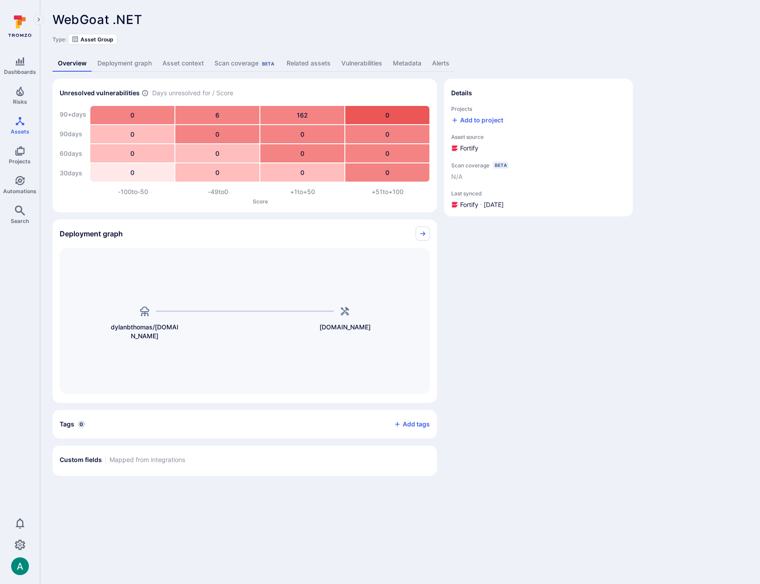
click at [353, 62] on link "Vulnerabilities" at bounding box center [362, 63] width 52 height 16
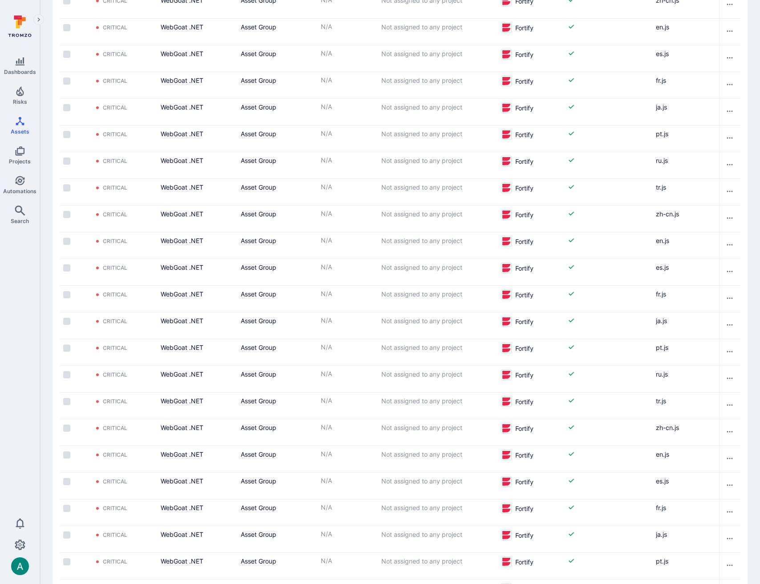
scroll to position [973, 0]
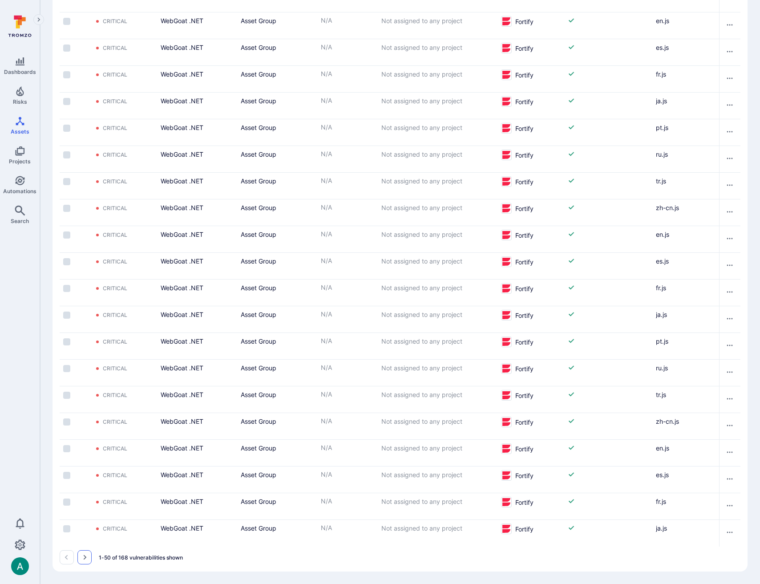
click at [85, 558] on icon "Go to the next page" at bounding box center [85, 557] width 3 height 5
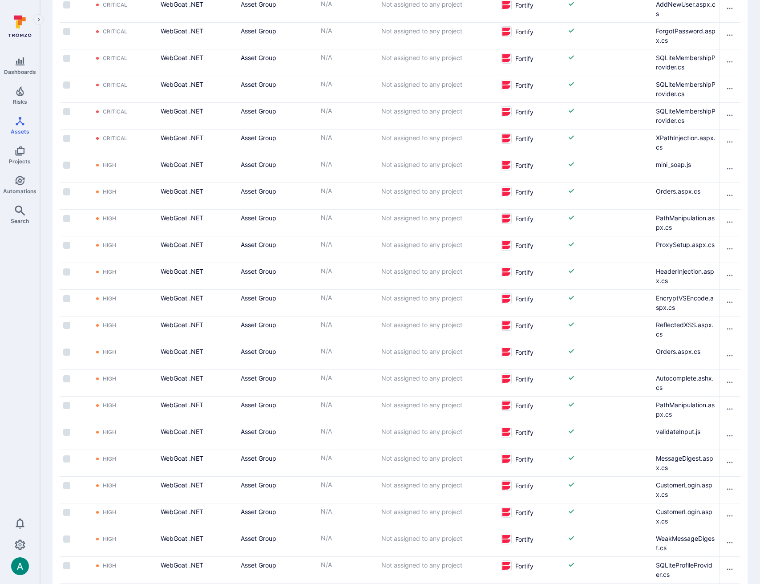
scroll to position [973, 0]
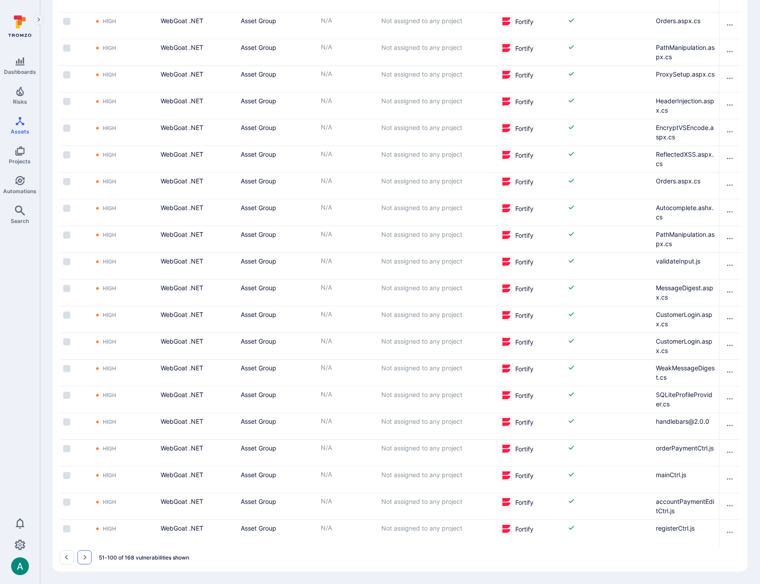
click at [88, 558] on button "Go to the next page" at bounding box center [84, 557] width 14 height 14
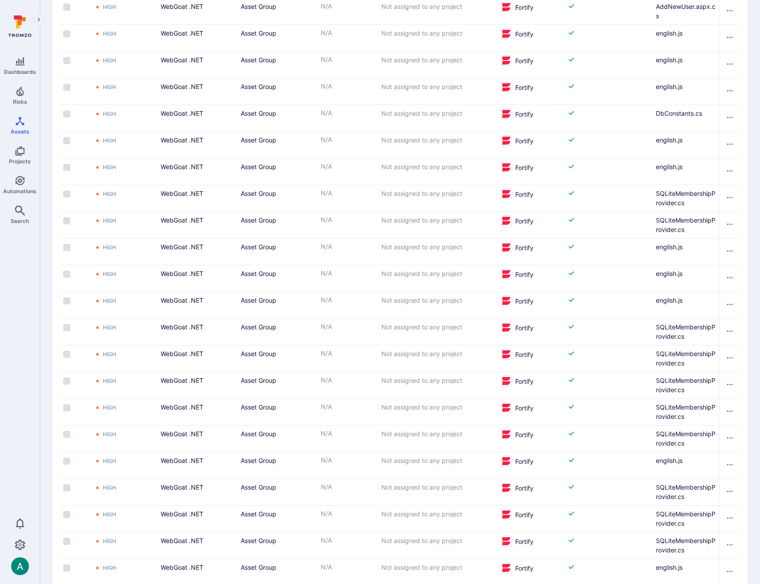
scroll to position [508, 0]
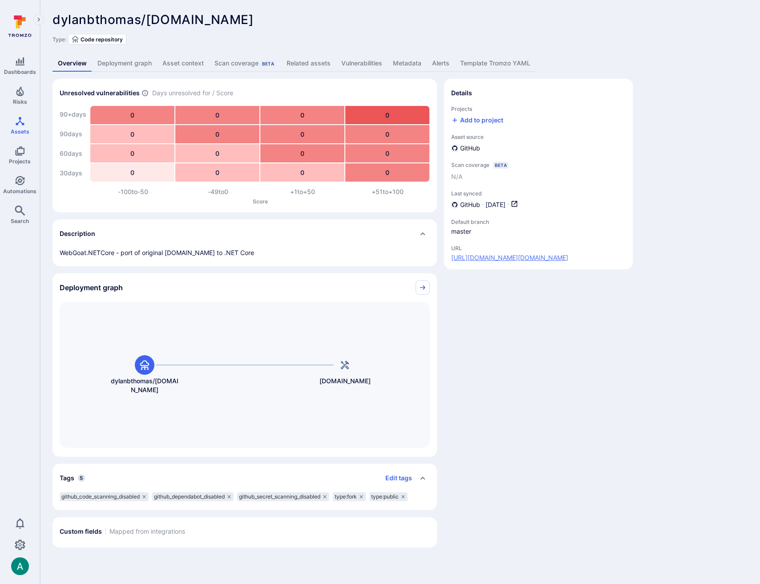
click at [525, 259] on link "[URL][DOMAIN_NAME][DOMAIN_NAME]" at bounding box center [509, 257] width 117 height 9
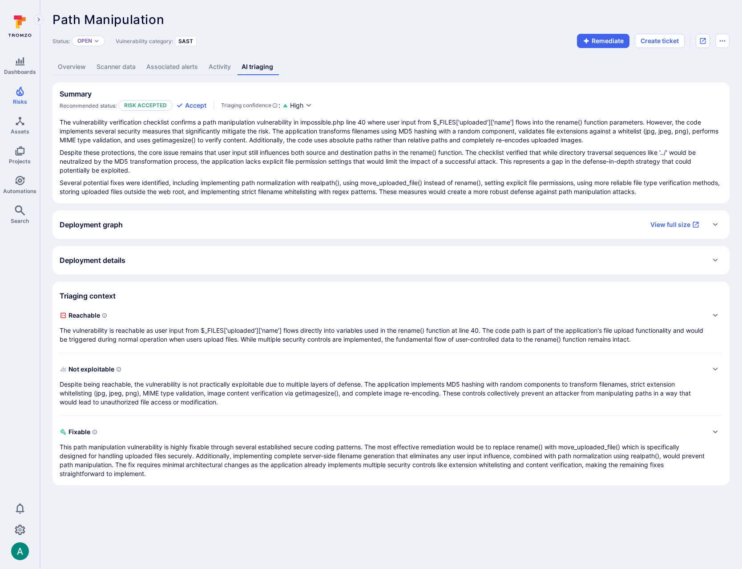
click at [68, 69] on link "Overview" at bounding box center [72, 67] width 39 height 16
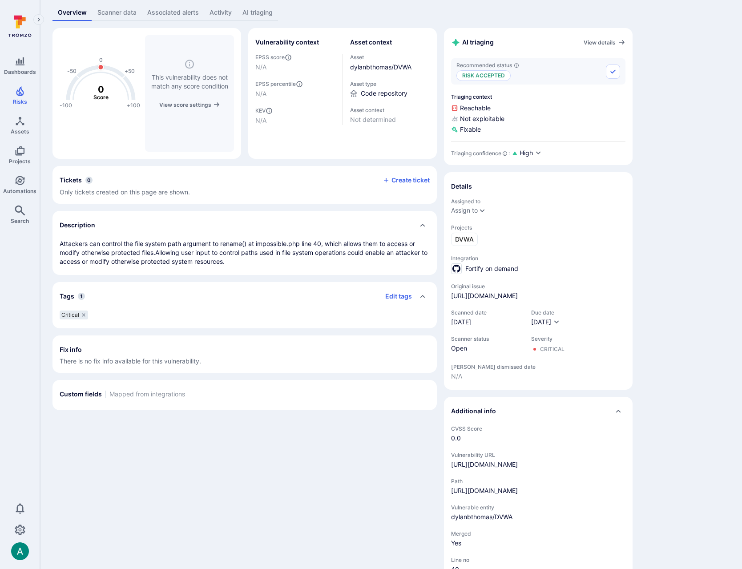
scroll to position [60, 0]
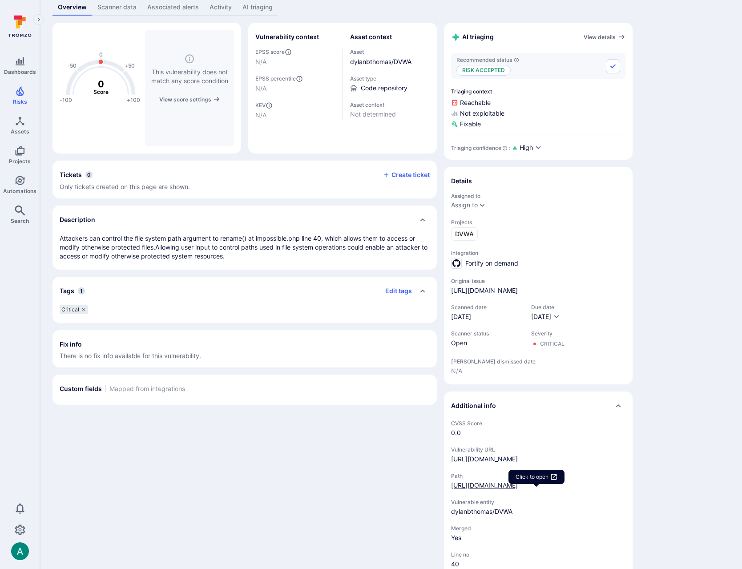
click at [460, 489] on link "[URL][DOMAIN_NAME]" at bounding box center [484, 486] width 67 height 8
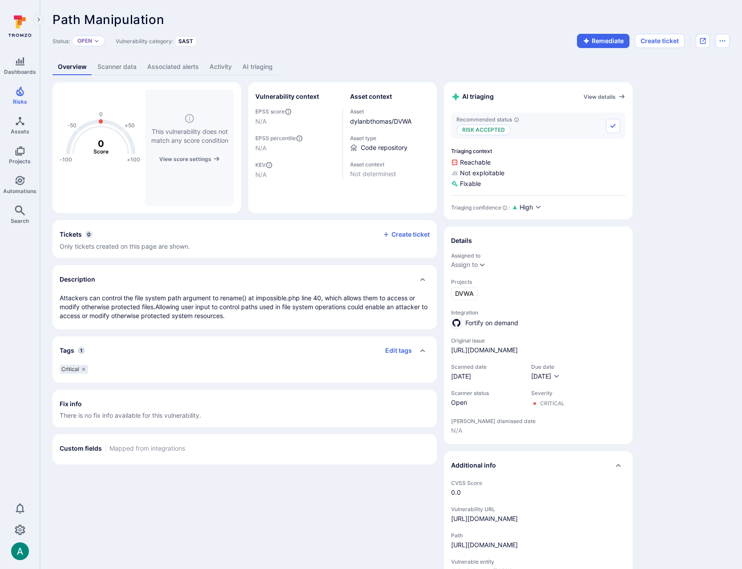
click at [333, 312] on p "Attackers can control the file system path argument to rename() at impossible.p…" at bounding box center [245, 307] width 370 height 27
click at [260, 66] on link "AI triaging" at bounding box center [257, 67] width 41 height 16
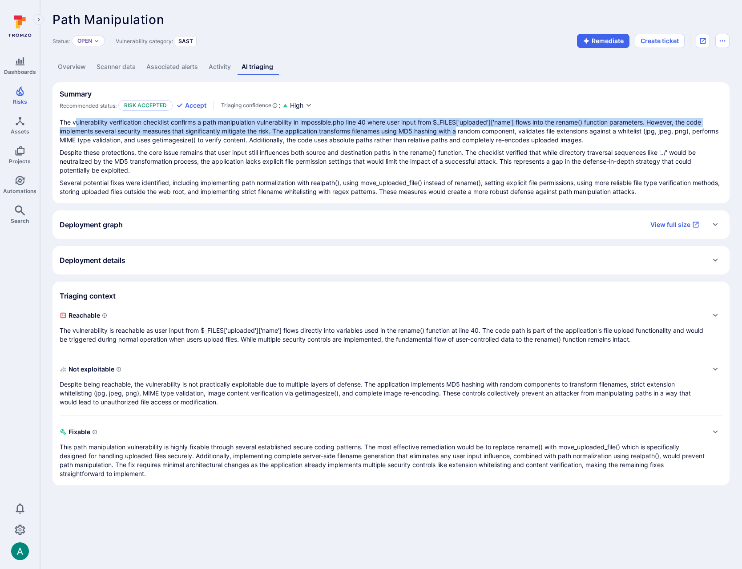
drag, startPoint x: 76, startPoint y: 121, endPoint x: 464, endPoint y: 129, distance: 388.7
click at [464, 128] on p "The vulnerability verification checklist confirms a path manipulation vulnerabi…" at bounding box center [391, 131] width 663 height 27
click at [378, 128] on p "The vulnerability verification checklist confirms a path manipulation vulnerabi…" at bounding box center [391, 131] width 663 height 27
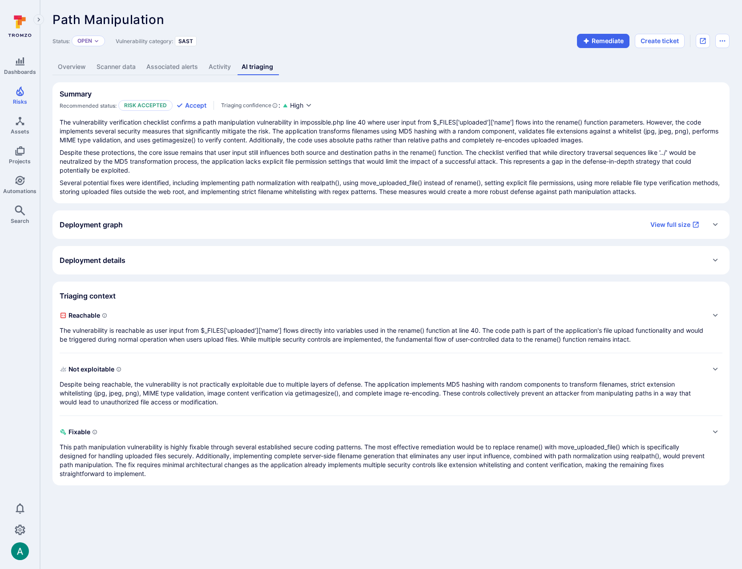
drag, startPoint x: 379, startPoint y: 133, endPoint x: 540, endPoint y: 138, distance: 160.8
click at [540, 138] on p "The vulnerability verification checklist confirms a path manipulation vulnerabi…" at bounding box center [391, 131] width 663 height 27
drag, startPoint x: 134, startPoint y: 139, endPoint x: 319, endPoint y: 138, distance: 185.6
click at [319, 138] on p "The vulnerability verification checklist confirms a path manipulation vulnerabi…" at bounding box center [391, 131] width 663 height 27
drag, startPoint x: 412, startPoint y: 138, endPoint x: 520, endPoint y: 138, distance: 107.7
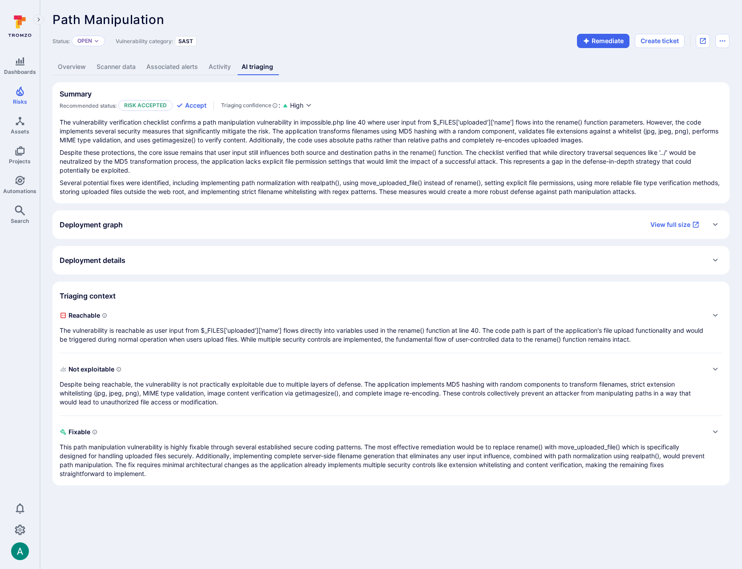
click at [520, 138] on p "The vulnerability verification checklist confirms a path manipulation vulnerabi…" at bounding box center [391, 131] width 663 height 27
drag, startPoint x: 85, startPoint y: 152, endPoint x: 258, endPoint y: 155, distance: 173.2
click at [252, 158] on p "Despite these protections, the core issue remains that user input still influen…" at bounding box center [391, 161] width 663 height 27
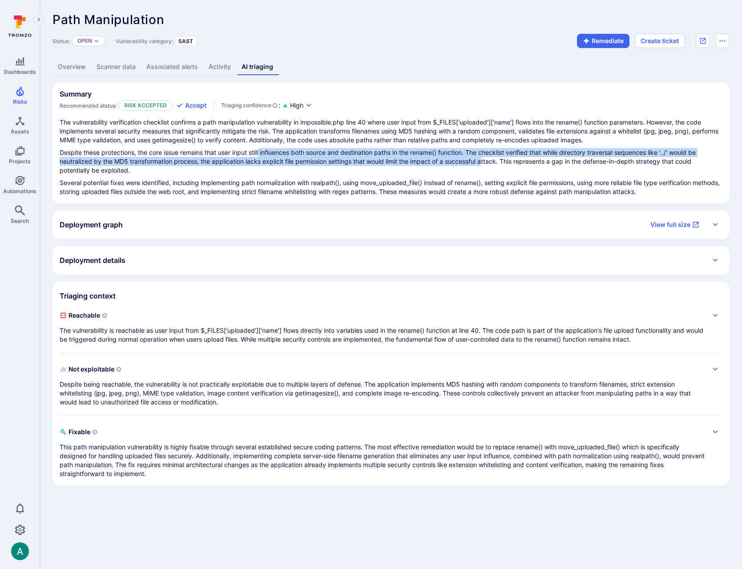
drag, startPoint x: 303, startPoint y: 154, endPoint x: 485, endPoint y: 161, distance: 181.8
click at [485, 161] on p "Despite these protections, the core issue remains that user input still influen…" at bounding box center [391, 161] width 663 height 27
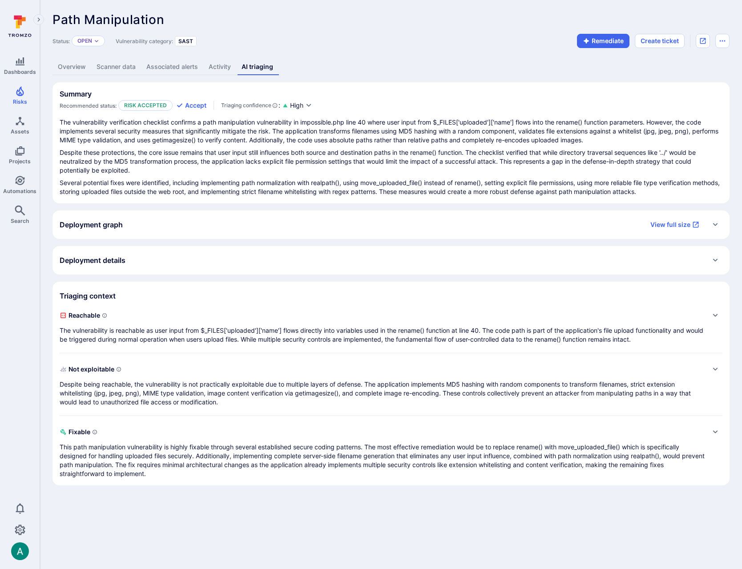
click at [527, 160] on p "Despite these protections, the core issue remains that user input still influen…" at bounding box center [391, 161] width 663 height 27
click at [236, 320] on span "Reachable" at bounding box center [382, 315] width 645 height 14
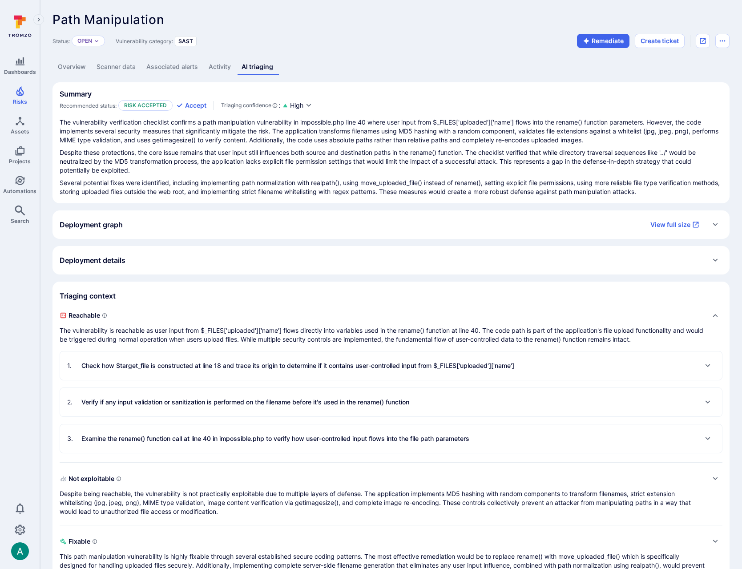
click at [171, 367] on p "Check how $target_file is constructed at line 18 and trace its origin to determ…" at bounding box center [297, 365] width 433 height 9
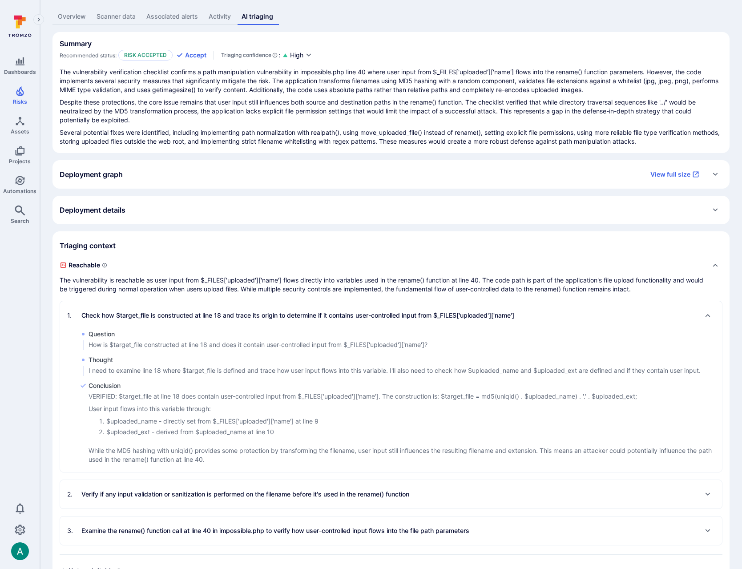
scroll to position [51, 0]
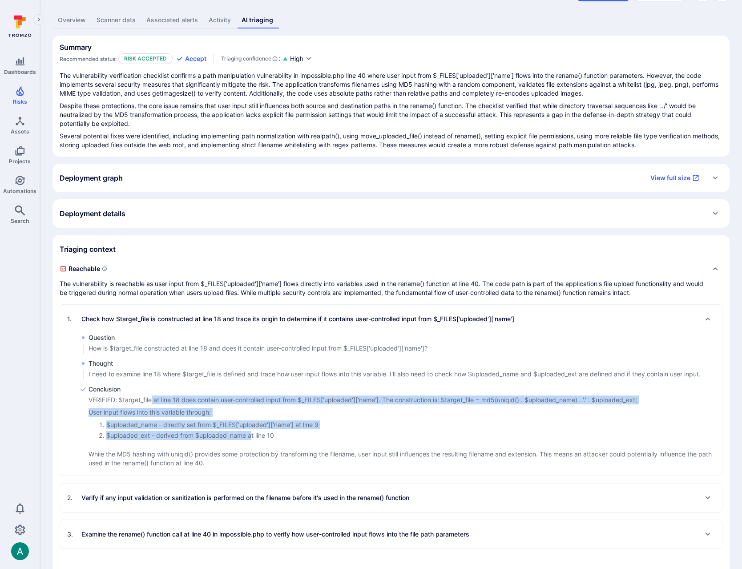
drag, startPoint x: 155, startPoint y: 398, endPoint x: 253, endPoint y: 432, distance: 103.6
click at [253, 432] on div "VERIFIED: $target_file at line 18 does contain user-controlled input from $_FIL…" at bounding box center [406, 432] width 634 height 72
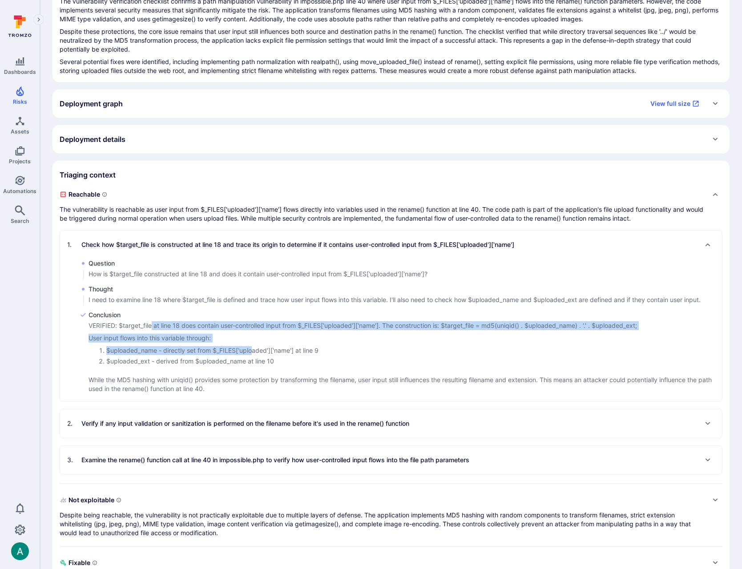
scroll to position [124, 0]
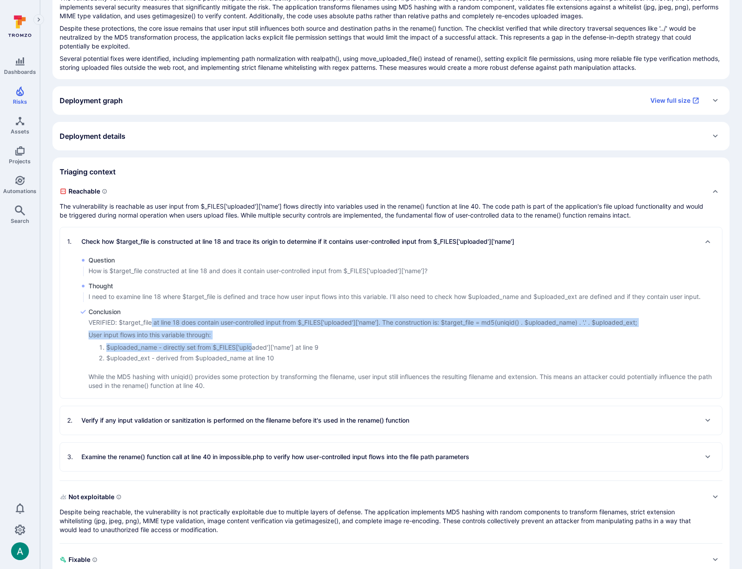
click at [257, 419] on p "Verify if any input validation or sanitization is performed on the filename bef…" at bounding box center [245, 420] width 328 height 9
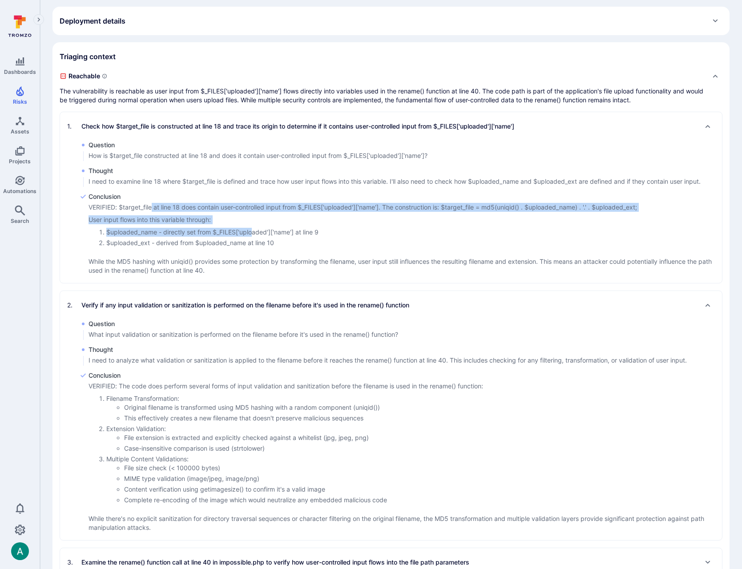
scroll to position [240, 0]
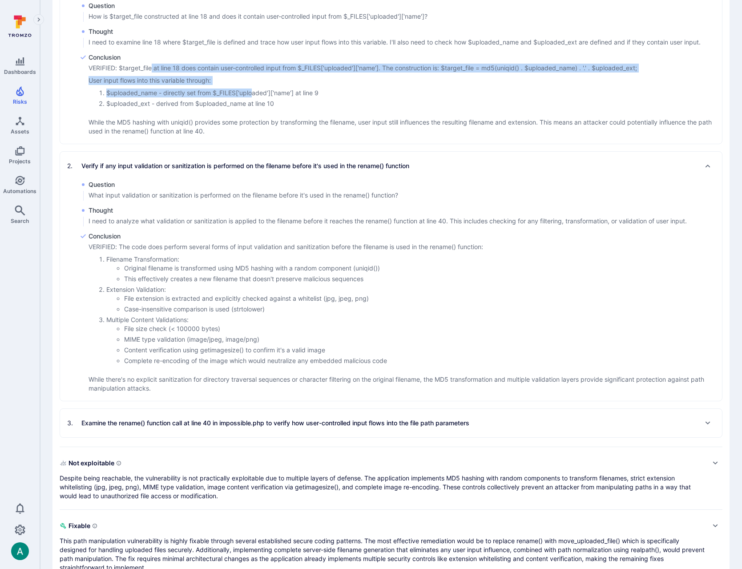
click at [159, 424] on p "Examine the rename() function call at line 40 in impossible.php to verify how u…" at bounding box center [275, 423] width 388 height 9
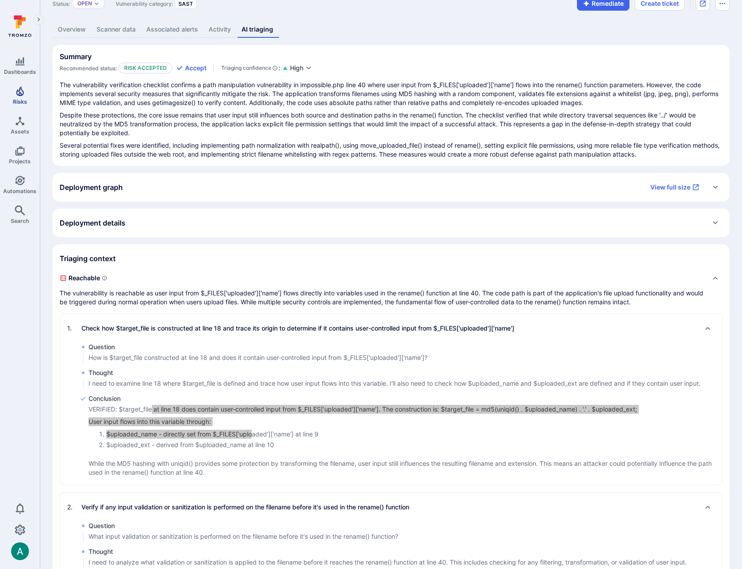
scroll to position [35, 0]
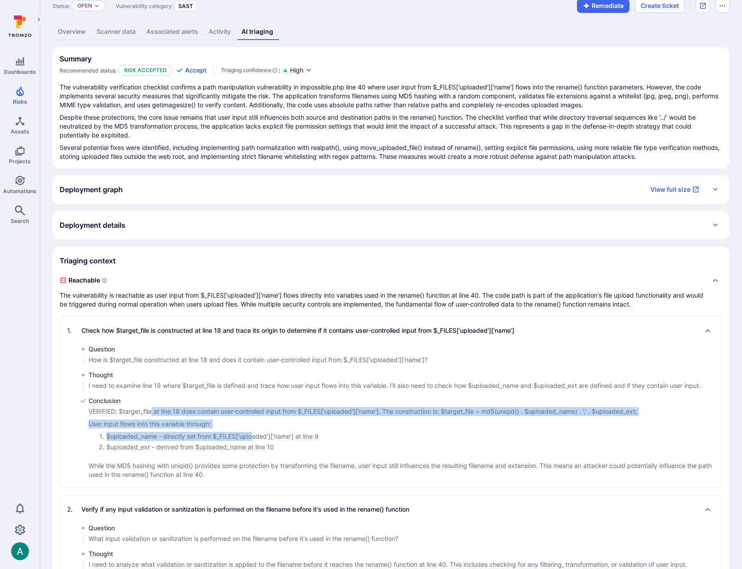
drag, startPoint x: 130, startPoint y: 294, endPoint x: 429, endPoint y: 294, distance: 298.7
click at [420, 294] on p "The vulnerability is reachable as user input from $_FILES['uploaded']['name'] f…" at bounding box center [382, 300] width 645 height 18
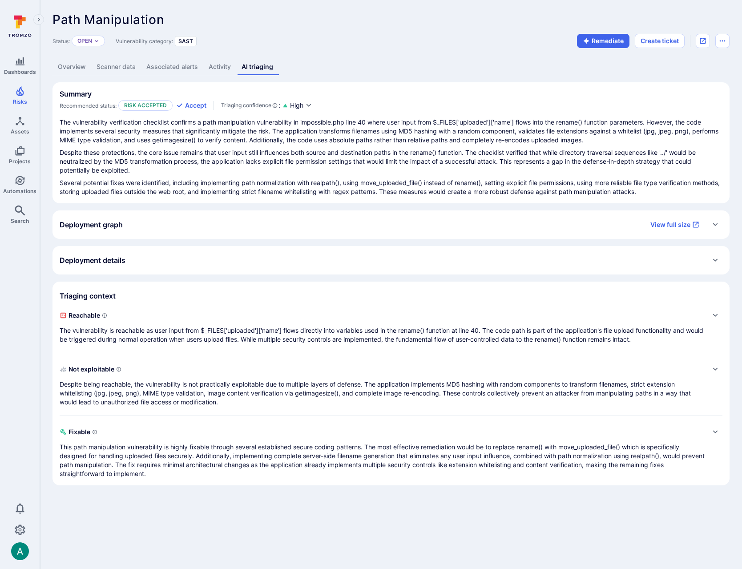
scroll to position [0, 0]
drag, startPoint x: 430, startPoint y: 294, endPoint x: 474, endPoint y: 315, distance: 48.8
click at [477, 294] on section "Triaging context Reachable The vulnerability is reachable as user input from $_…" at bounding box center [391, 384] width 677 height 204
click at [473, 332] on p "The vulnerability is reachable as user input from $_FILES['uploaded']['name'] f…" at bounding box center [382, 335] width 645 height 18
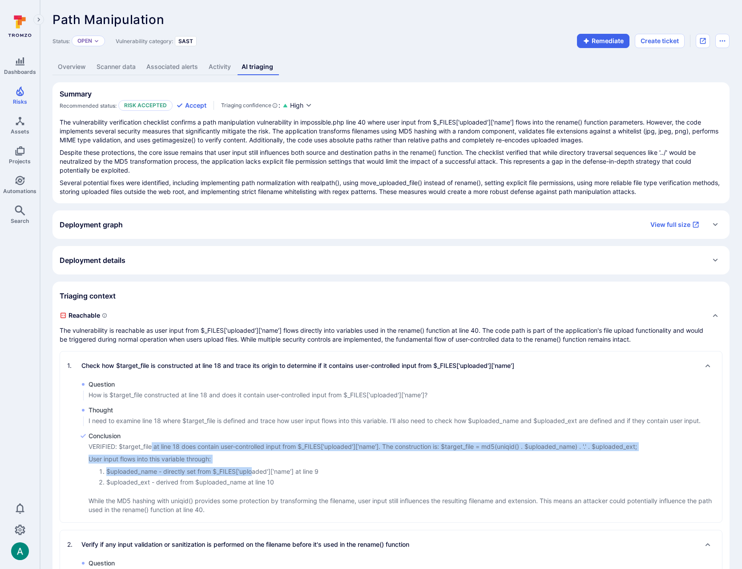
click at [72, 65] on link "Overview" at bounding box center [72, 67] width 39 height 16
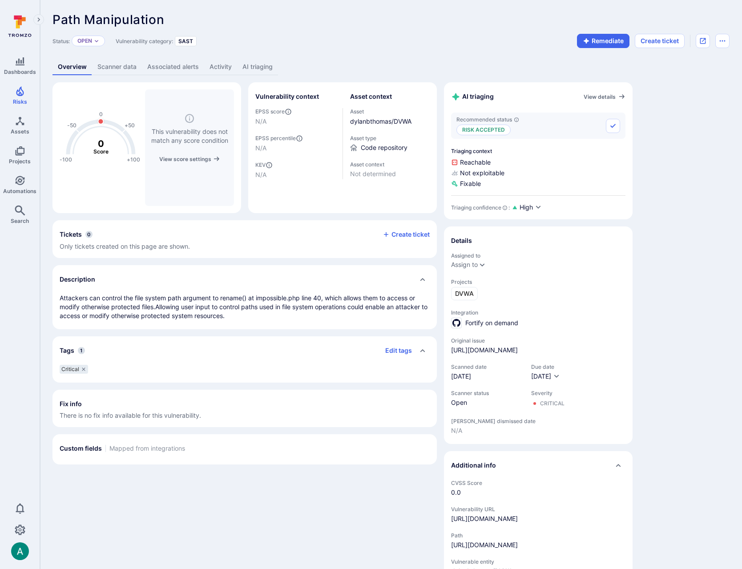
scroll to position [2, 0]
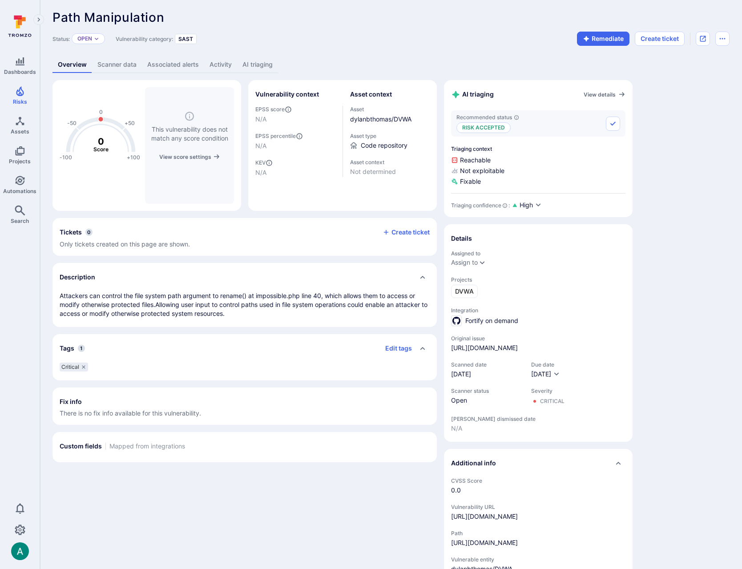
click at [264, 62] on link "AI triaging" at bounding box center [257, 65] width 41 height 16
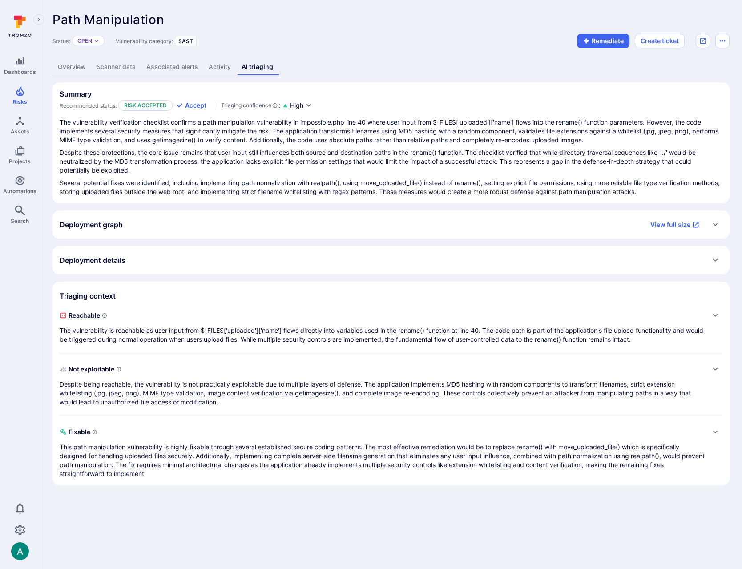
click at [142, 317] on span "Reachable" at bounding box center [382, 315] width 645 height 14
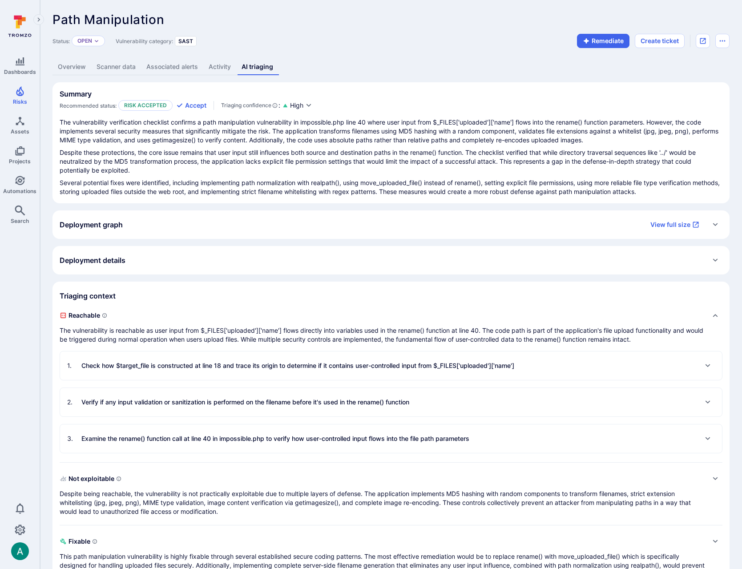
click at [283, 443] on div "3 . Examine the rename() function call at line 40 in impossible.php to verify h…" at bounding box center [268, 439] width 402 height 14
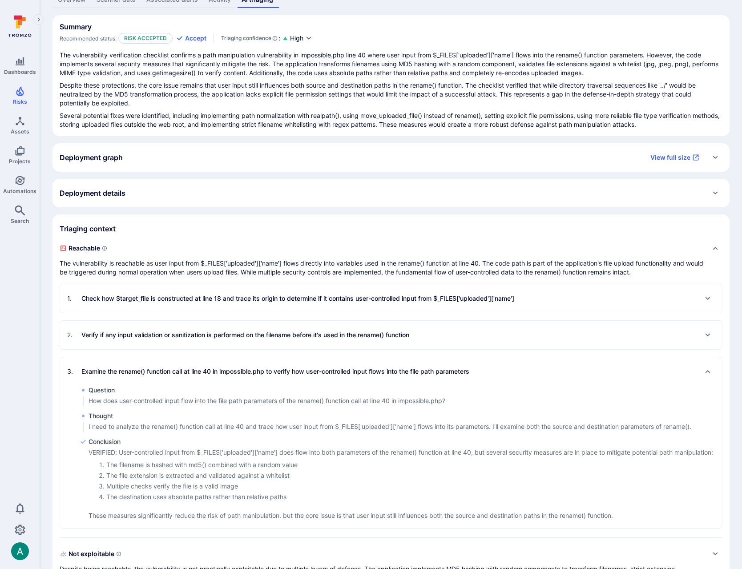
scroll to position [75, 0]
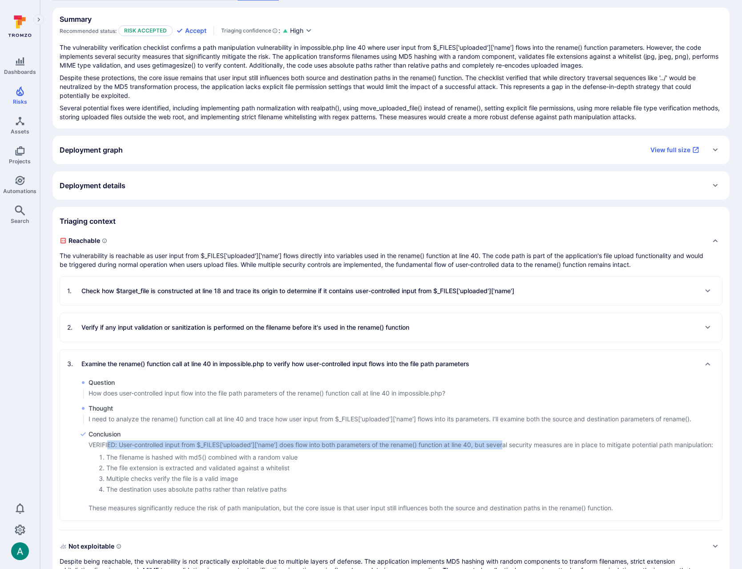
drag, startPoint x: 109, startPoint y: 443, endPoint x: 508, endPoint y: 441, distance: 399.3
click at [508, 441] on p "VERIFIED: User-controlled input from $_FILES['uploaded']['name'] does flow into…" at bounding box center [401, 445] width 625 height 9
click at [48, 130] on div "Path Manipulation ... Show more Status: Open Vulnerability category: SAST Remed…" at bounding box center [391, 300] width 702 height 750
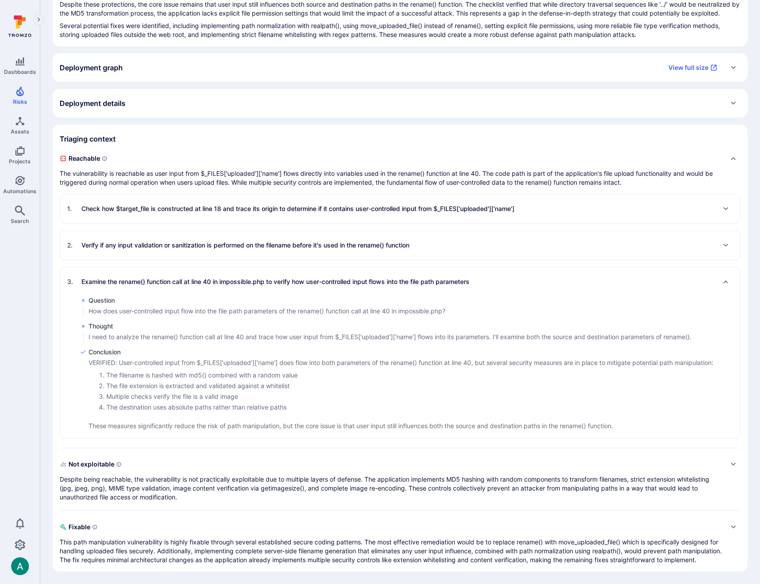
scroll to position [157, 0]
click at [187, 241] on p "Verify if any input validation or sanitization is performed on the filename bef…" at bounding box center [245, 245] width 328 height 9
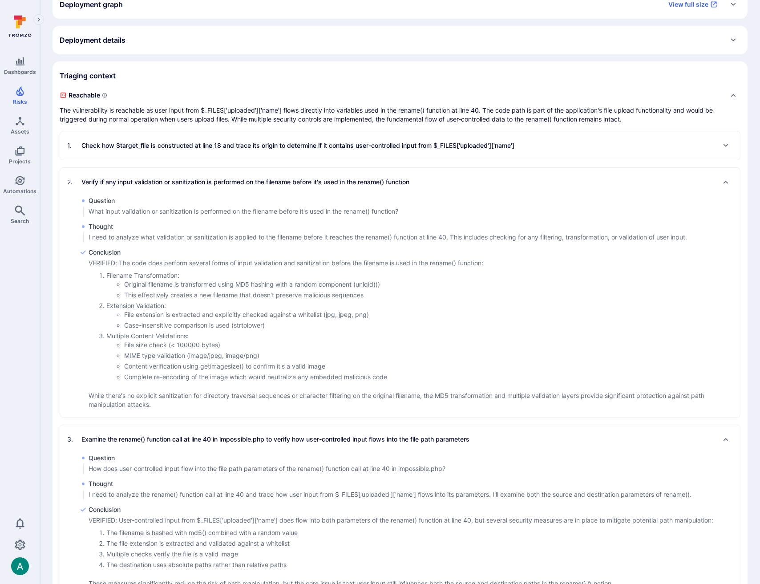
scroll to position [223, 0]
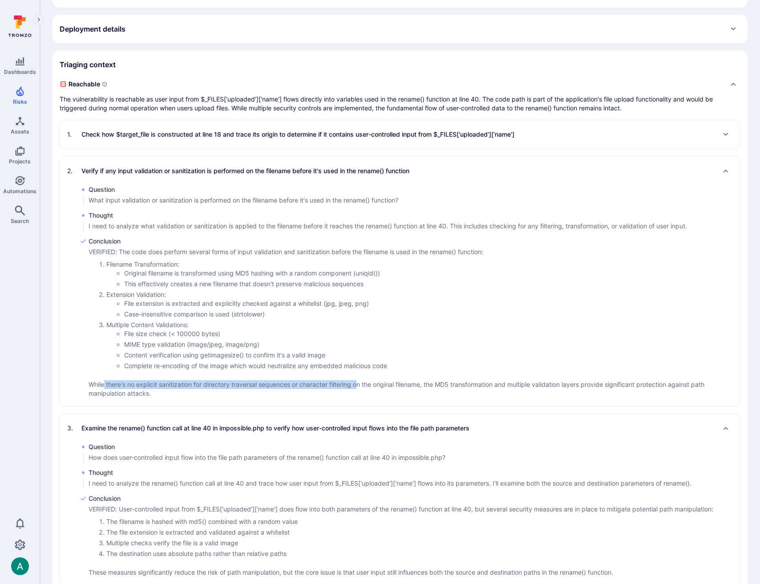
drag, startPoint x: 111, startPoint y: 382, endPoint x: 355, endPoint y: 381, distance: 243.9
click at [362, 383] on p "While there's no explicit sanitization for directory traversal sequences or cha…" at bounding box center [415, 389] width 652 height 18
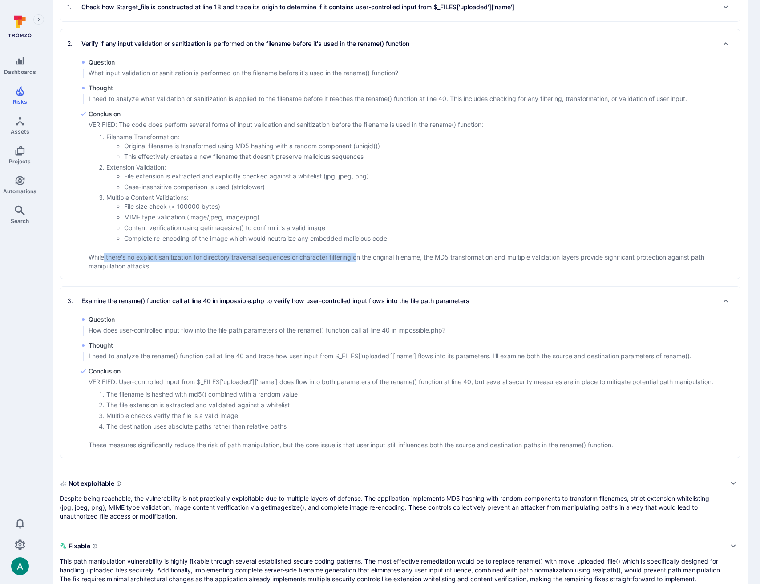
scroll to position [351, 0]
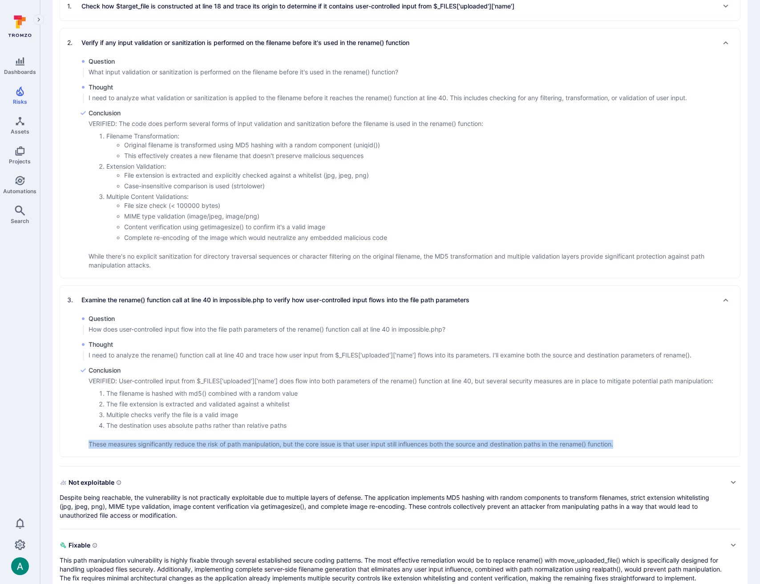
drag, startPoint x: 89, startPoint y: 446, endPoint x: 621, endPoint y: 445, distance: 531.9
click at [621, 445] on p "These measures significantly reduce the risk of path manipulation, but the core…" at bounding box center [401, 444] width 625 height 9
copy p "These measures significantly reduce the risk of path manipulation, but the core…"
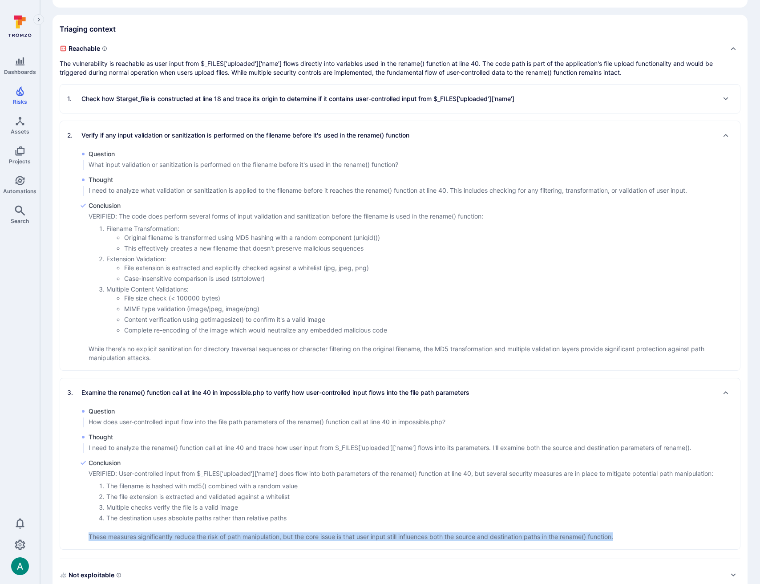
scroll to position [257, 0]
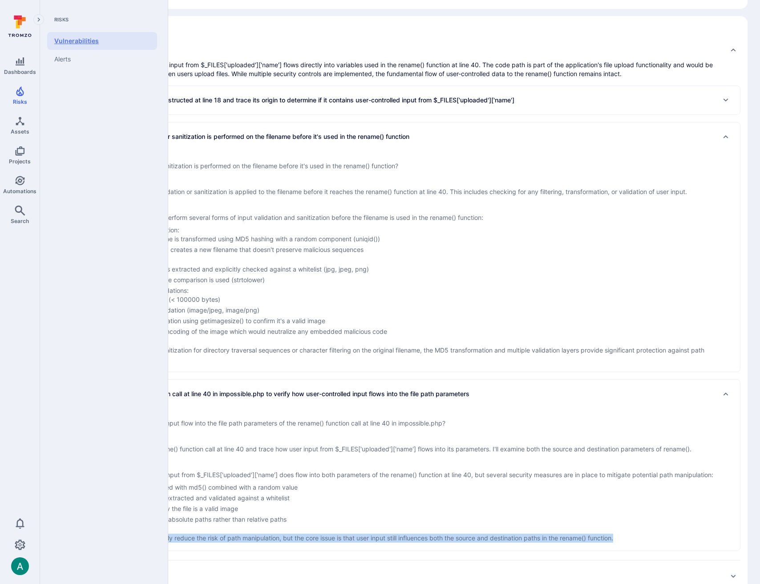
click at [71, 42] on link "Vulnerabilities" at bounding box center [102, 41] width 110 height 18
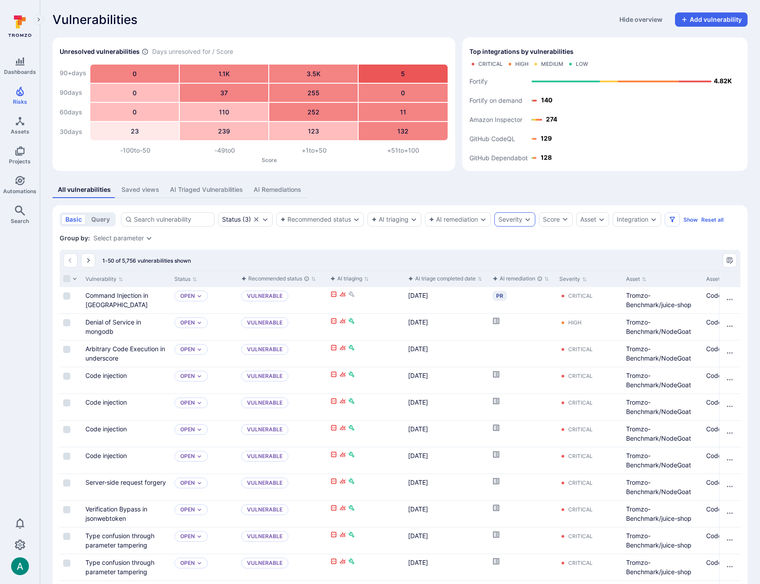
click at [519, 219] on div "Severity" at bounding box center [511, 219] width 24 height 7
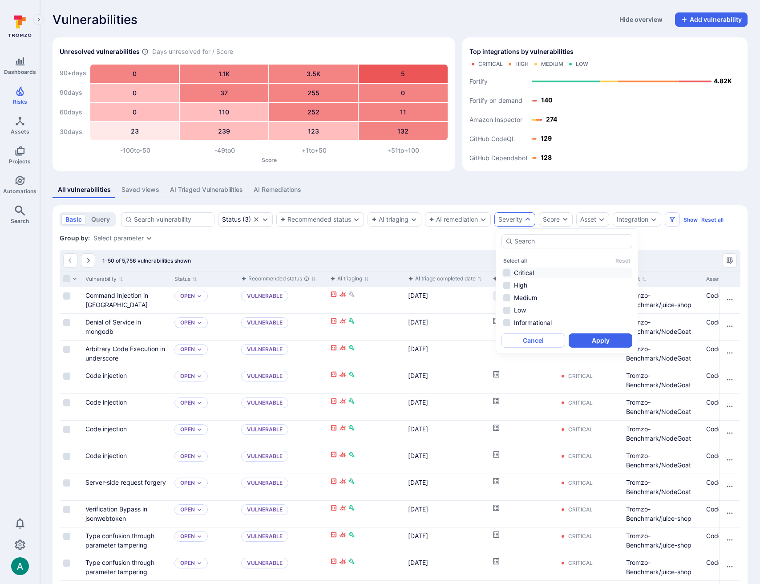
click at [520, 273] on li "Critical" at bounding box center [567, 273] width 131 height 11
click at [604, 344] on button "Apply" at bounding box center [601, 340] width 64 height 14
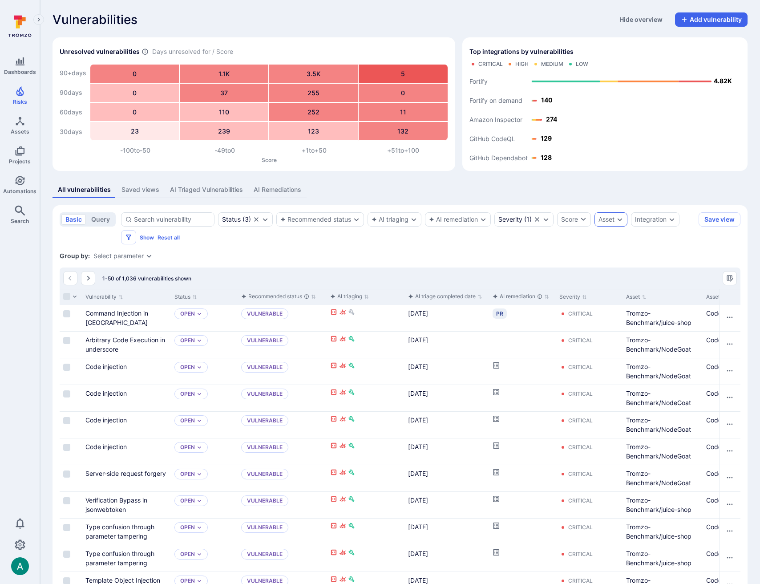
click at [609, 220] on div "Asset" at bounding box center [607, 219] width 16 height 7
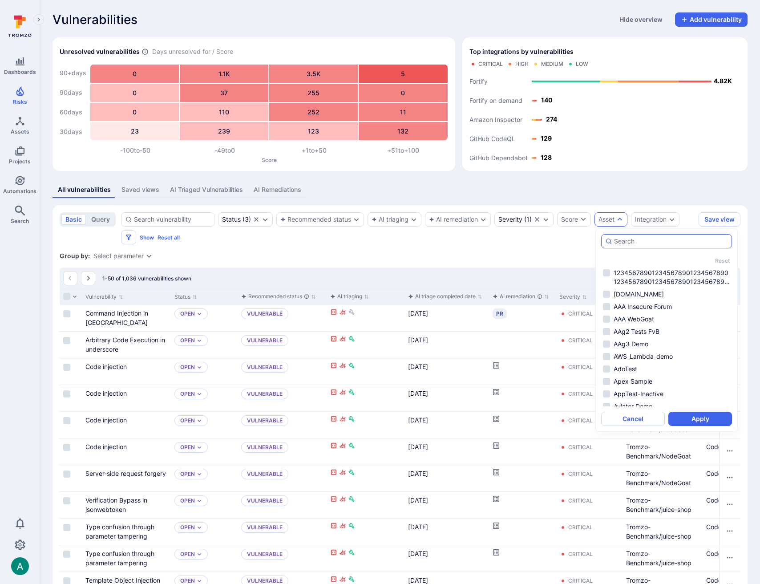
click at [623, 243] on input "autocomplete options" at bounding box center [671, 241] width 114 height 9
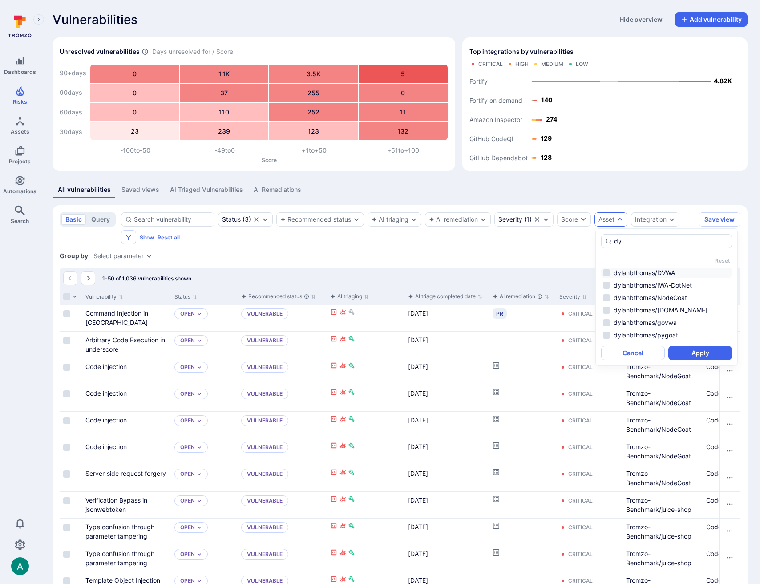
click at [609, 272] on li "dylanbthomas/DVWA" at bounding box center [666, 273] width 131 height 11
click at [606, 289] on li "dylanbthomas/IWA-DotNet" at bounding box center [666, 285] width 131 height 11
click at [606, 295] on li "dylanbthomas/NodeGoat" at bounding box center [666, 297] width 131 height 11
click at [607, 310] on li "dylanbthomas/WebGoat.NET" at bounding box center [666, 310] width 131 height 11
click at [607, 321] on li "dylanbthomas/govwa" at bounding box center [666, 322] width 131 height 11
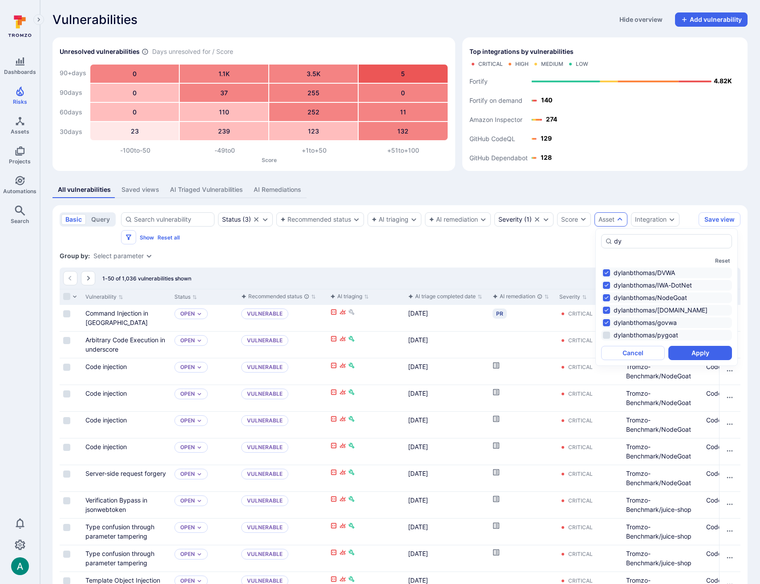
click at [606, 333] on li "dylanbthomas/pygoat" at bounding box center [666, 335] width 131 height 11
type input "dy"
drag, startPoint x: 697, startPoint y: 349, endPoint x: 696, endPoint y: 328, distance: 20.5
click at [697, 349] on button "Apply" at bounding box center [701, 353] width 64 height 14
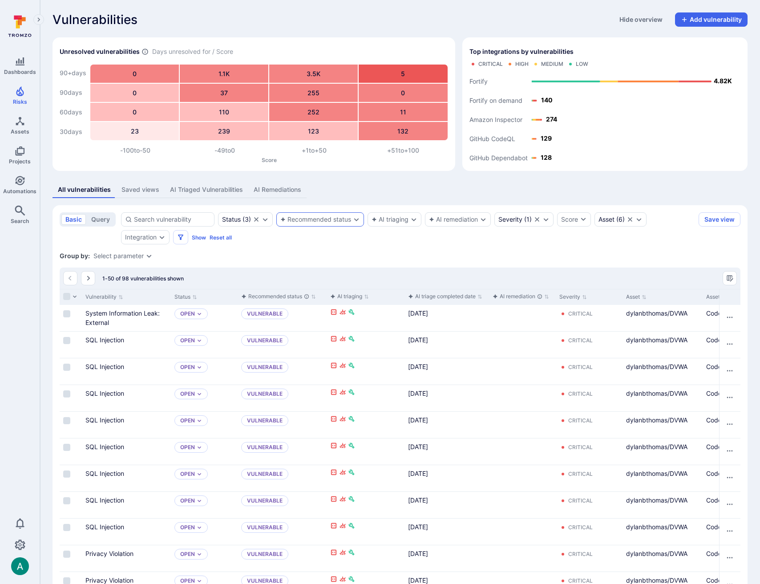
click at [308, 215] on div "Recommended status" at bounding box center [320, 219] width 88 height 14
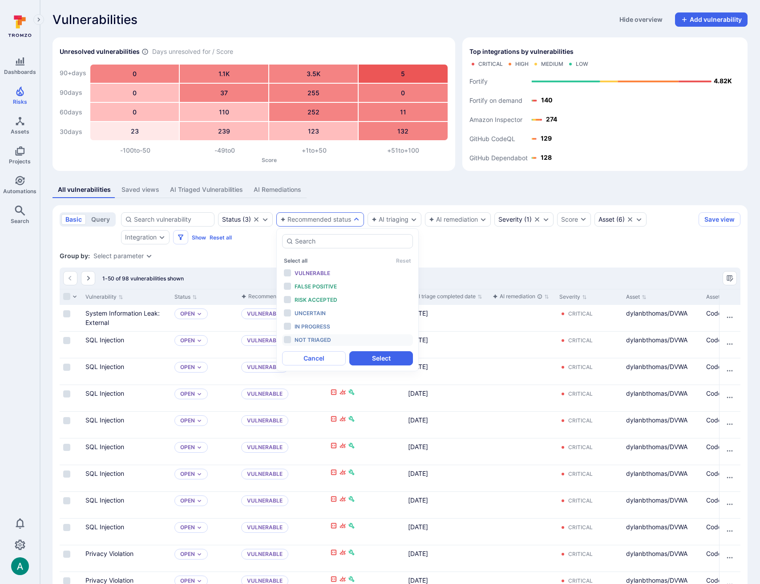
drag, startPoint x: 313, startPoint y: 336, endPoint x: 341, endPoint y: 345, distance: 29.1
click at [313, 336] on div "Not triaged" at bounding box center [331, 340] width 73 height 10
click at [389, 360] on button "Select" at bounding box center [381, 358] width 64 height 14
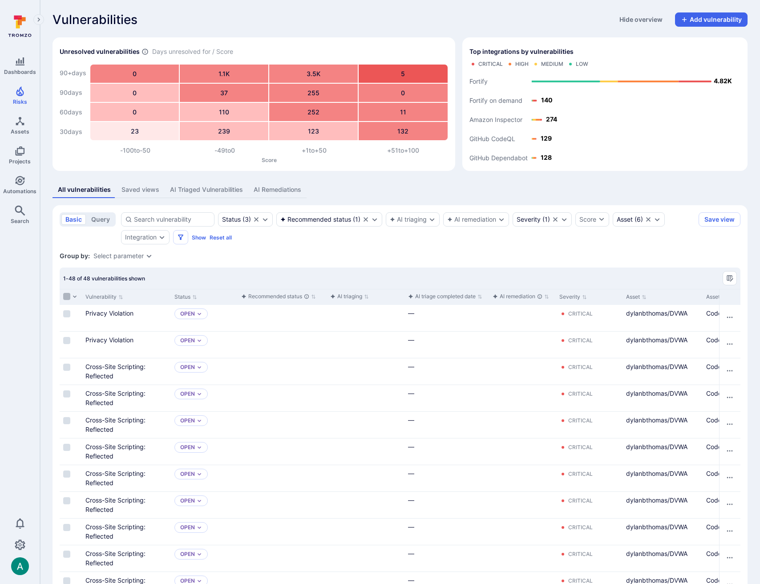
click at [65, 295] on input "Select all rows" at bounding box center [66, 296] width 7 height 7
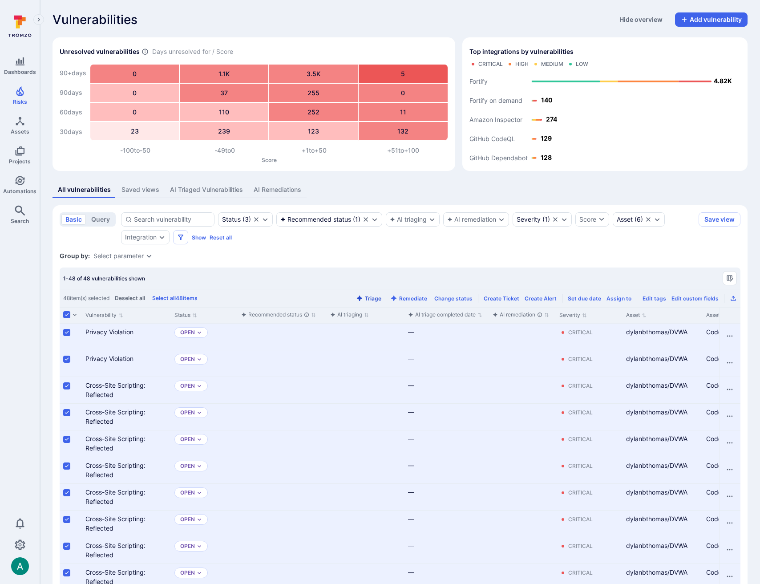
click at [371, 297] on button "Triage" at bounding box center [368, 298] width 29 height 7
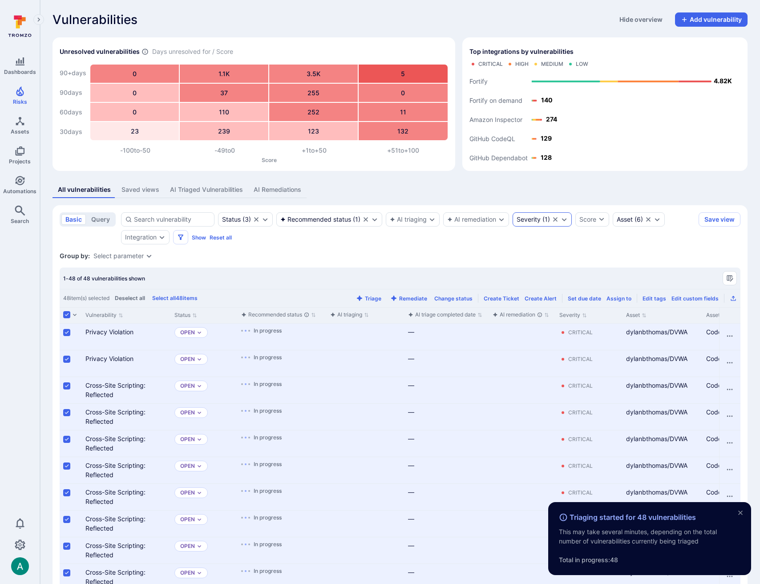
click at [562, 219] on icon "Expand dropdown" at bounding box center [564, 219] width 7 height 7
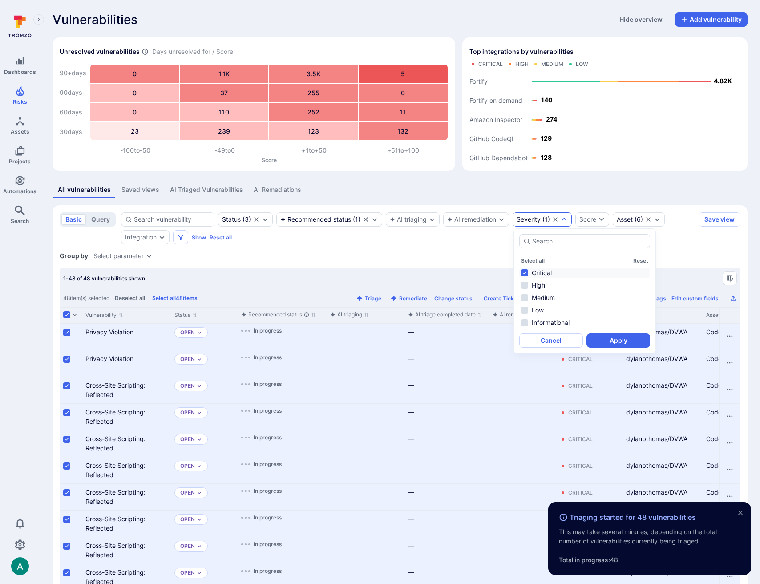
click at [550, 273] on li "Critical" at bounding box center [584, 273] width 131 height 11
click at [539, 285] on li "High" at bounding box center [584, 285] width 131 height 11
click at [610, 341] on button "Apply" at bounding box center [619, 340] width 64 height 14
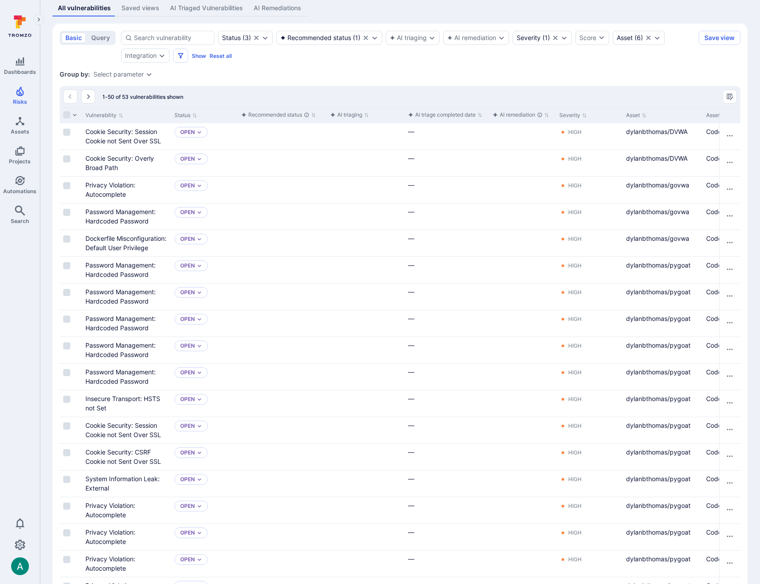
scroll to position [176, 0]
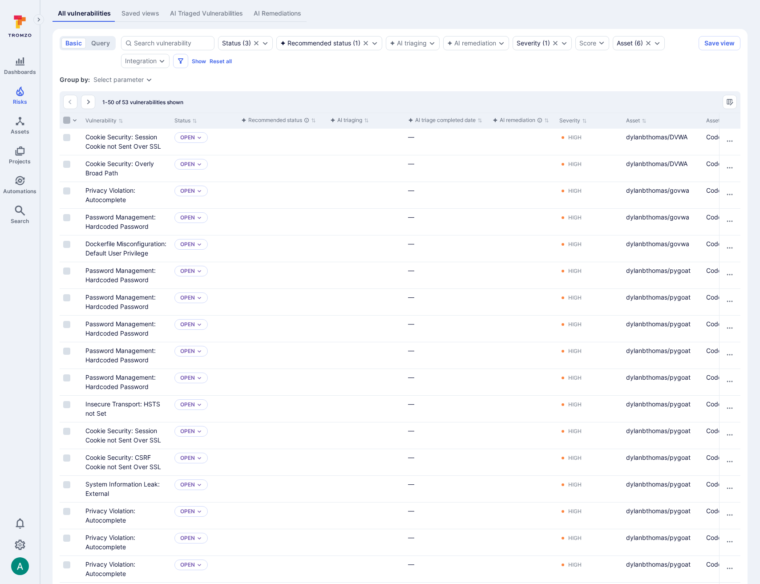
click at [66, 118] on input "Select all rows" at bounding box center [66, 120] width 7 height 7
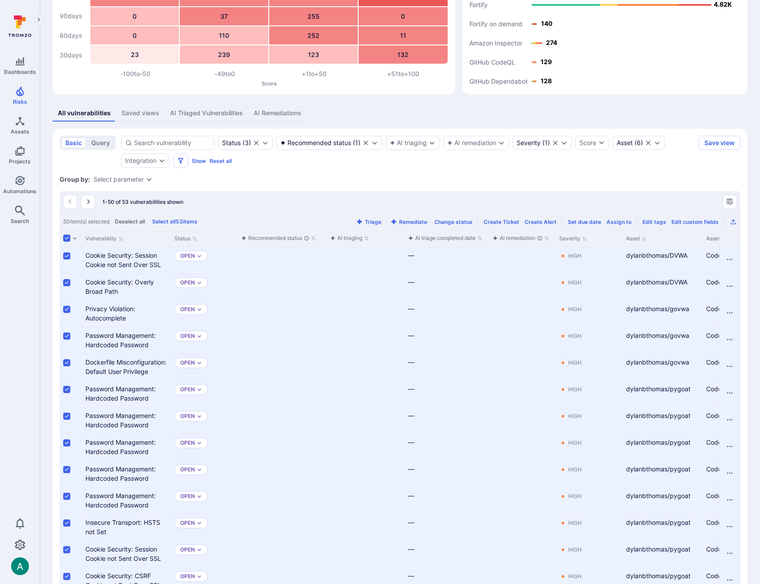
scroll to position [74, 0]
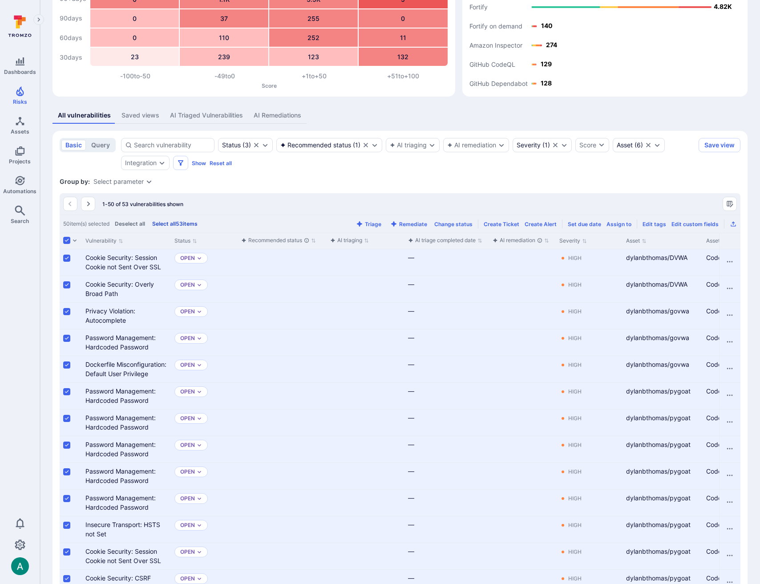
click at [183, 223] on button "Select all 53 items" at bounding box center [174, 223] width 49 height 7
click at [584, 221] on button "Triage" at bounding box center [577, 224] width 29 height 7
click at [292, 200] on div "1-50 of 53 vulnerabilities shown" at bounding box center [400, 203] width 681 height 21
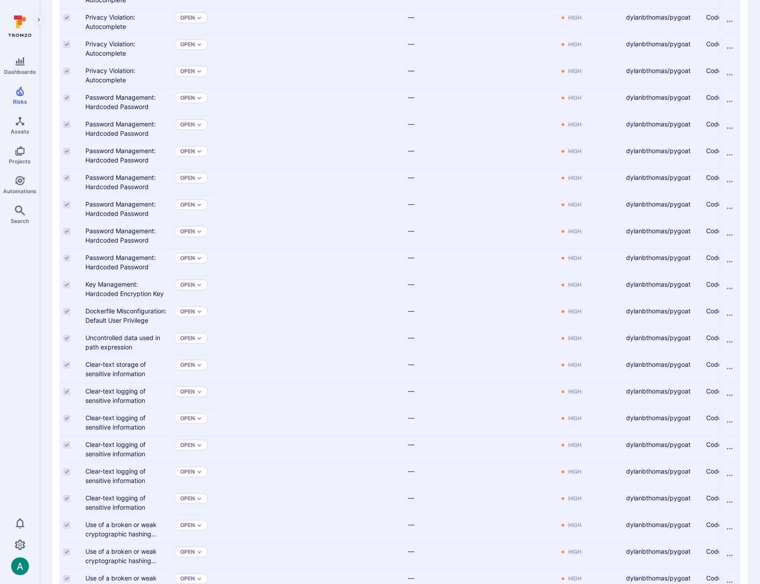
scroll to position [1112, 0]
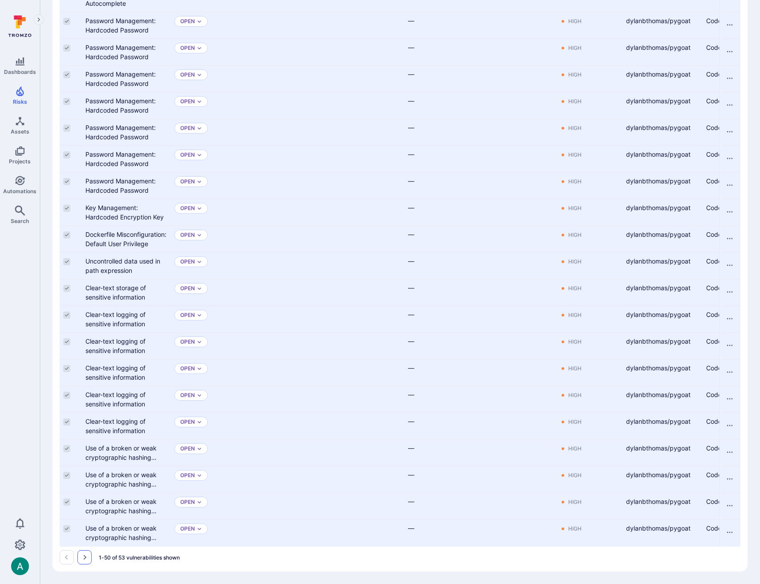
click at [86, 555] on icon "Go to the next page" at bounding box center [84, 557] width 7 height 7
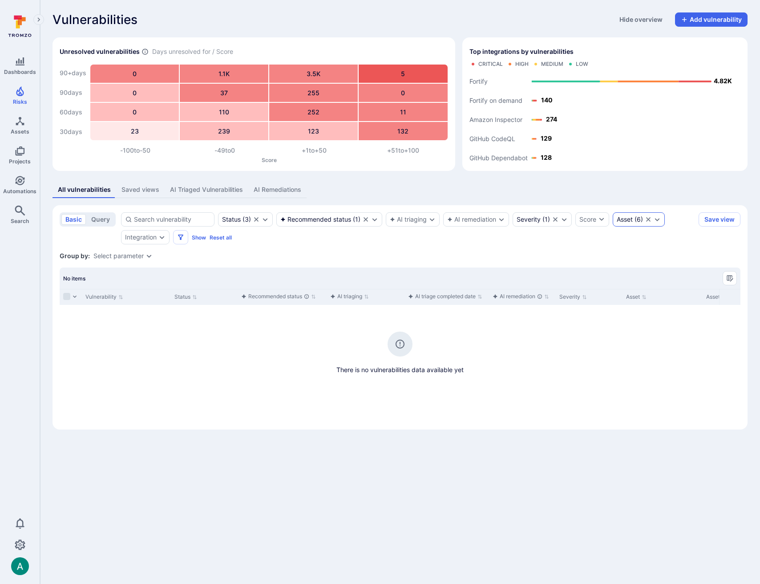
click at [659, 221] on icon "Expand dropdown" at bounding box center [657, 219] width 7 height 7
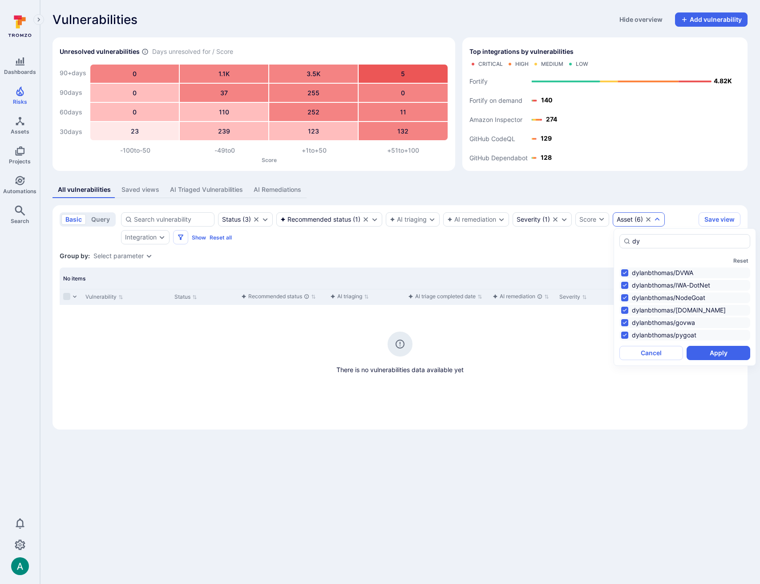
click at [304, 247] on section "basic query Status ( 3 ) Recommended status ( 1 ) AI triaging AI remediation Se…" at bounding box center [400, 317] width 695 height 224
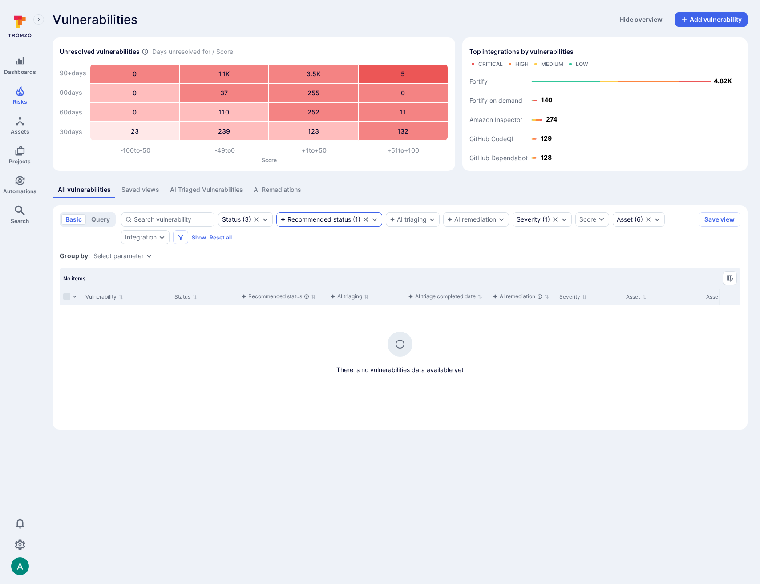
click at [311, 221] on div "Recommended status" at bounding box center [315, 219] width 71 height 7
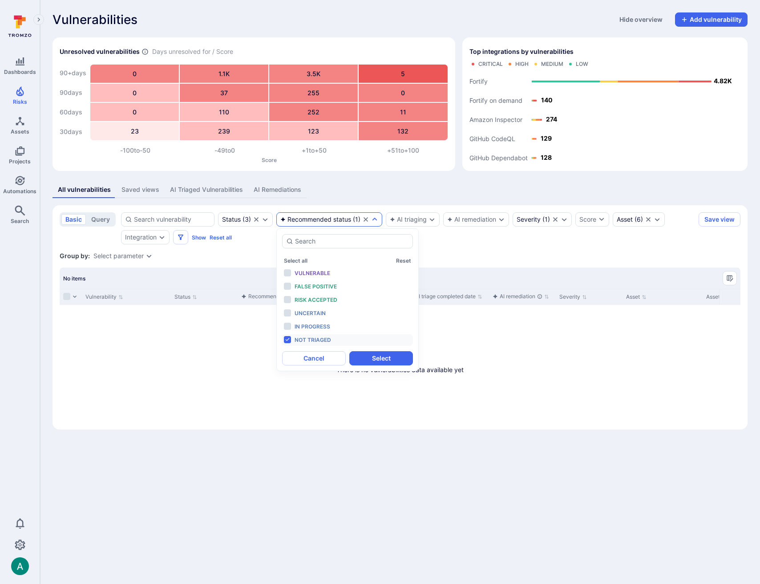
click at [289, 339] on li "Not triaged" at bounding box center [347, 340] width 131 height 12
click at [388, 359] on button "Select" at bounding box center [381, 358] width 64 height 14
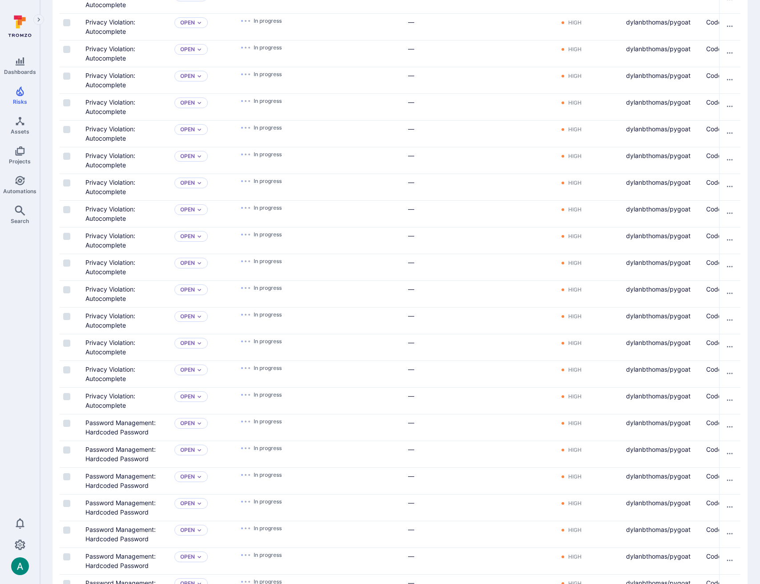
scroll to position [1094, 0]
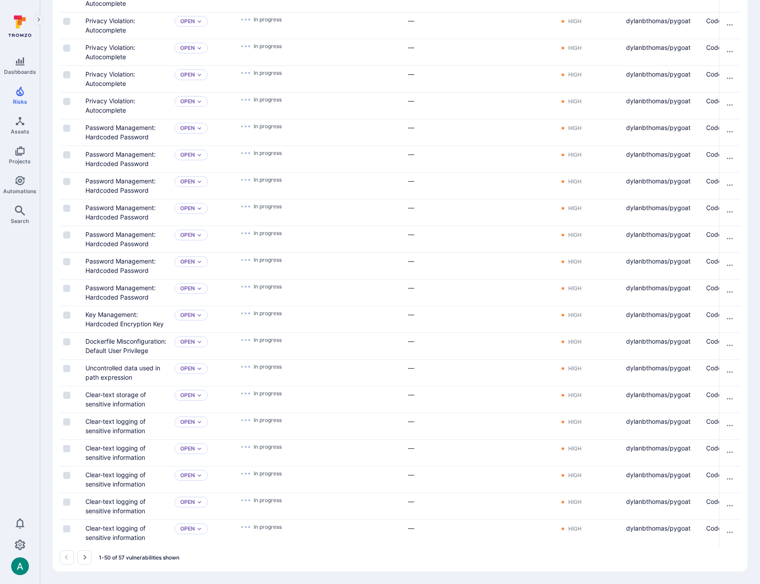
click at [81, 558] on icon "Go to the next page" at bounding box center [84, 557] width 7 height 7
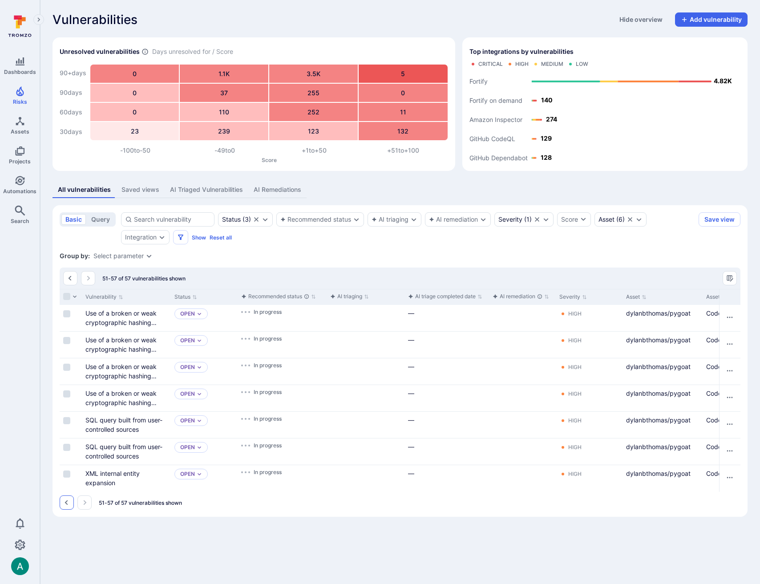
click at [67, 505] on icon "Go to the previous page" at bounding box center [66, 502] width 7 height 7
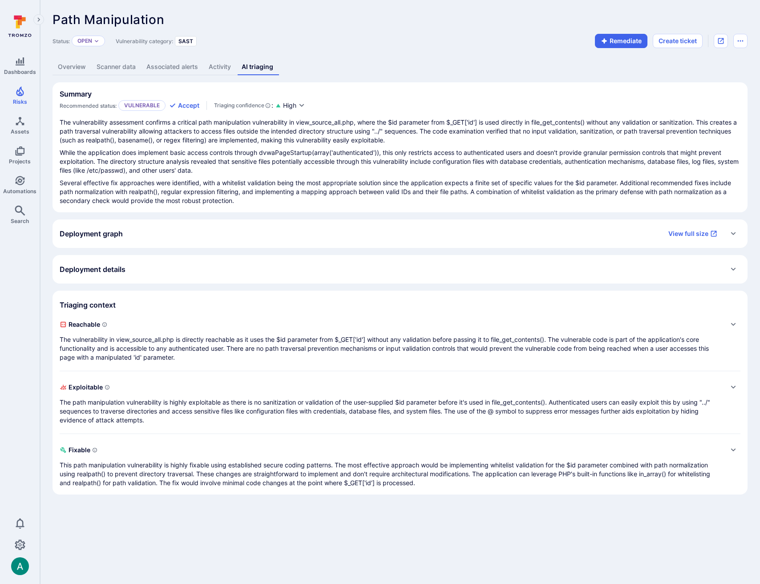
click at [74, 64] on link "Overview" at bounding box center [72, 67] width 39 height 16
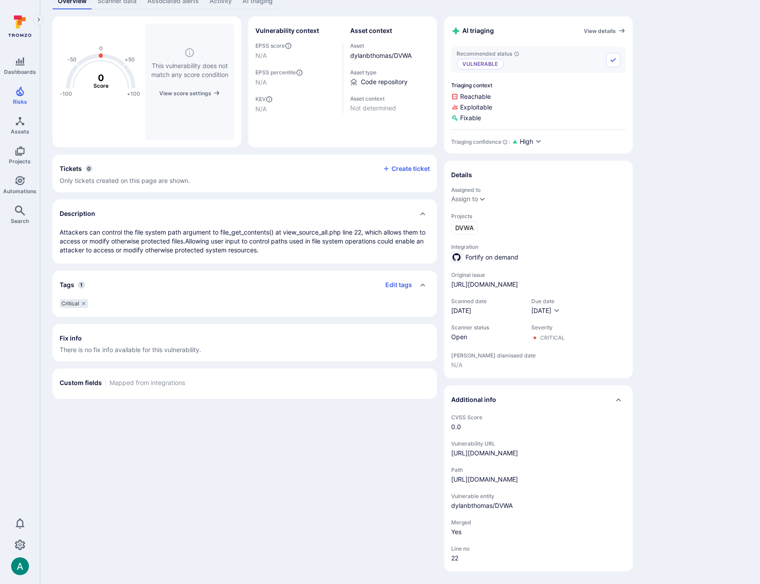
scroll to position [84, 0]
click at [518, 475] on link "[URL][DOMAIN_NAME]" at bounding box center [484, 479] width 67 height 8
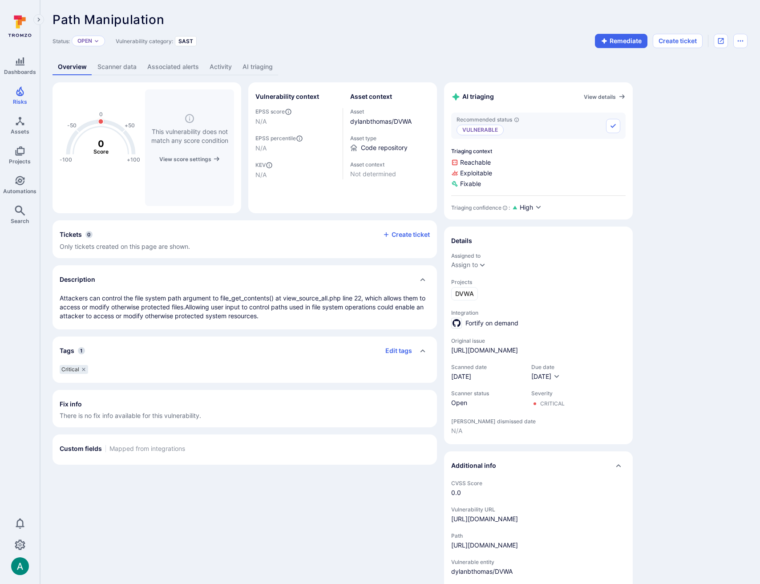
click at [255, 70] on link "AI triaging" at bounding box center [257, 67] width 41 height 16
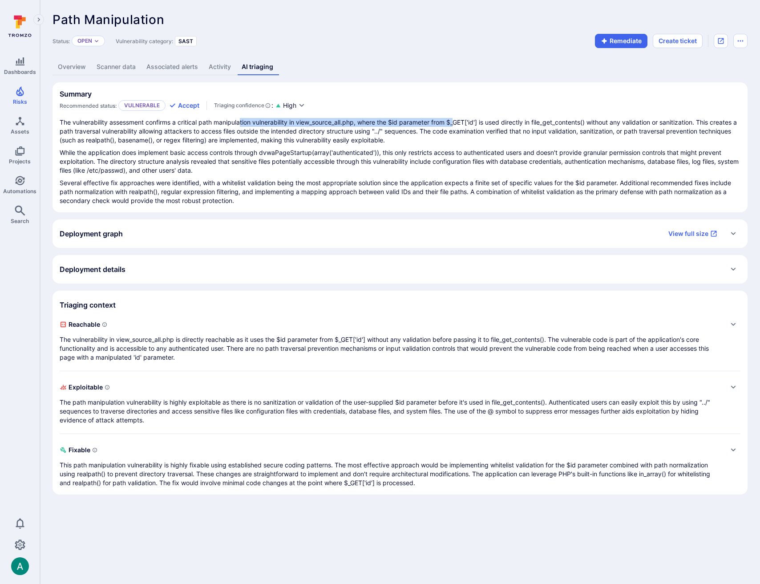
drag, startPoint x: 243, startPoint y: 121, endPoint x: 490, endPoint y: 125, distance: 247.5
click at [469, 125] on p "The vulnerability assessment confirms a critical path manipulation vulnerabilit…" at bounding box center [400, 131] width 681 height 27
click at [141, 330] on span "Reachable" at bounding box center [391, 324] width 663 height 14
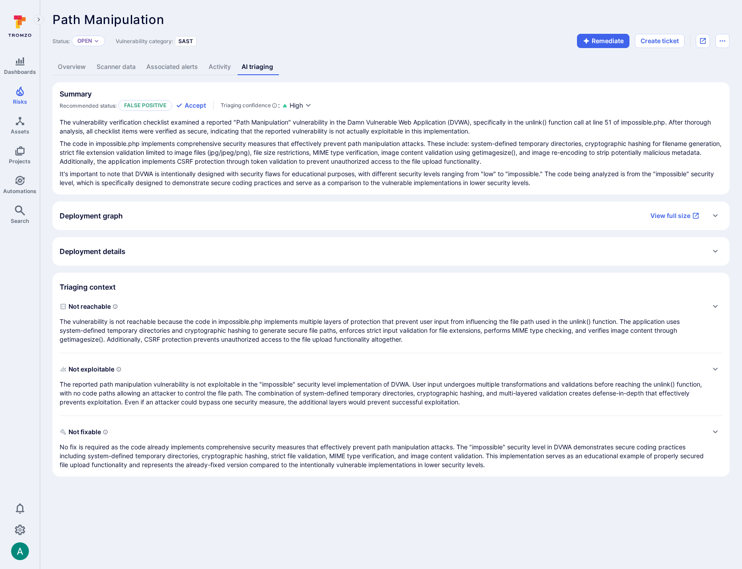
click at [145, 210] on div "Deployment graph View full size" at bounding box center [382, 216] width 645 height 14
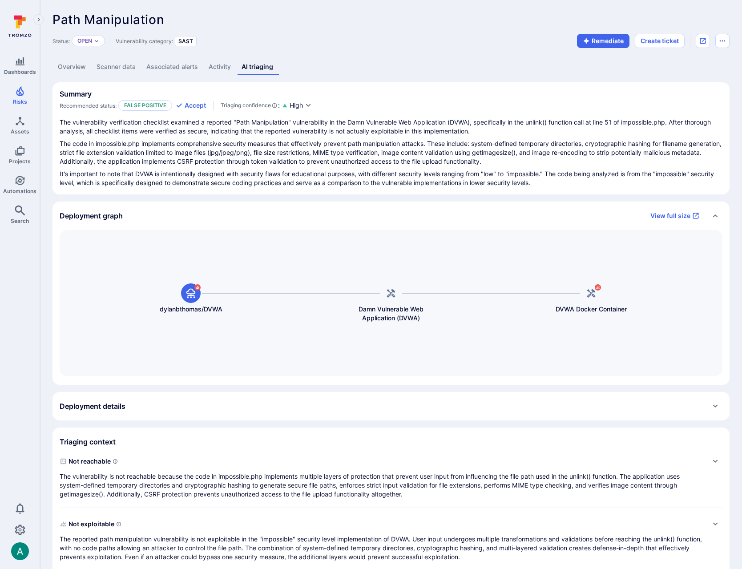
click at [145, 210] on div "Deployment graph View full size" at bounding box center [382, 216] width 645 height 14
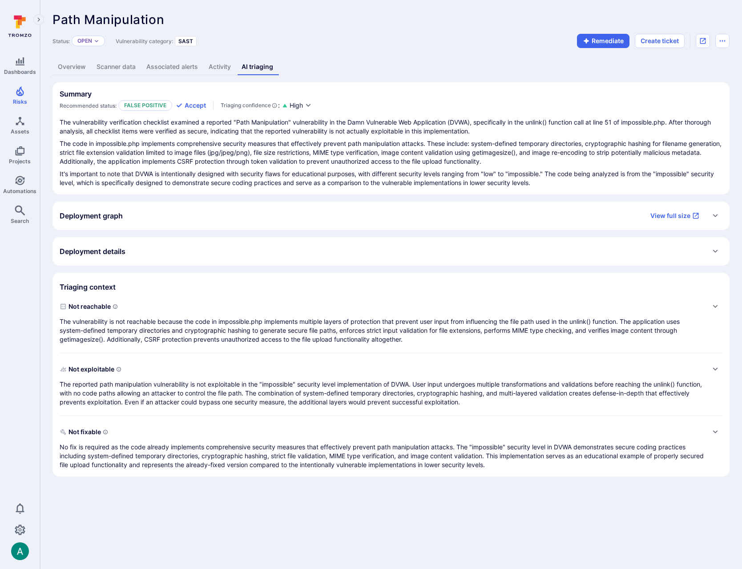
click at [70, 67] on link "Overview" at bounding box center [72, 67] width 39 height 16
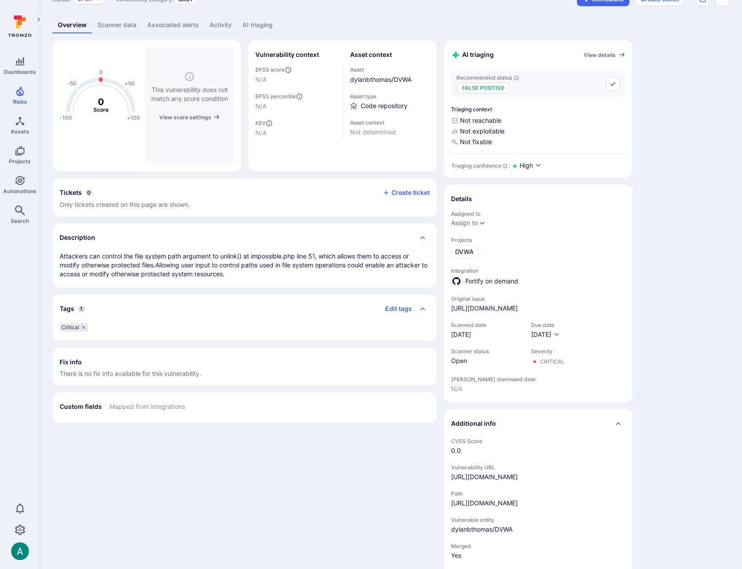
scroll to position [54, 0]
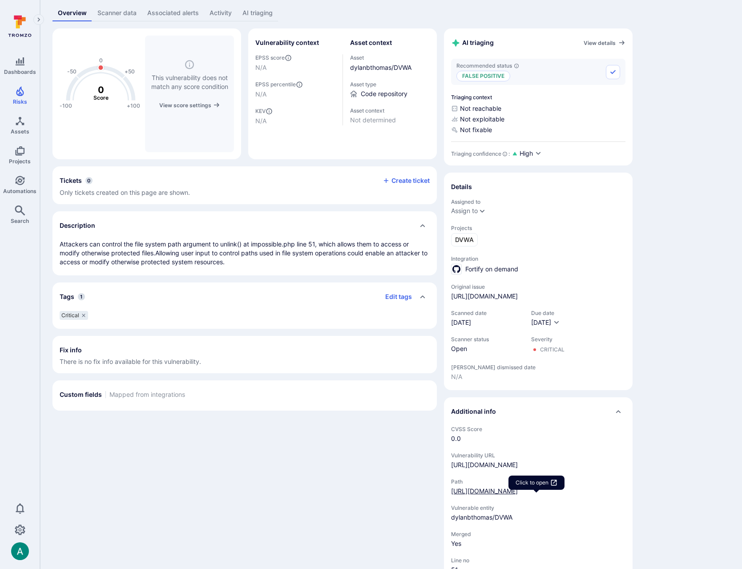
click at [518, 495] on link "[URL][DOMAIN_NAME]" at bounding box center [484, 491] width 67 height 8
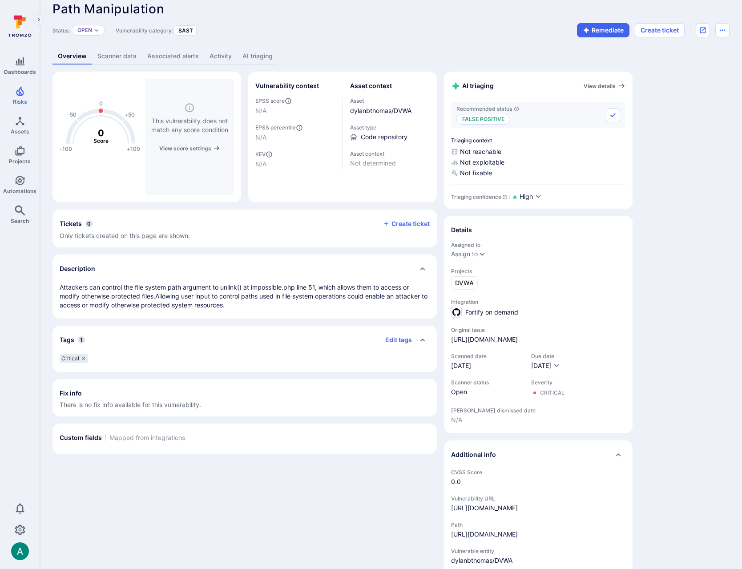
scroll to position [0, 0]
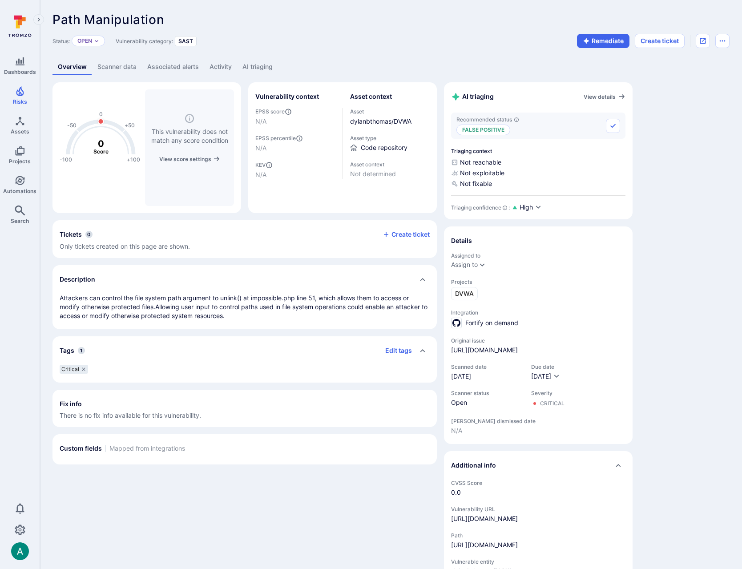
click at [252, 68] on link "AI triaging" at bounding box center [257, 67] width 41 height 16
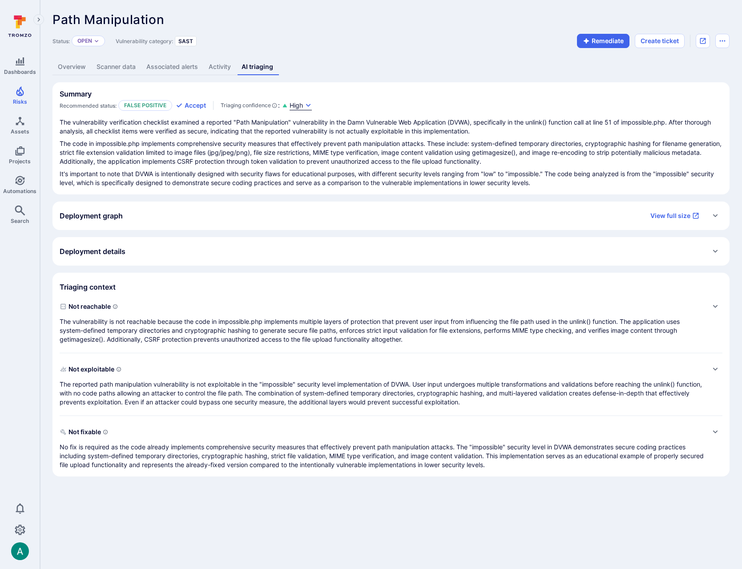
click at [311, 104] on icon "button" at bounding box center [308, 105] width 5 height 3
click at [311, 104] on div at bounding box center [371, 284] width 742 height 569
click at [182, 328] on p "The vulnerability is not reachable because the code in impossible.php implement…" at bounding box center [382, 330] width 645 height 27
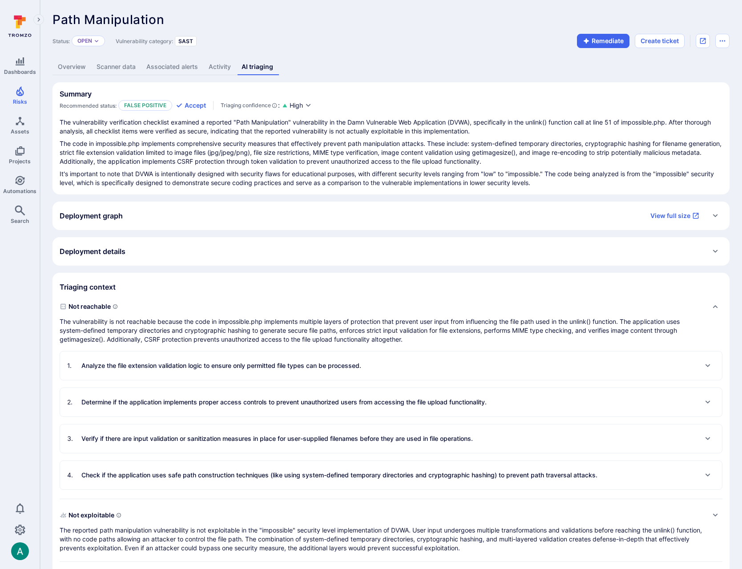
drag, startPoint x: 212, startPoint y: 321, endPoint x: 415, endPoint y: 325, distance: 202.6
click at [409, 325] on p "The vulnerability is not reachable because the code in impossible.php implement…" at bounding box center [382, 330] width 645 height 27
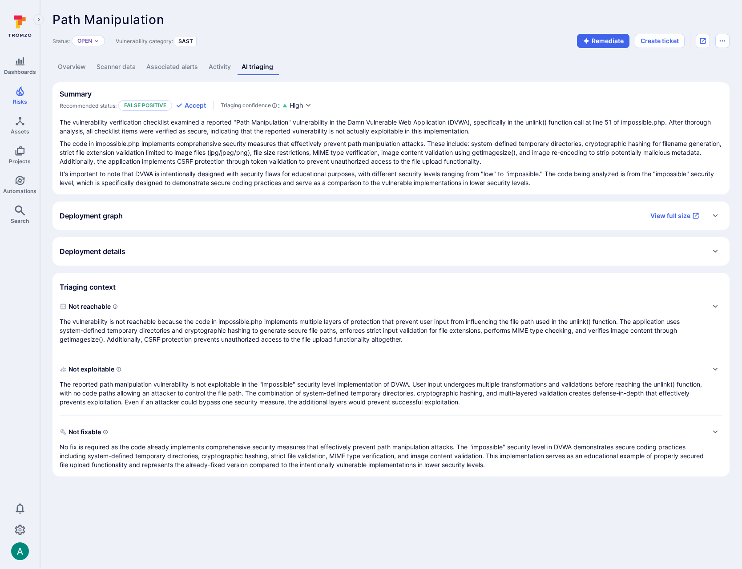
click at [435, 324] on p "The vulnerability is not reachable because the code in impossible.php implement…" at bounding box center [382, 330] width 645 height 27
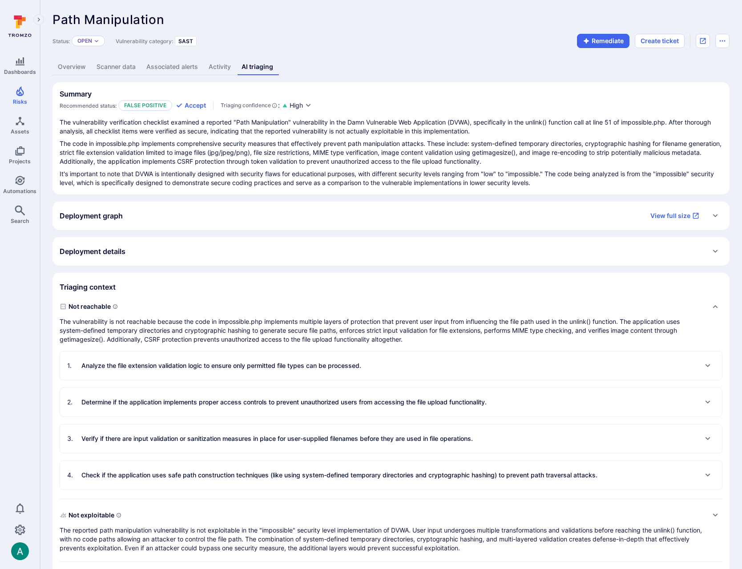
click at [73, 66] on link "Overview" at bounding box center [72, 67] width 39 height 16
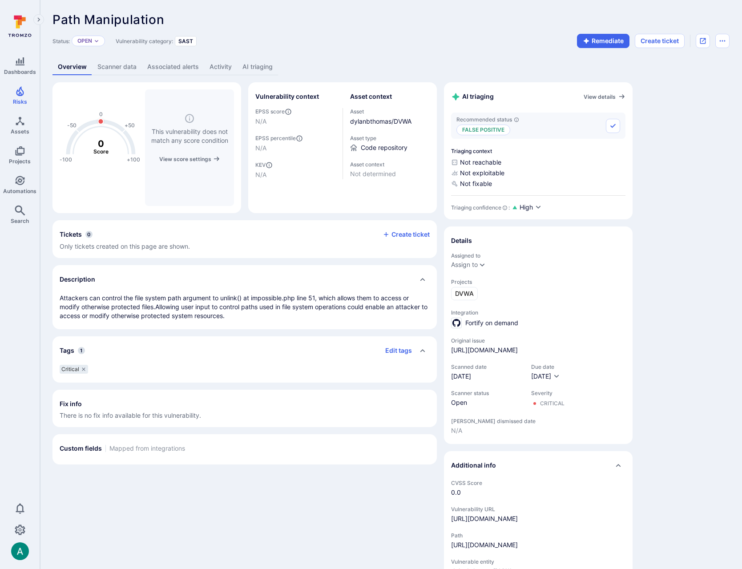
click at [256, 67] on link "AI triaging" at bounding box center [257, 67] width 41 height 16
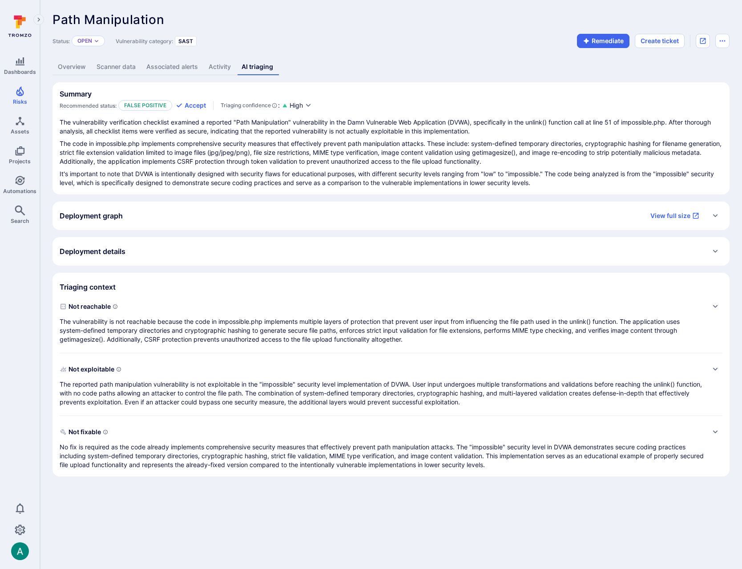
click at [461, 322] on p "The vulnerability is not reachable because the code in impossible.php implement…" at bounding box center [382, 330] width 645 height 27
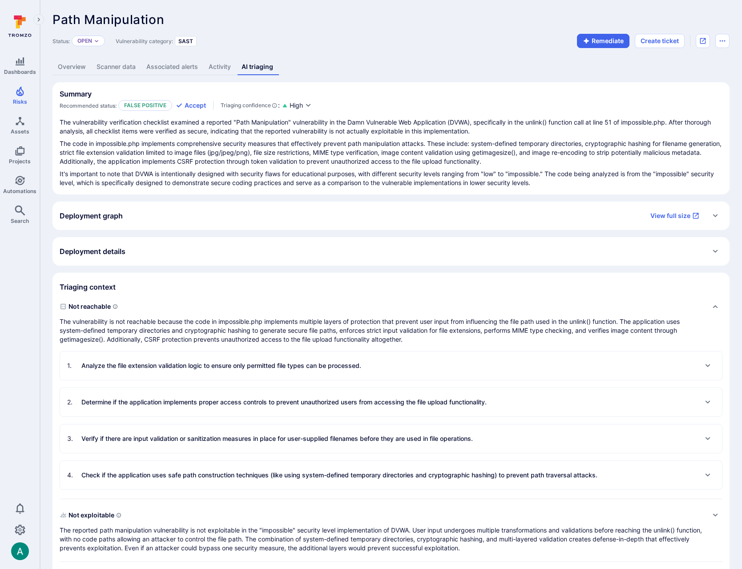
click at [249, 369] on p "Analyze the file extension validation logic to ensure only permitted file types…" at bounding box center [221, 365] width 280 height 9
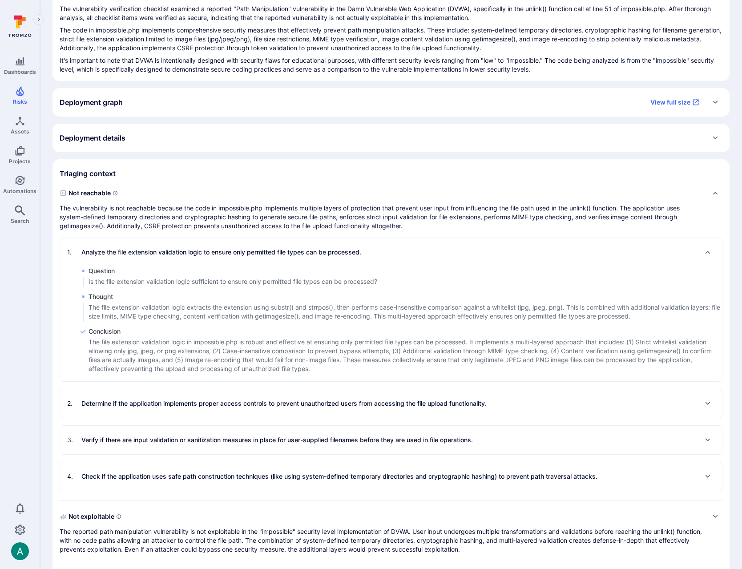
scroll to position [117, 0]
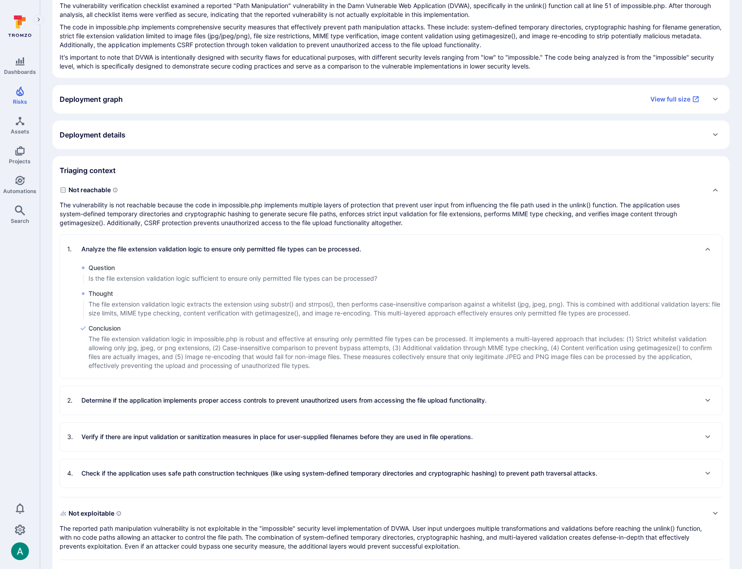
click at [256, 397] on p "Determine if the application implements proper access controls to prevent unaut…" at bounding box center [284, 400] width 406 height 9
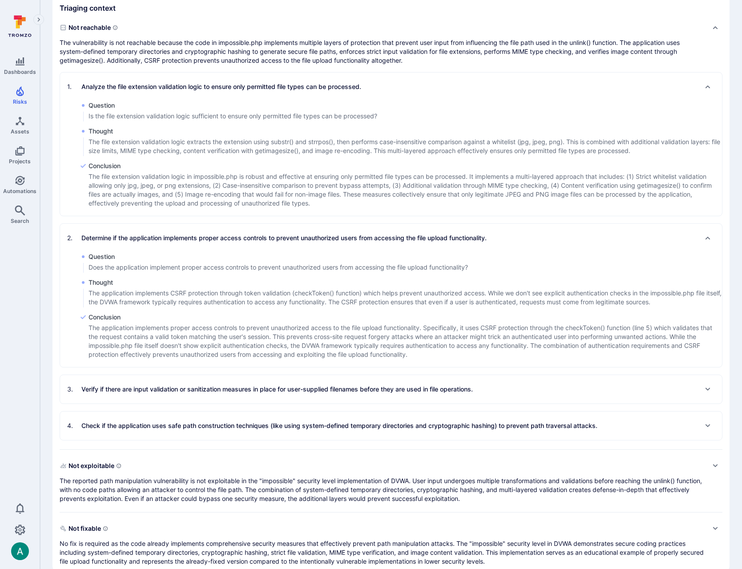
scroll to position [280, 0]
click at [262, 397] on div "3 . Verify if there are input validation or sanitization measures in place for …" at bounding box center [391, 388] width 662 height 28
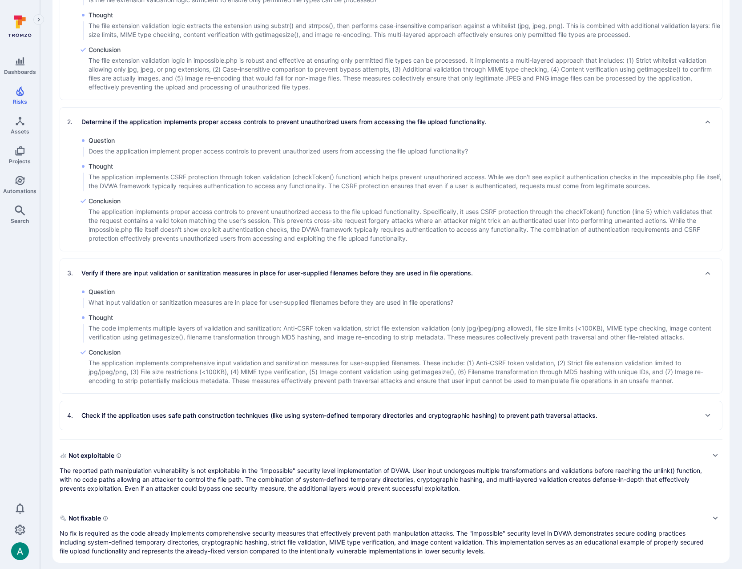
scroll to position [396, 0]
click at [273, 419] on p "Check if the application uses safe path construction techniques (like using sys…" at bounding box center [339, 415] width 516 height 9
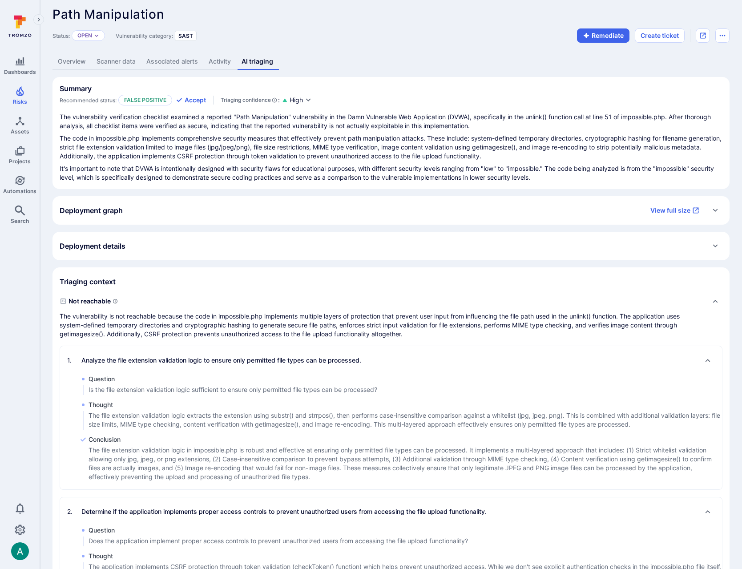
scroll to position [7, 0]
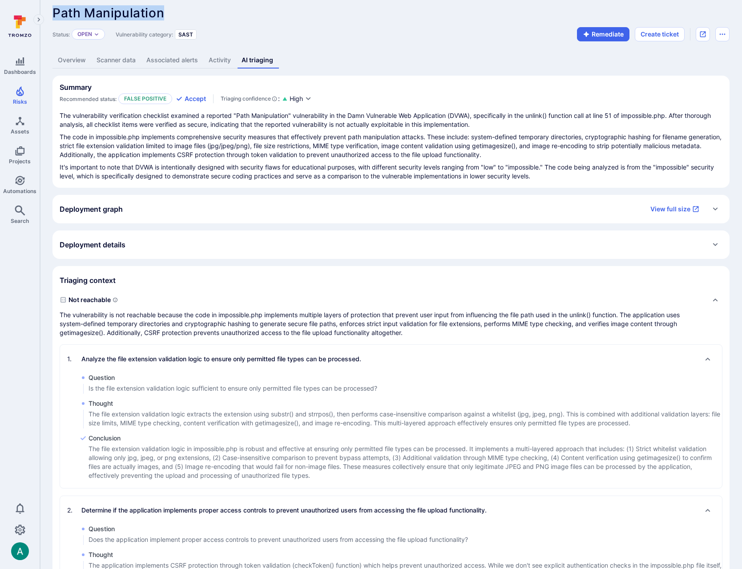
drag, startPoint x: 61, startPoint y: 10, endPoint x: 170, endPoint y: 12, distance: 109.1
click at [170, 12] on div "Path Manipulation ... Show more" at bounding box center [328, 13] width 550 height 14
click at [71, 63] on link "Overview" at bounding box center [72, 60] width 39 height 16
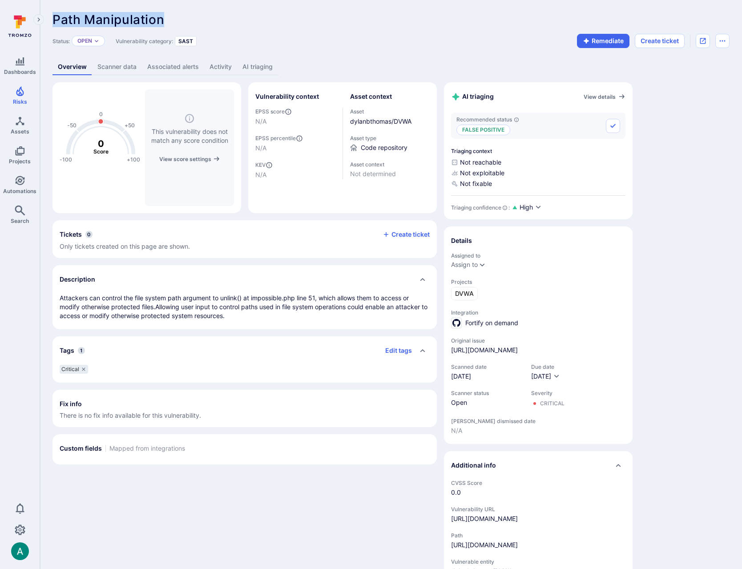
click at [259, 67] on link "AI triaging" at bounding box center [257, 67] width 41 height 16
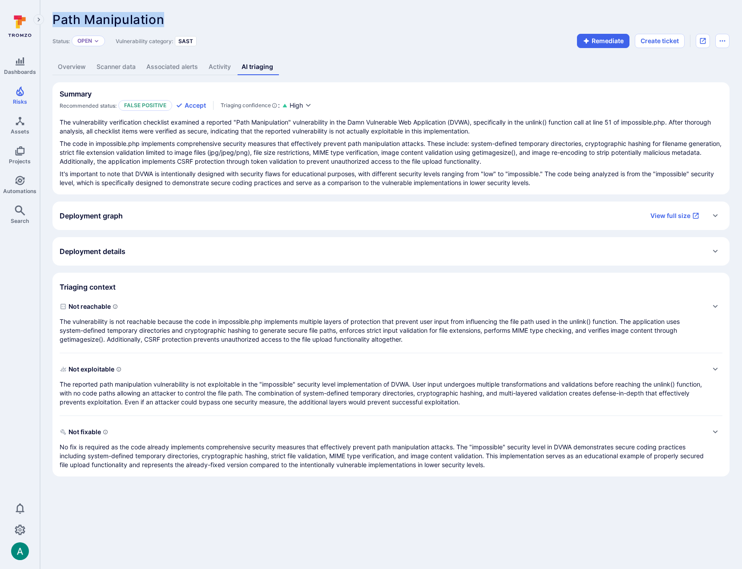
click at [470, 326] on p "The vulnerability is not reachable because the code in impossible.php implement…" at bounding box center [382, 330] width 645 height 27
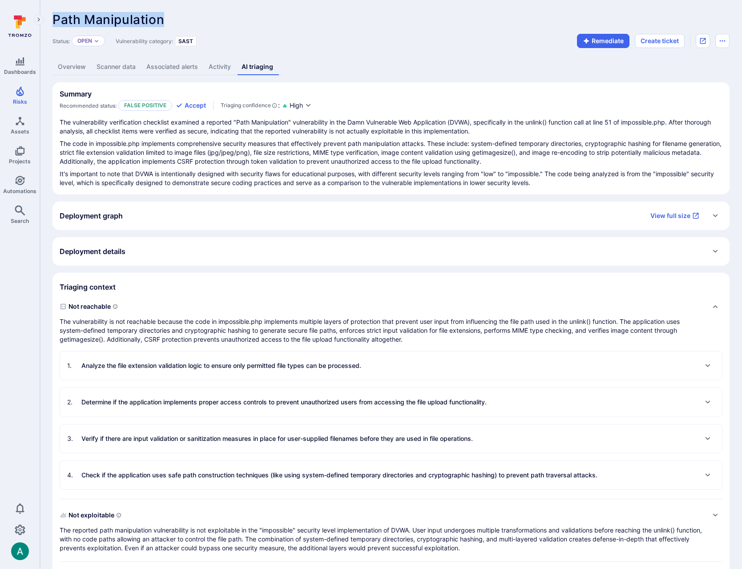
click at [200, 366] on p "Analyze the file extension validation logic to ensure only permitted file types…" at bounding box center [221, 365] width 280 height 9
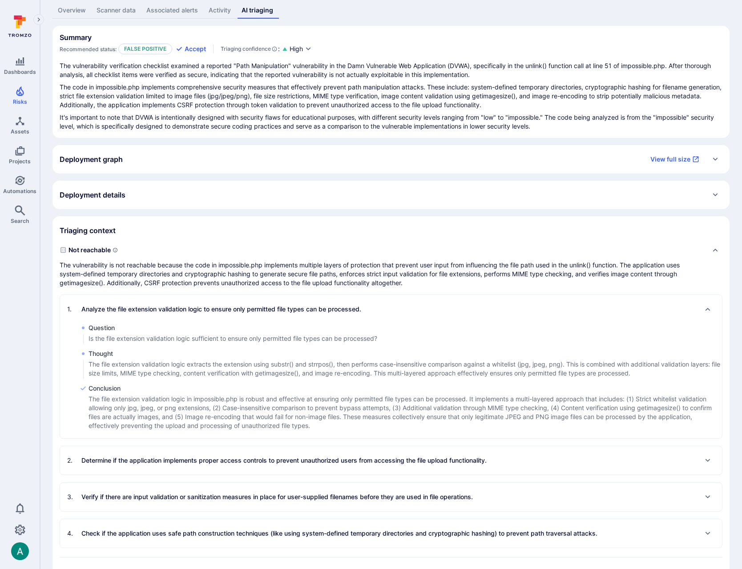
scroll to position [57, 0]
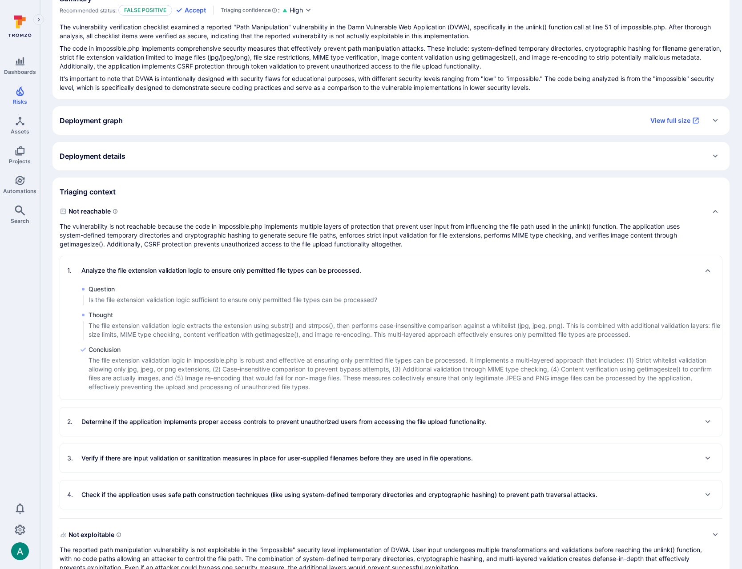
click at [366, 421] on p "Determine if the application implements proper access controls to prevent unaut…" at bounding box center [284, 422] width 406 height 9
click at [366, 421] on p "Determine if the application implements proper access controls to prevent unaut…" at bounding box center [284, 423] width 406 height 9
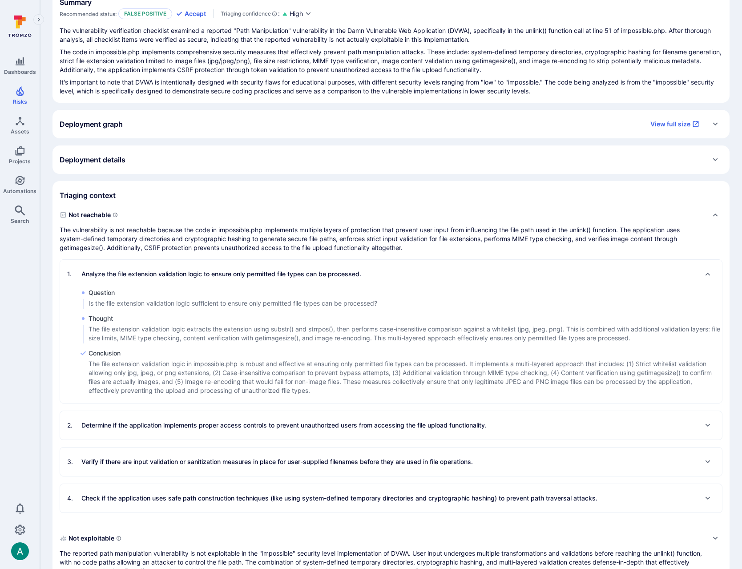
click at [366, 421] on p "Determine if the application implements proper access controls to prevent unaut…" at bounding box center [284, 425] width 406 height 9
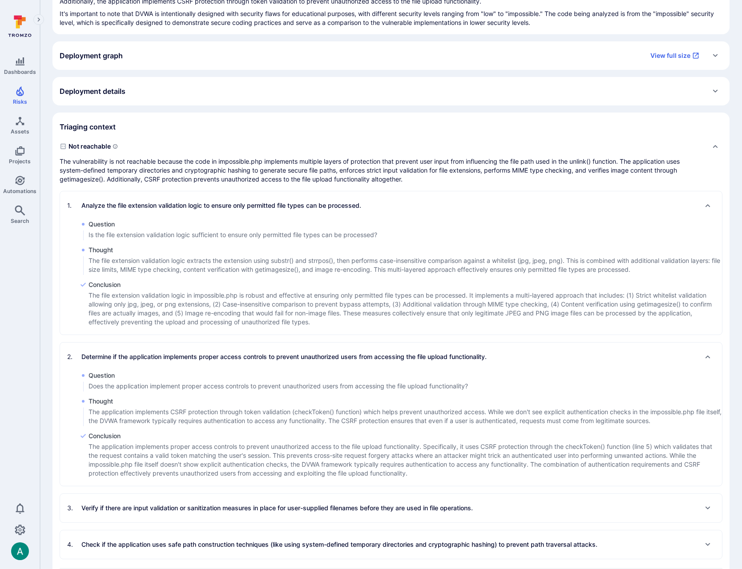
scroll to position [161, 0]
